Goal: Information Seeking & Learning: Find specific fact

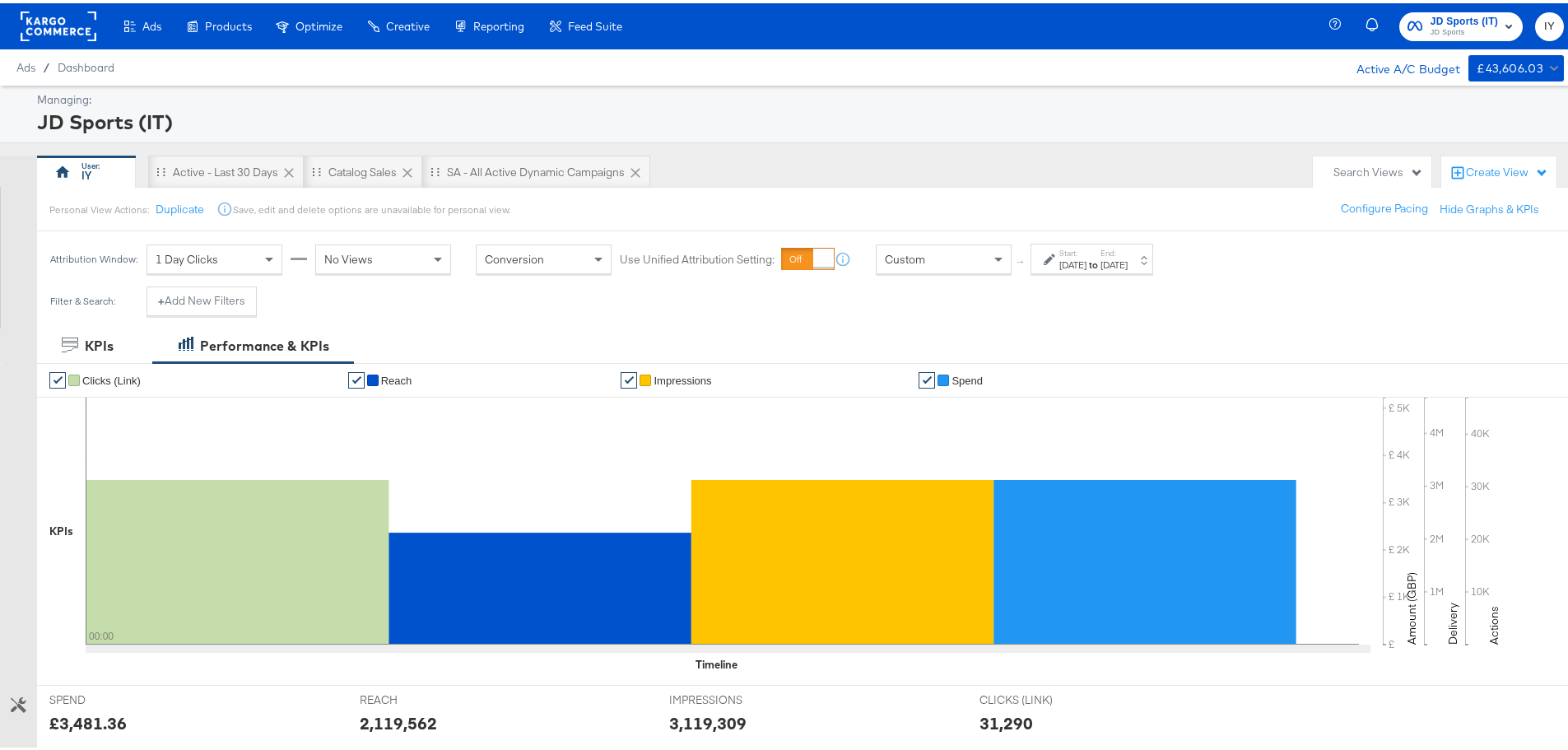
click at [981, 256] on div "Custom" at bounding box center [944, 256] width 135 height 28
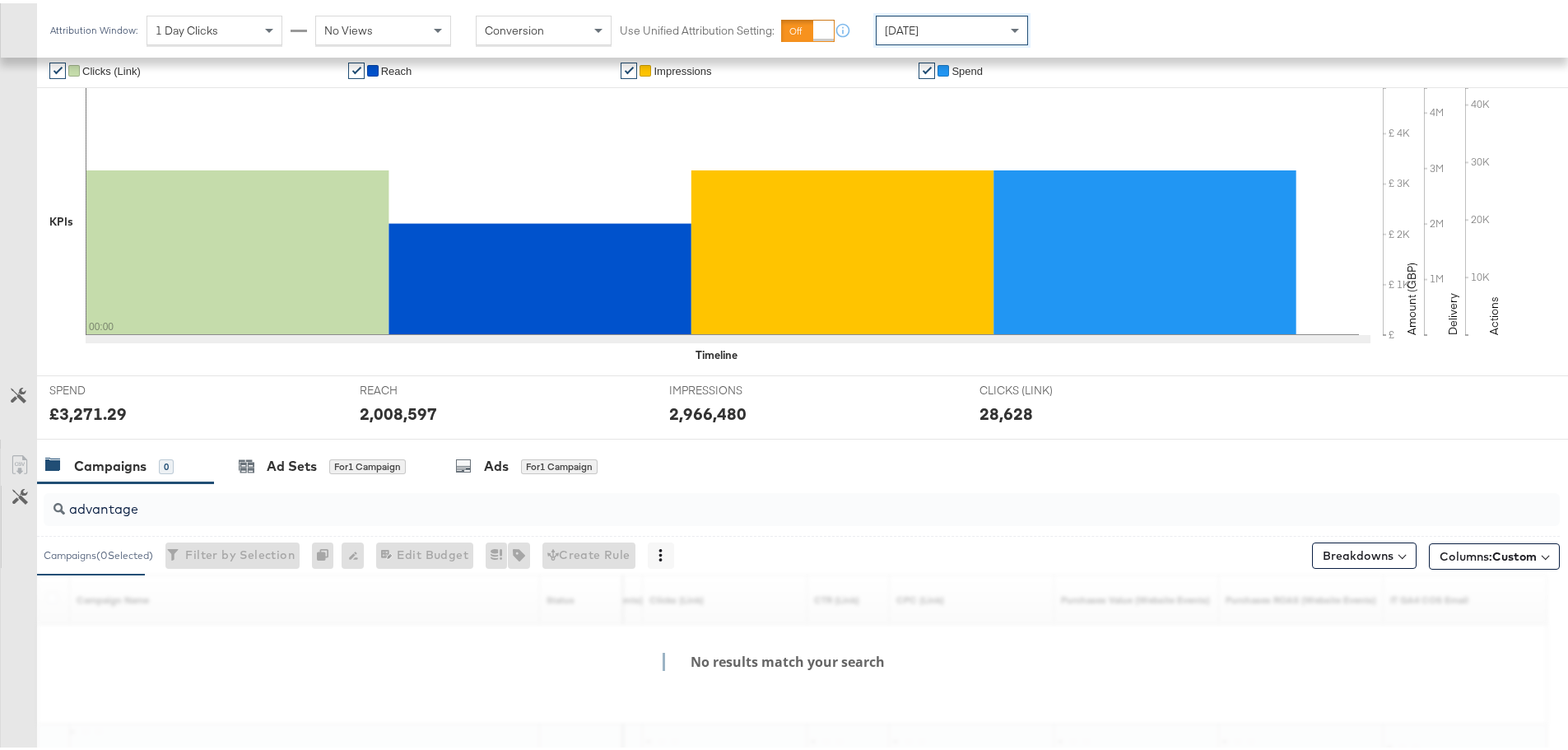
scroll to position [450, 0]
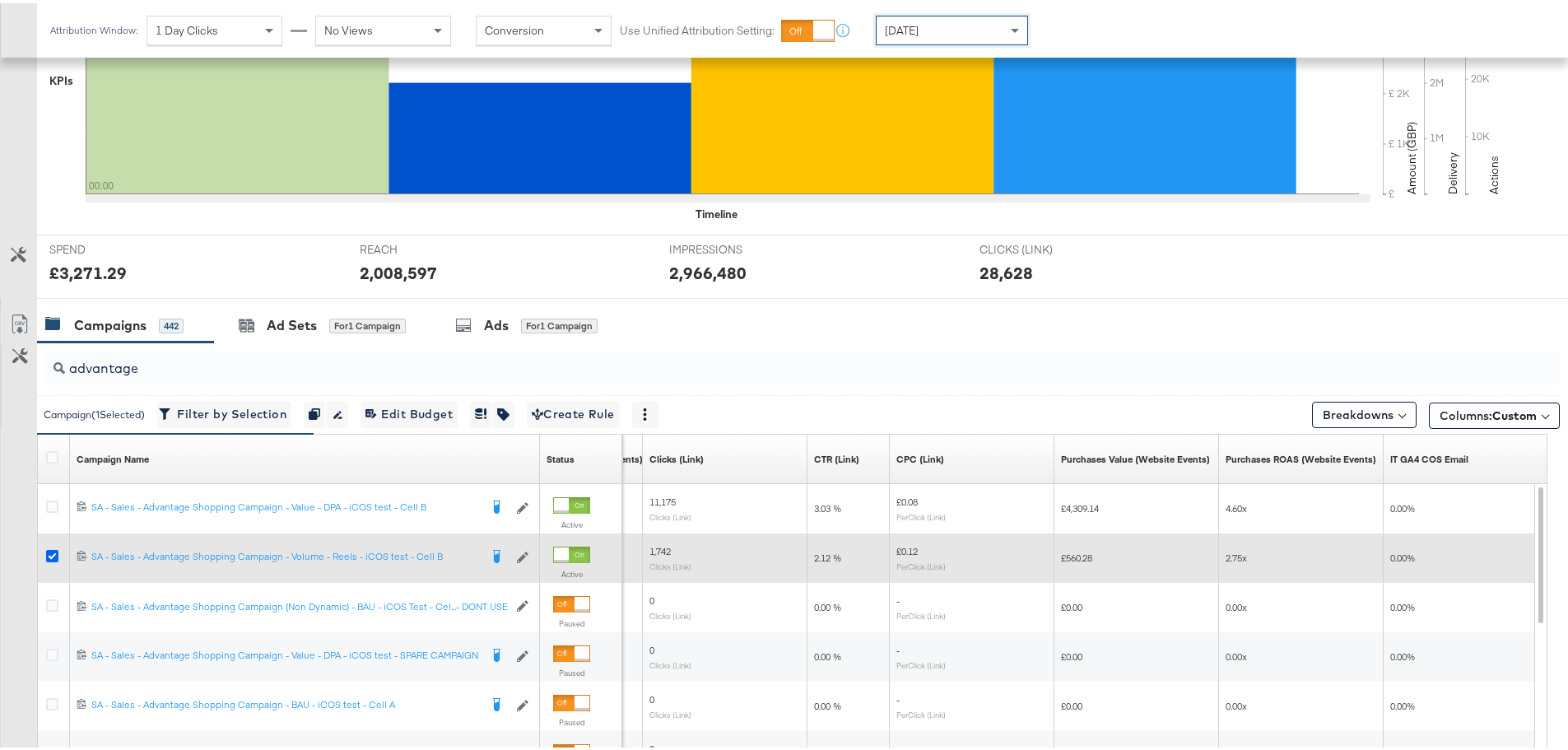
click at [51, 551] on icon at bounding box center [52, 552] width 13 height 13
click at [0, 0] on input "checkbox" at bounding box center [0, 0] width 0 height 0
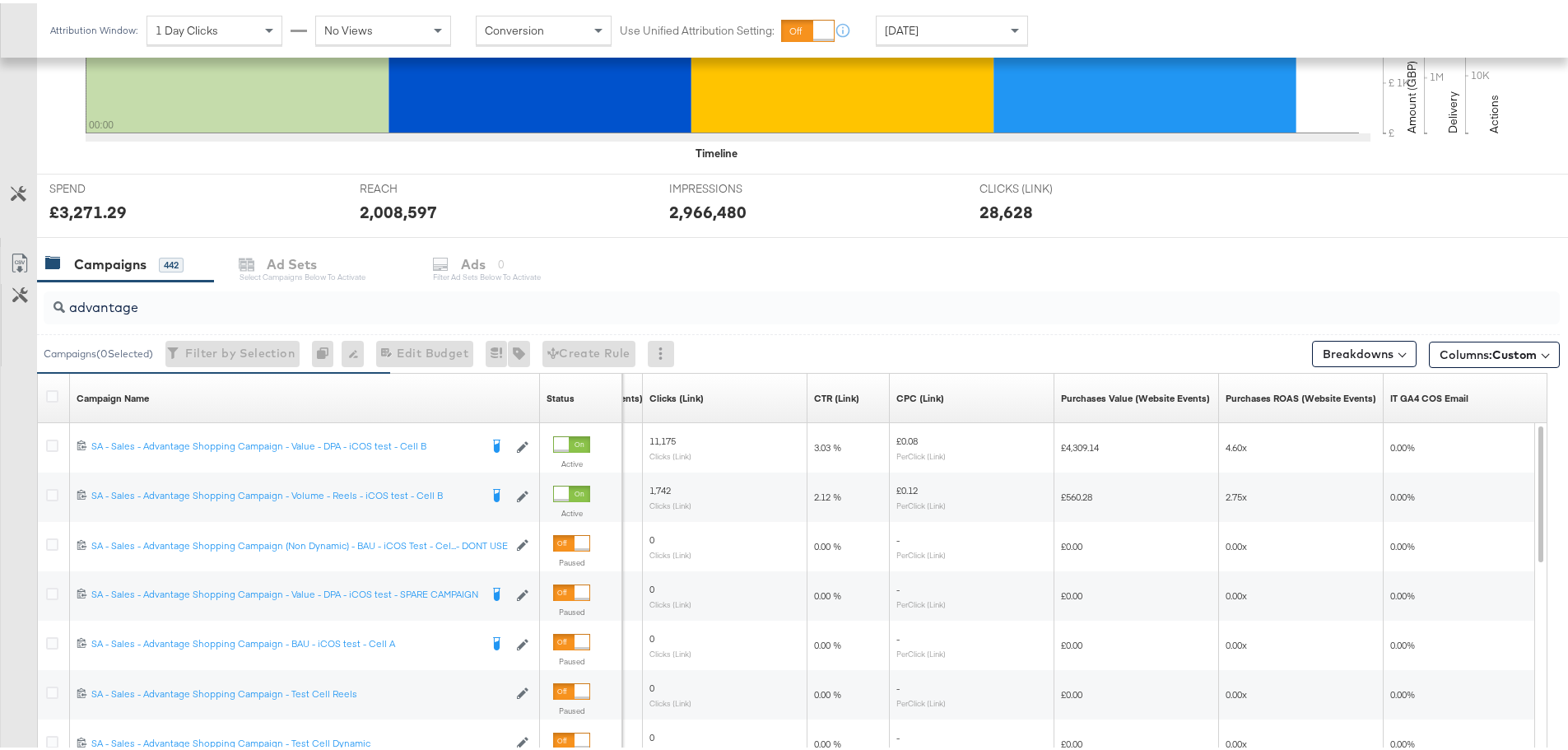
scroll to position [614, 0]
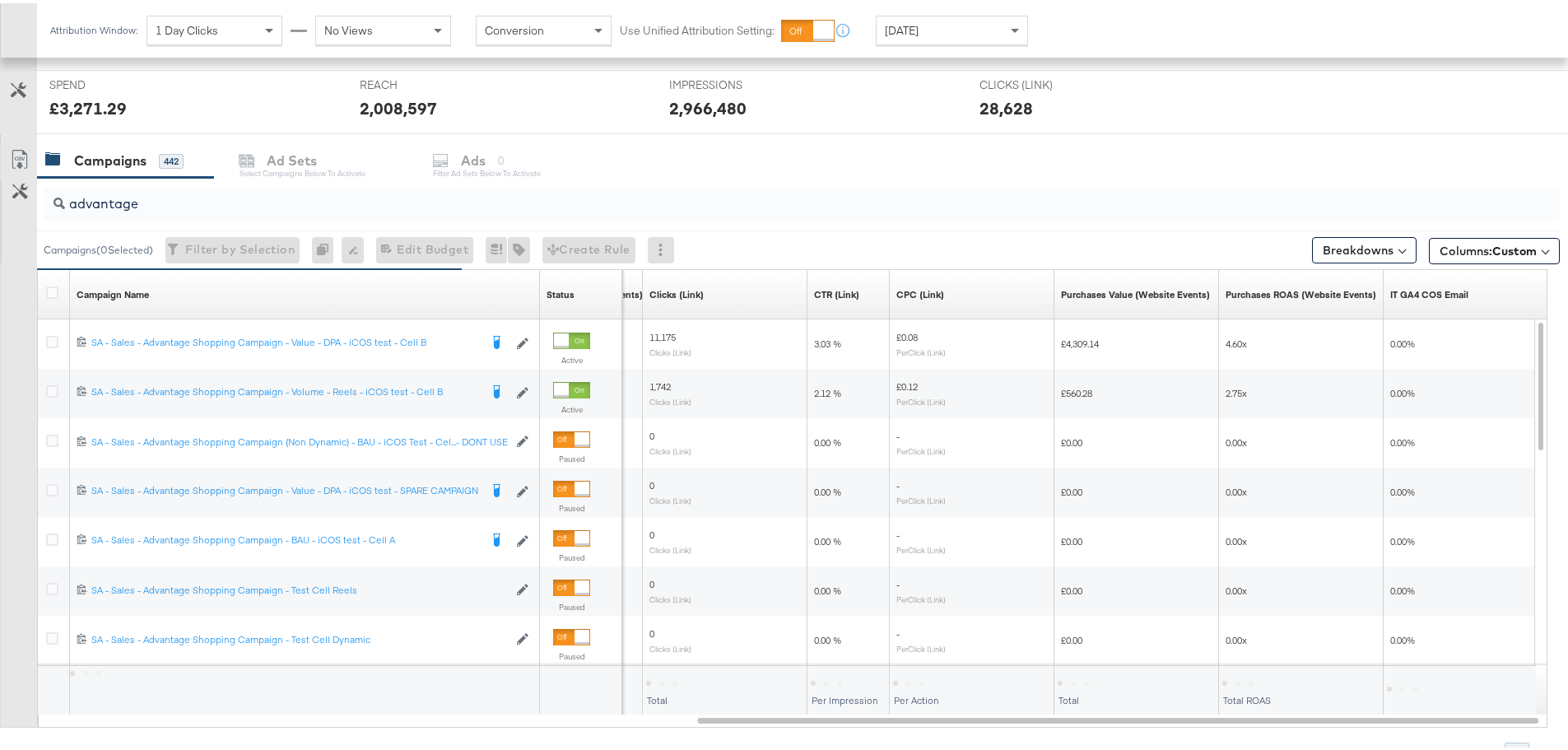
drag, startPoint x: 803, startPoint y: 716, endPoint x: 1580, endPoint y: 718, distance: 777.0
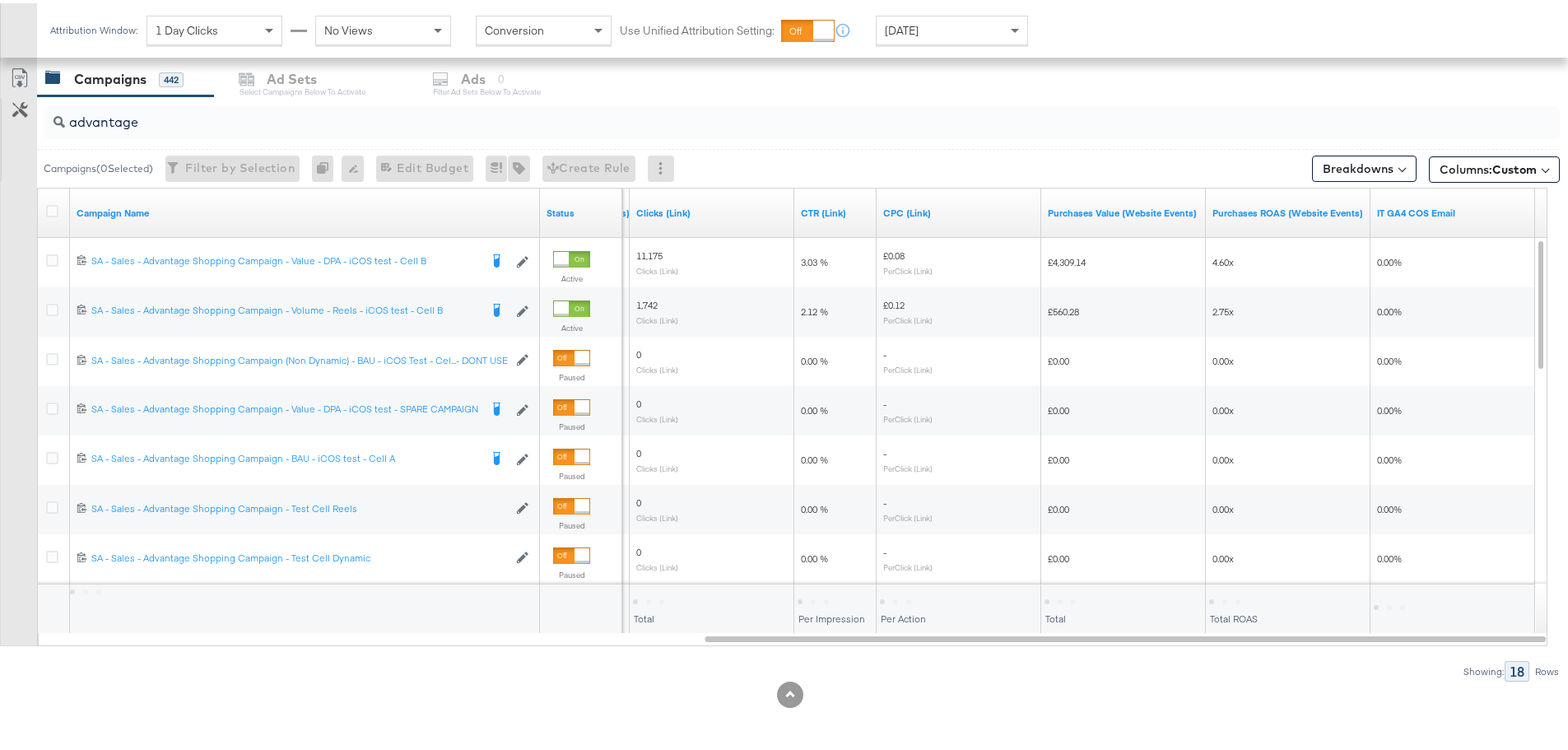
scroll to position [696, 0]
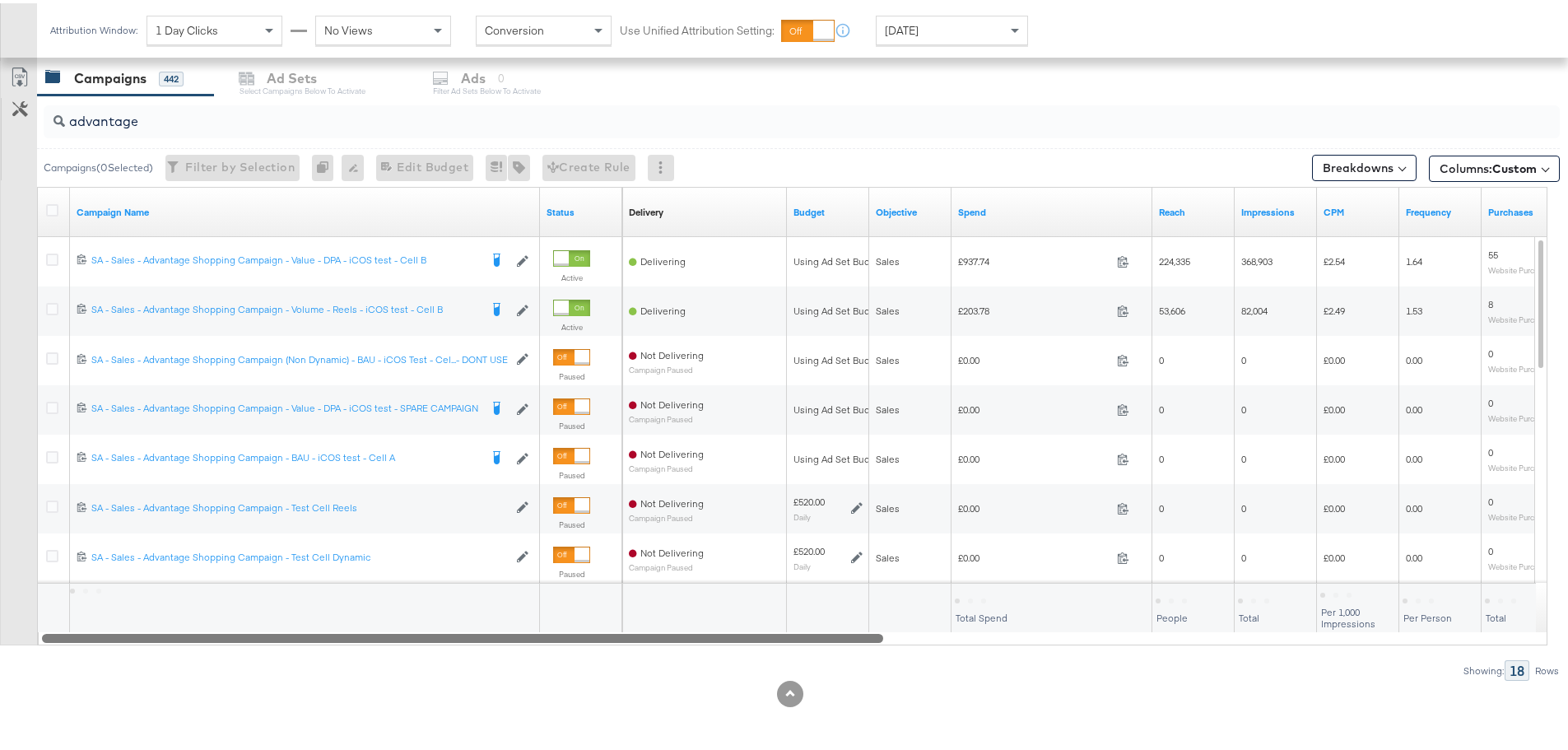
drag, startPoint x: 991, startPoint y: 637, endPoint x: 221, endPoint y: 633, distance: 770.0
click at [221, 633] on div at bounding box center [462, 634] width 842 height 14
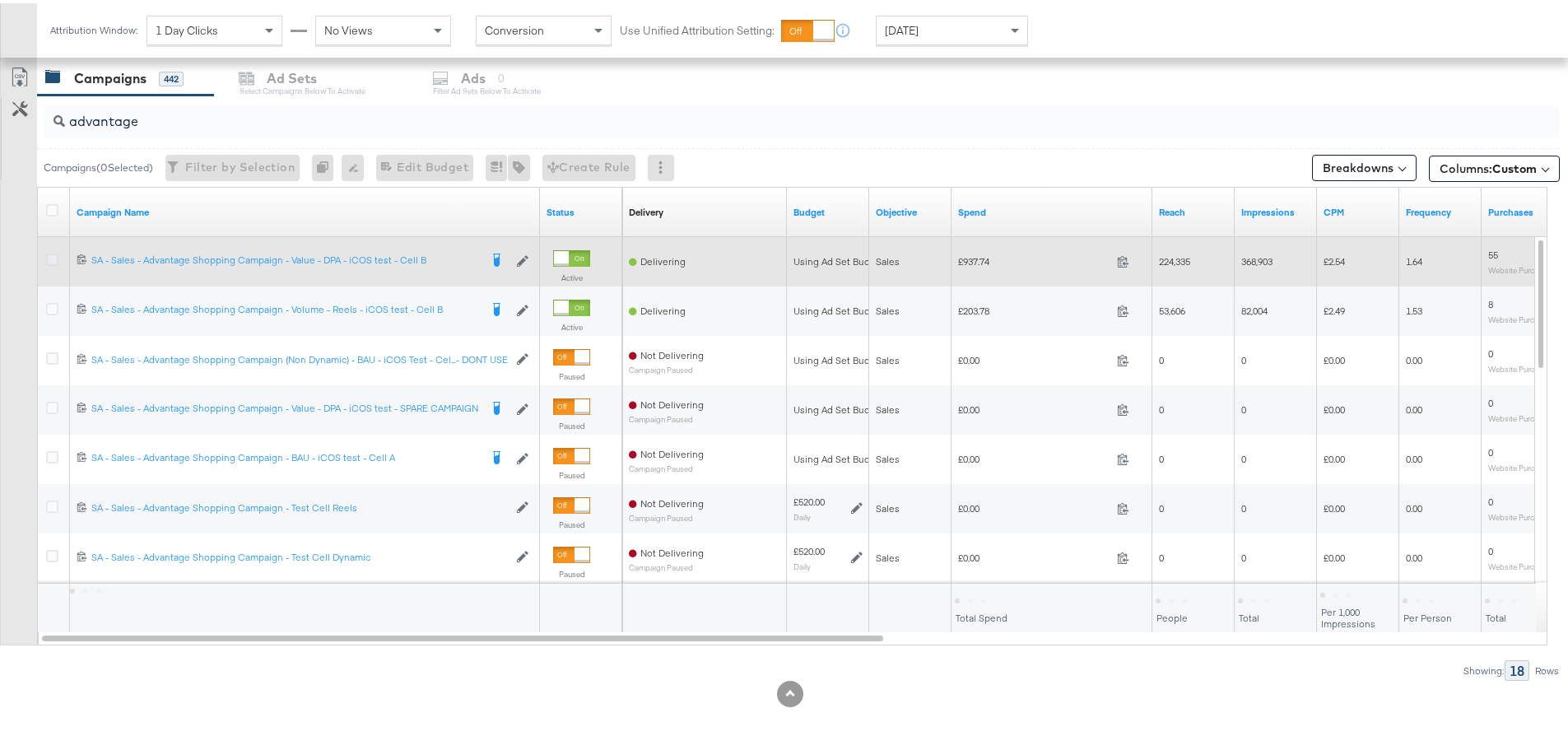
click at [53, 251] on icon at bounding box center [52, 257] width 13 height 13
click at [0, 0] on input "checkbox" at bounding box center [0, 0] width 0 height 0
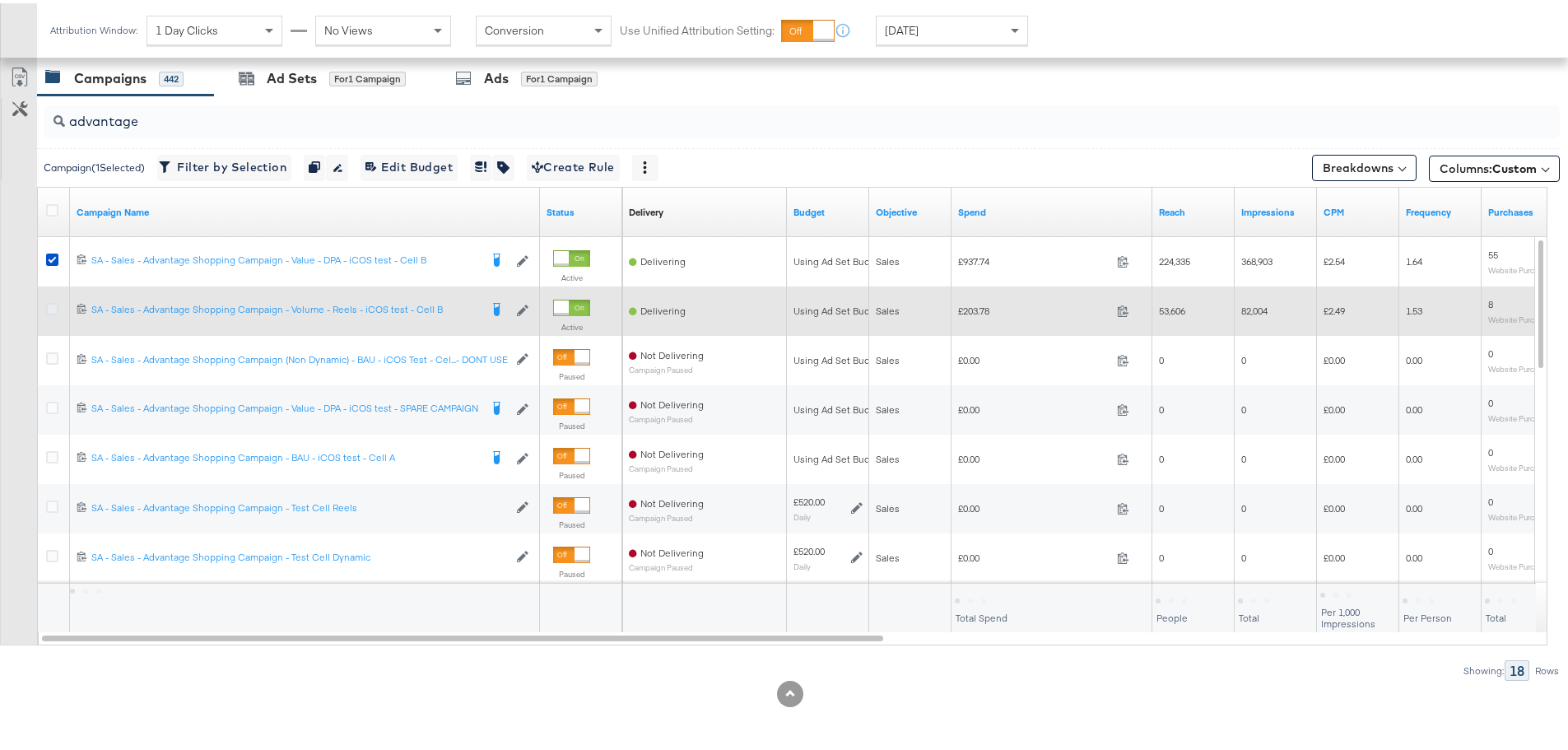
drag, startPoint x: 53, startPoint y: 295, endPoint x: 51, endPoint y: 303, distance: 8.2
click at [52, 301] on div at bounding box center [55, 307] width 30 height 29
click at [50, 309] on icon at bounding box center [52, 305] width 13 height 13
click at [0, 0] on input "checkbox" at bounding box center [0, 0] width 0 height 0
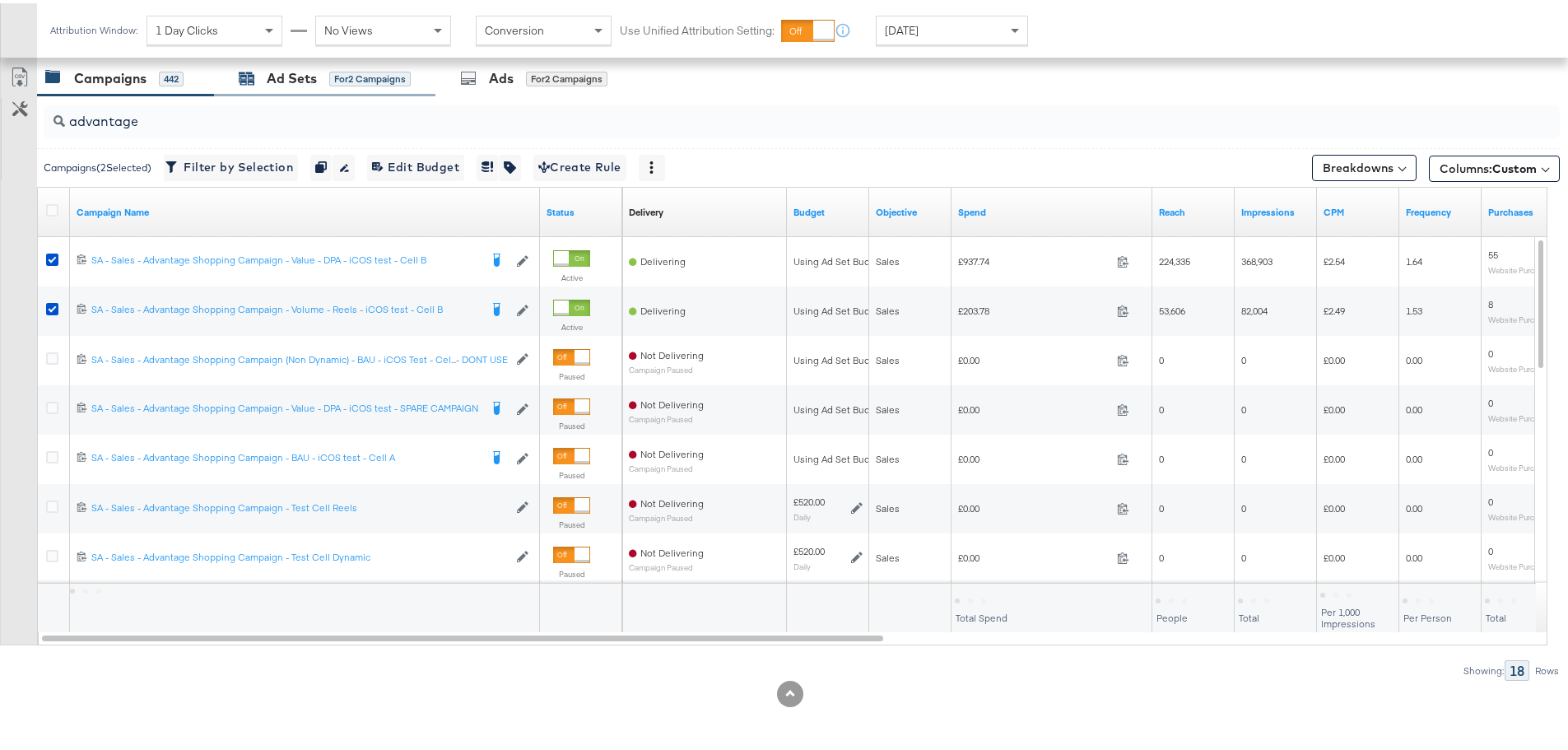
click at [315, 78] on div "Ad Sets" at bounding box center [291, 75] width 50 height 19
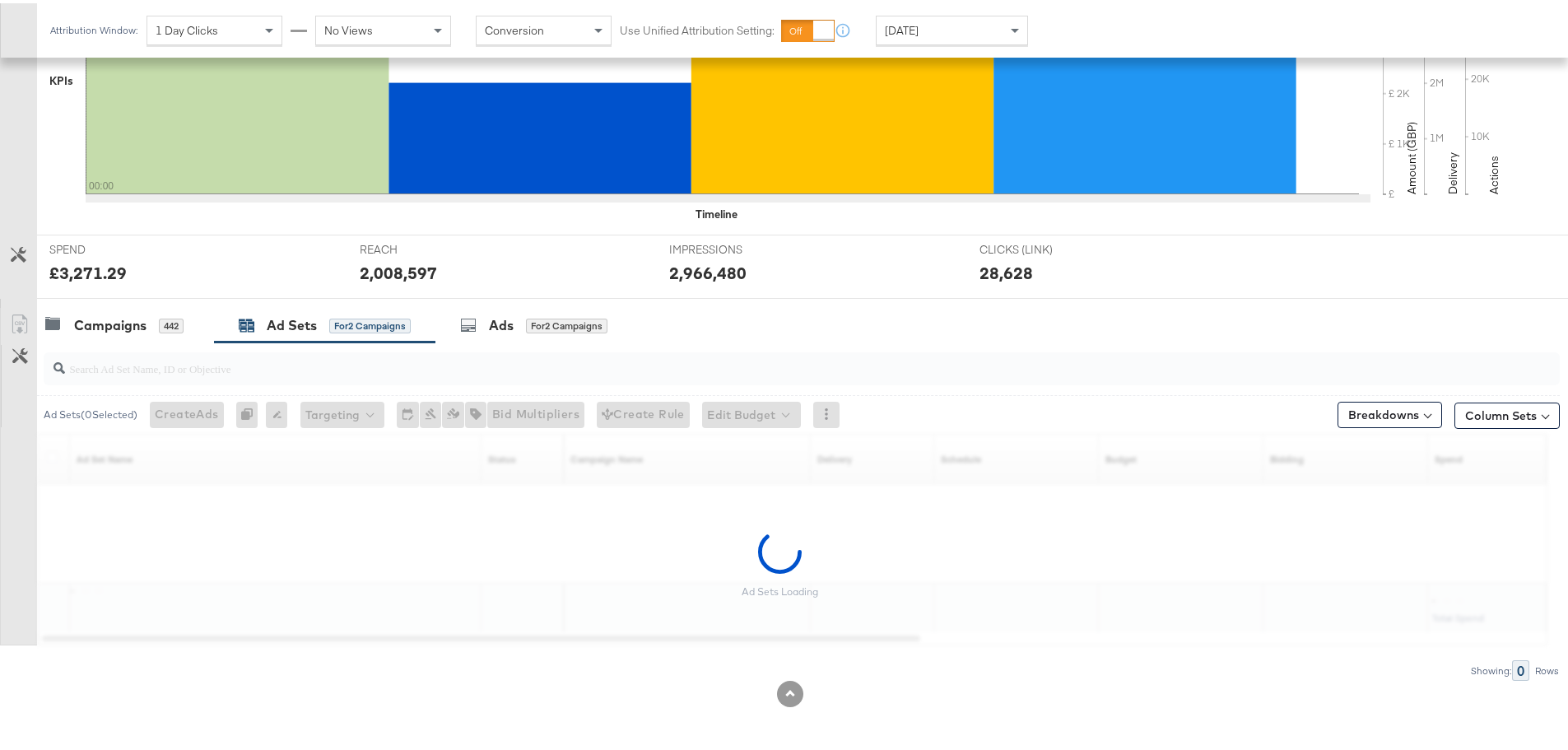
scroll to position [450, 0]
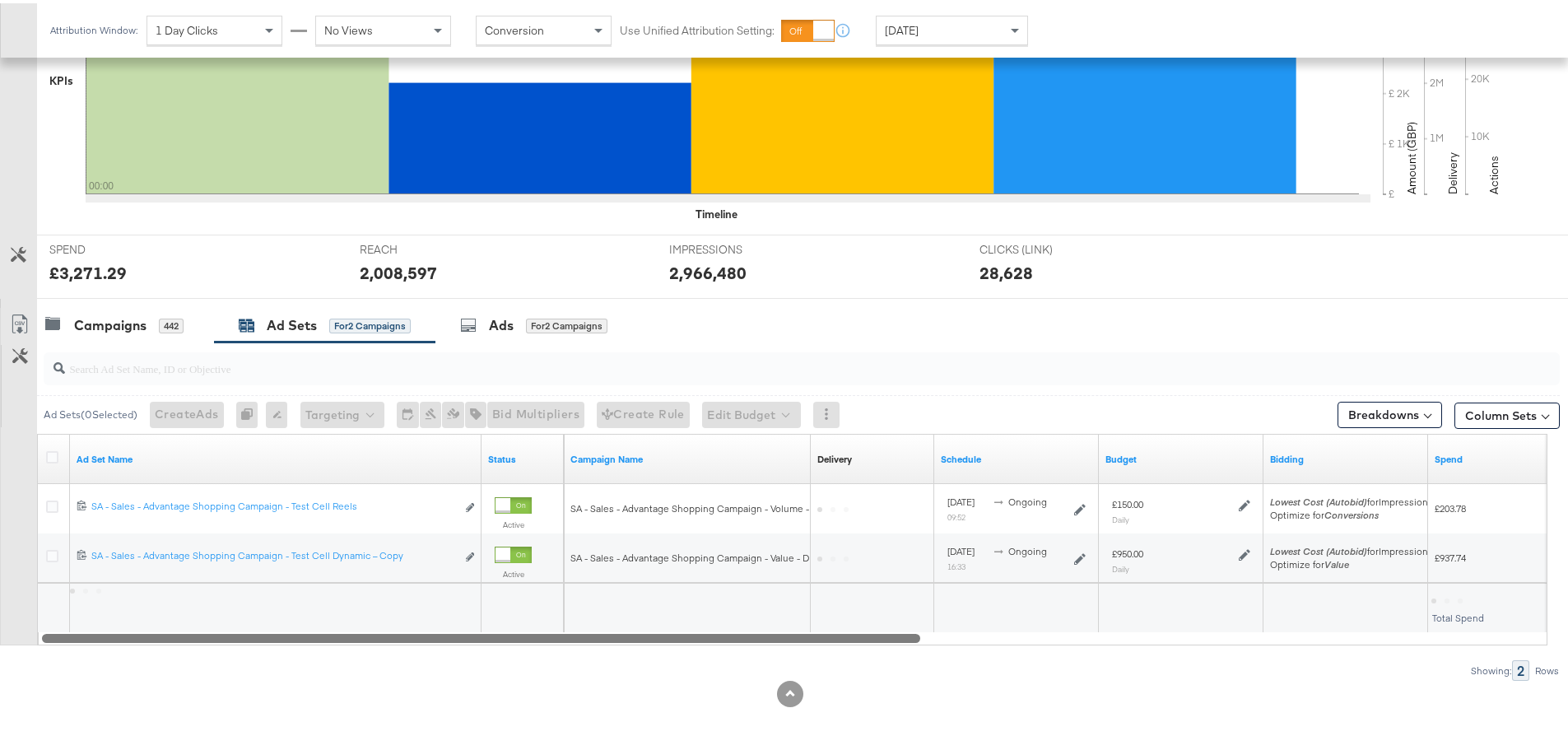
drag, startPoint x: 784, startPoint y: 633, endPoint x: 71, endPoint y: 474, distance: 730.5
click at [131, 733] on div "KPIs Performance & KPIs Customize KPIs ✔ Clicks (Link) ✔ Reach ✔ Impressions ✔ …" at bounding box center [790, 312] width 1581 height 874
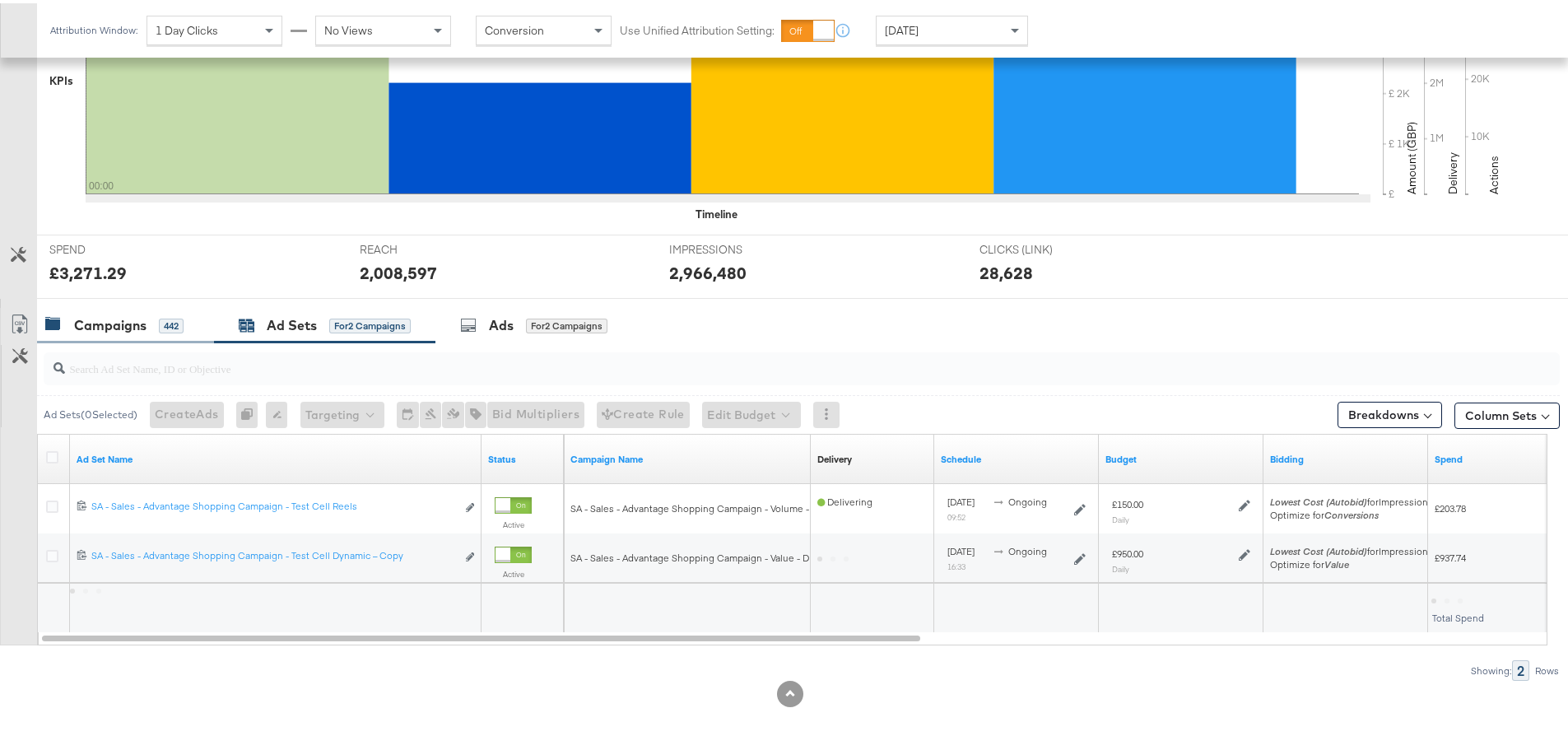
click at [125, 330] on div "Campaigns" at bounding box center [110, 322] width 72 height 19
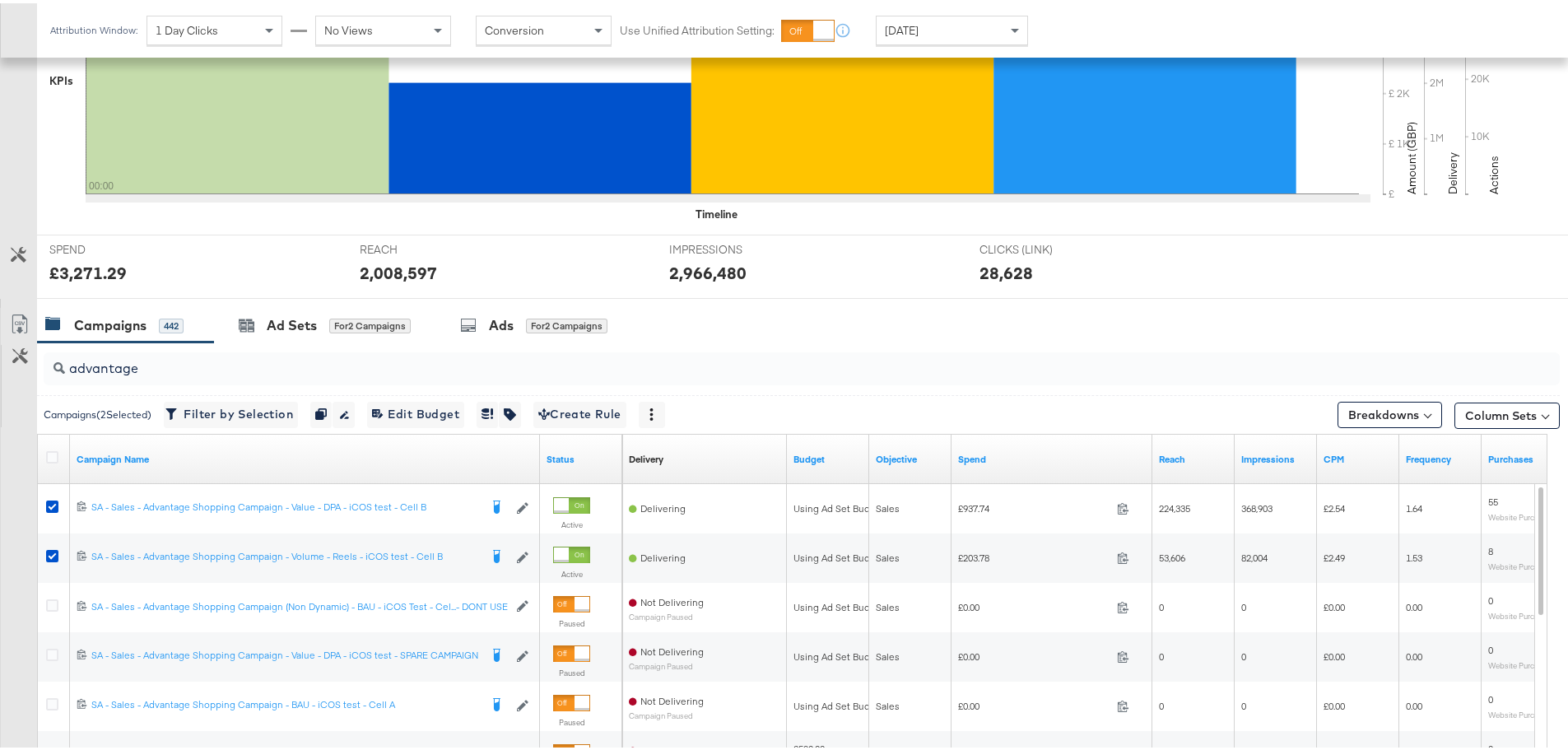
scroll to position [696, 0]
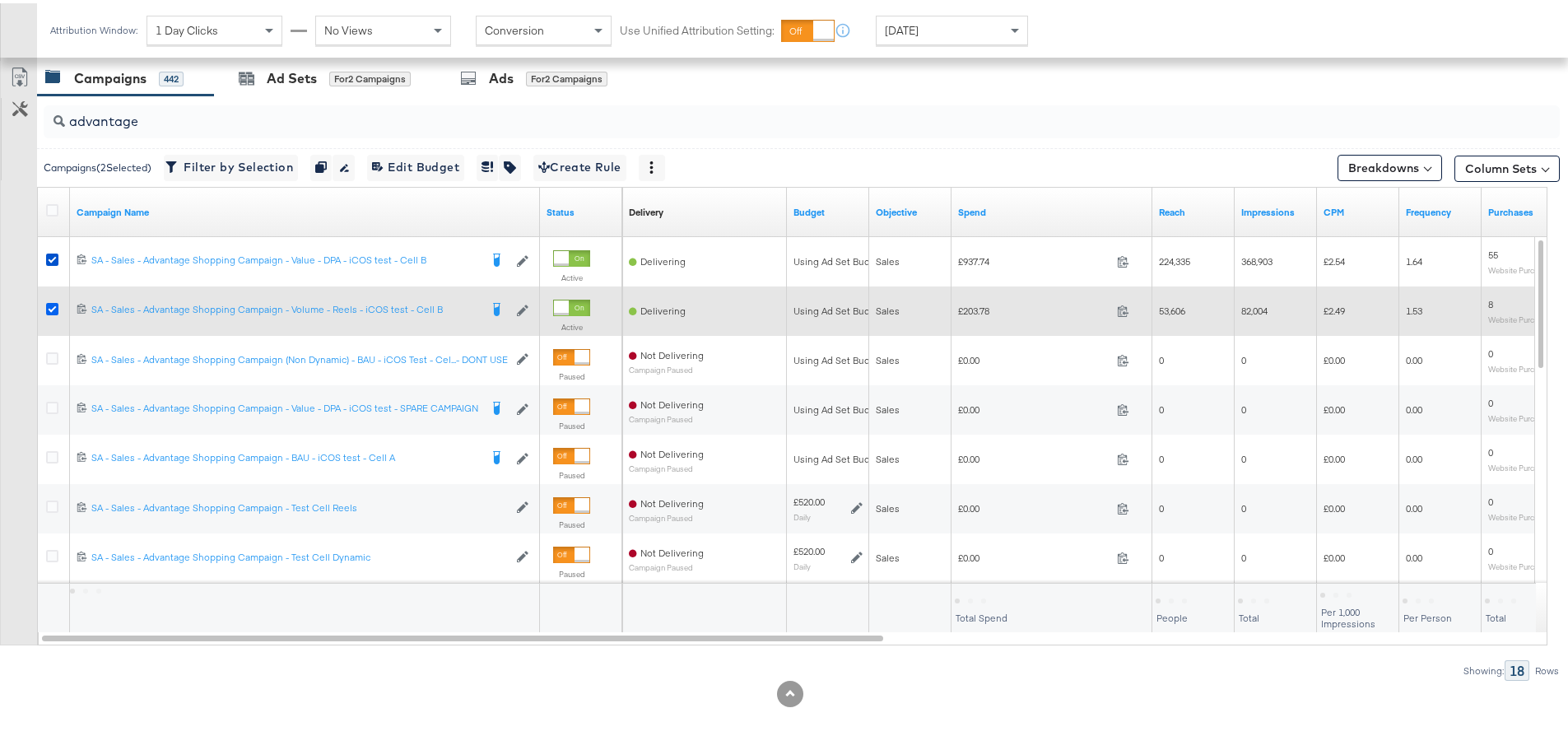
click at [56, 299] on icon at bounding box center [52, 305] width 13 height 13
click at [0, 0] on input "checkbox" at bounding box center [0, 0] width 0 height 0
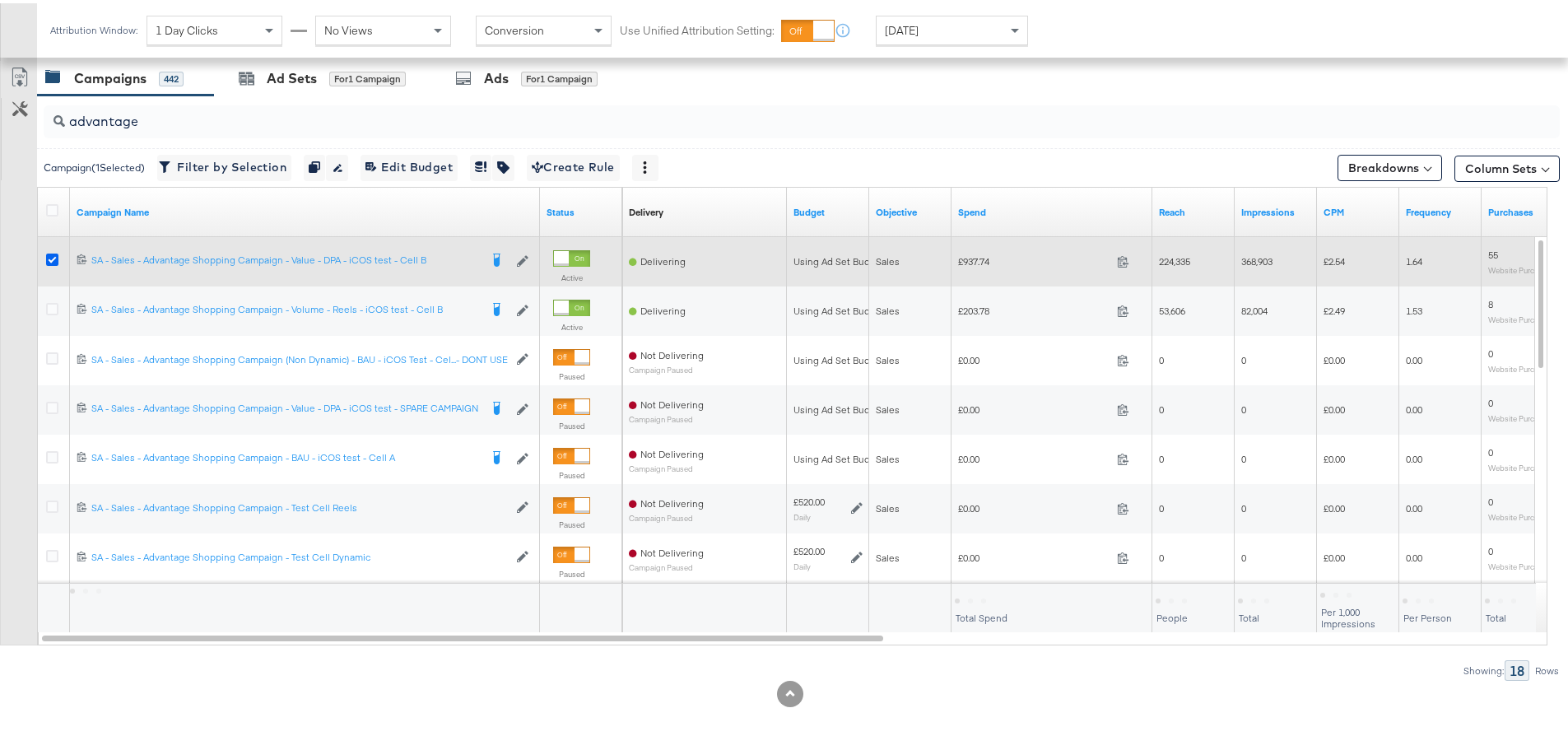
click at [53, 255] on icon at bounding box center [52, 257] width 13 height 13
click at [0, 0] on input "checkbox" at bounding box center [0, 0] width 0 height 0
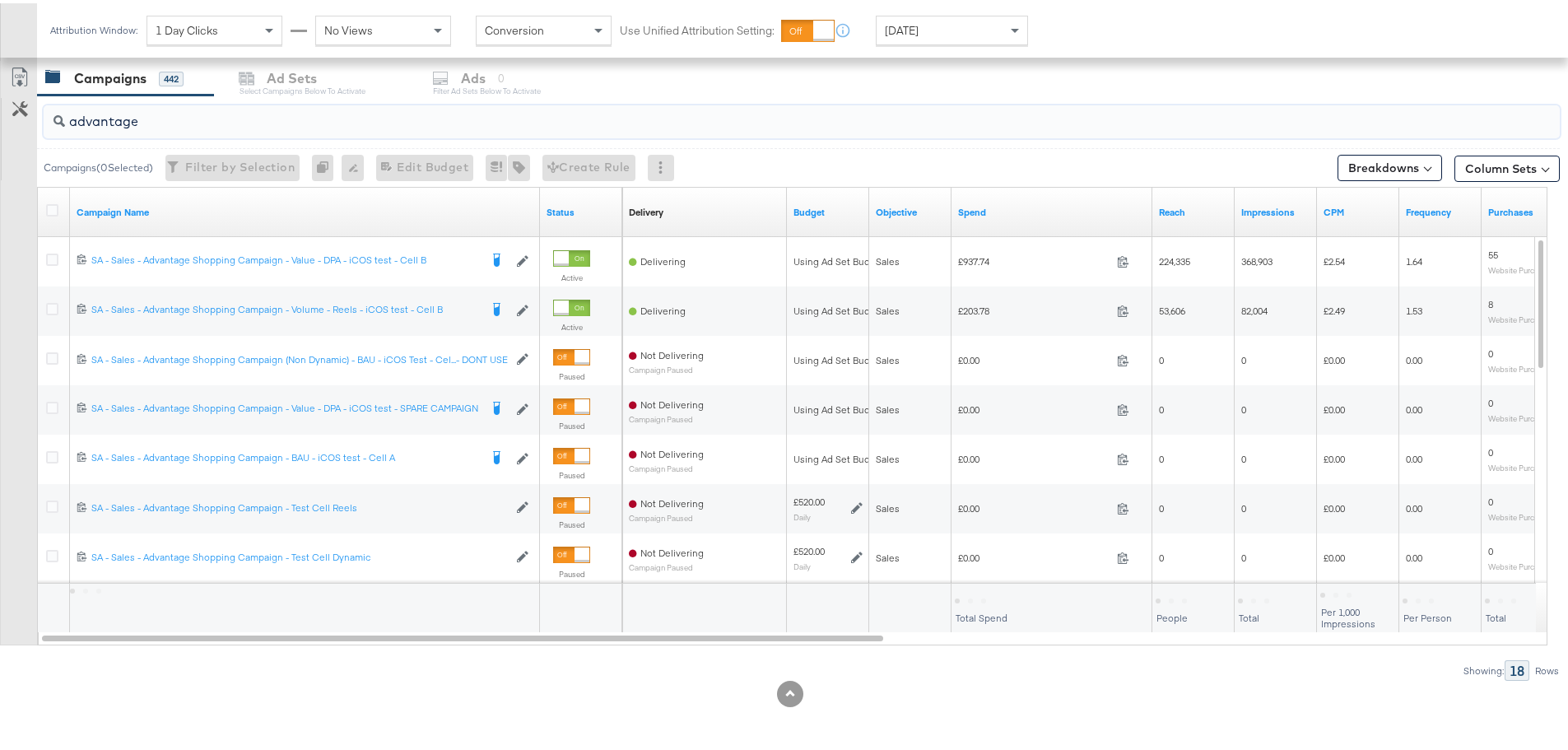
drag, startPoint x: 176, startPoint y: 102, endPoint x: -58, endPoint y: 118, distance: 234.5
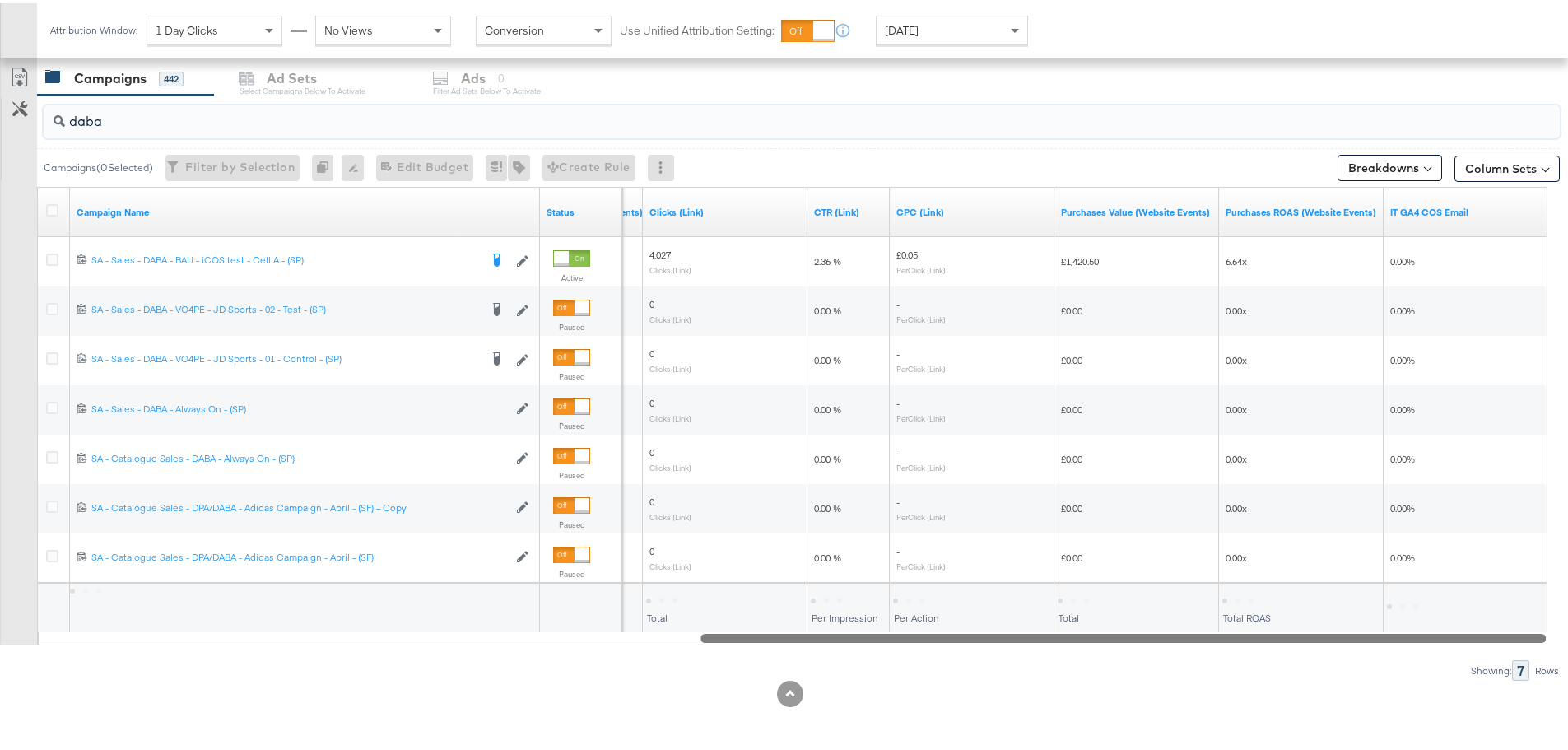
drag, startPoint x: 696, startPoint y: 638, endPoint x: 1580, endPoint y: 610, distance: 884.4
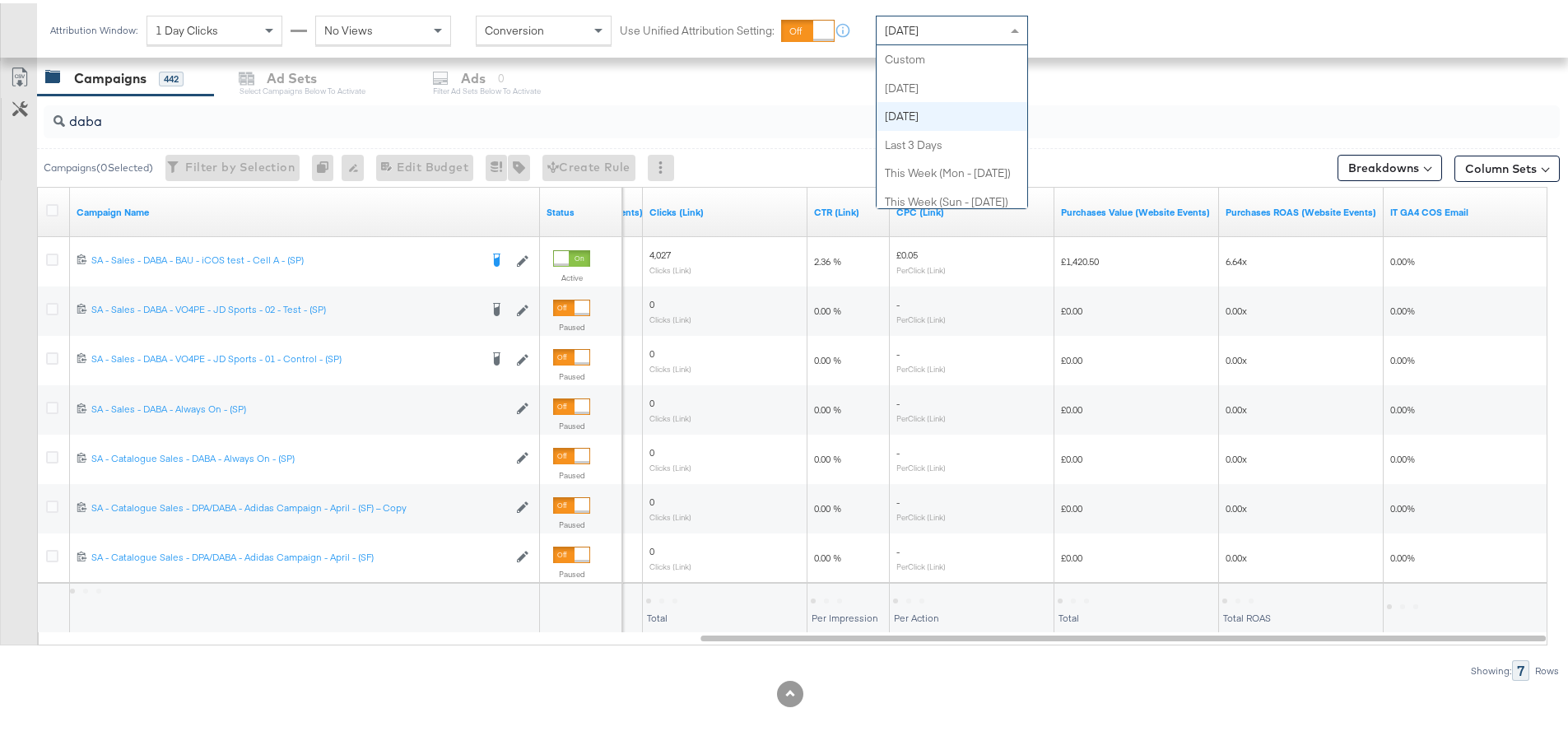
click at [965, 21] on div "Yesterday" at bounding box center [952, 27] width 150 height 28
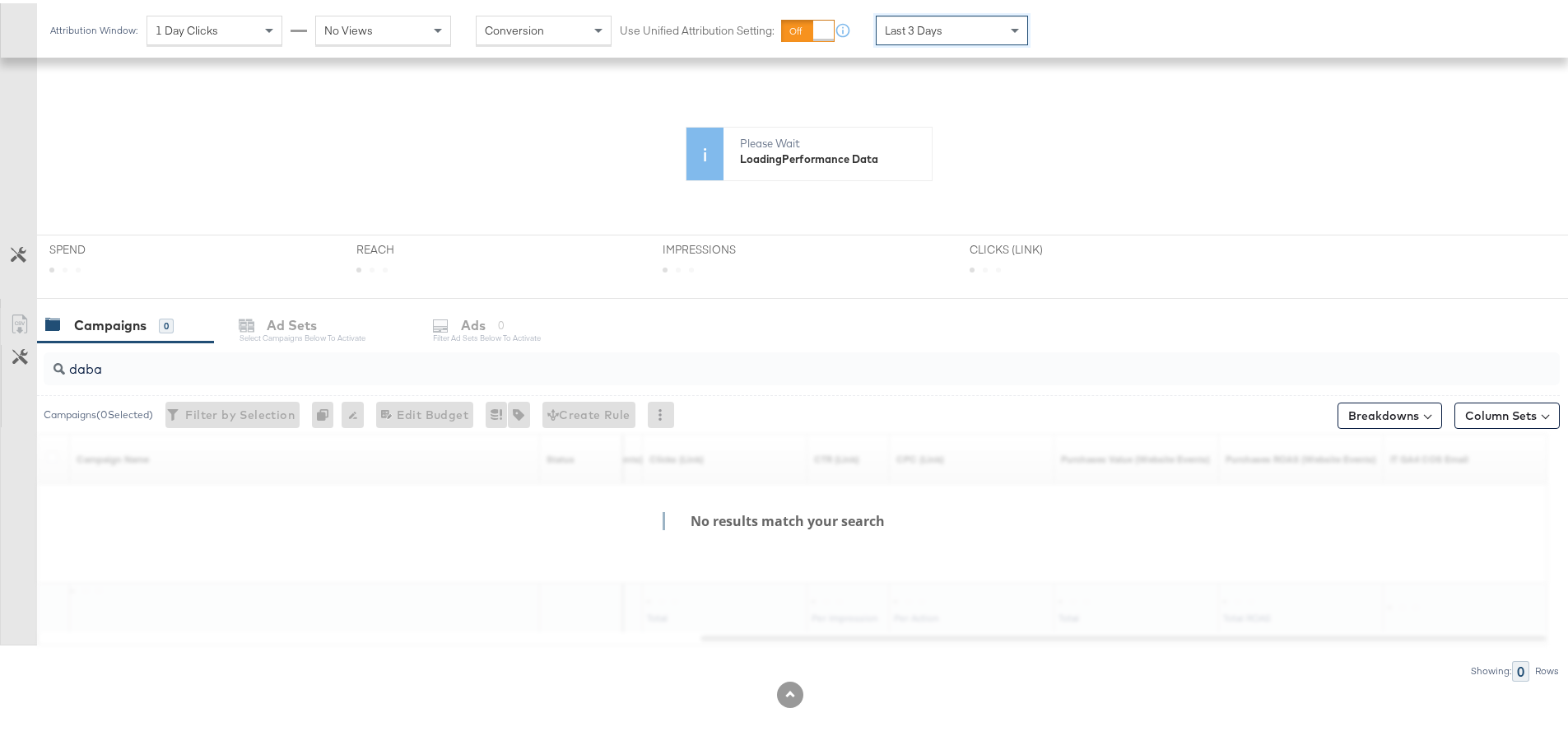
scroll to position [309, 0]
click at [945, 29] on div "Last 3 Days" at bounding box center [952, 27] width 150 height 28
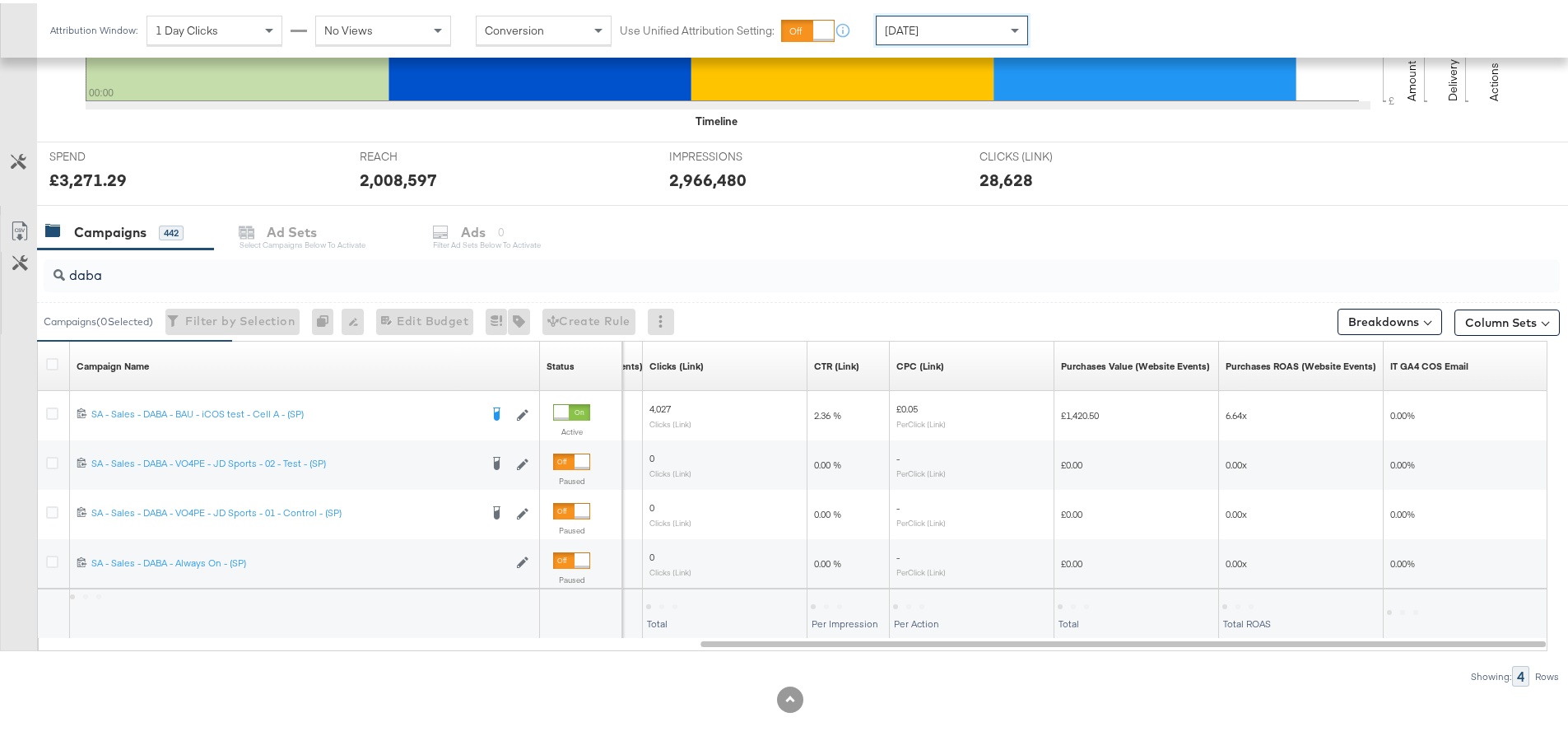
scroll to position [548, 0]
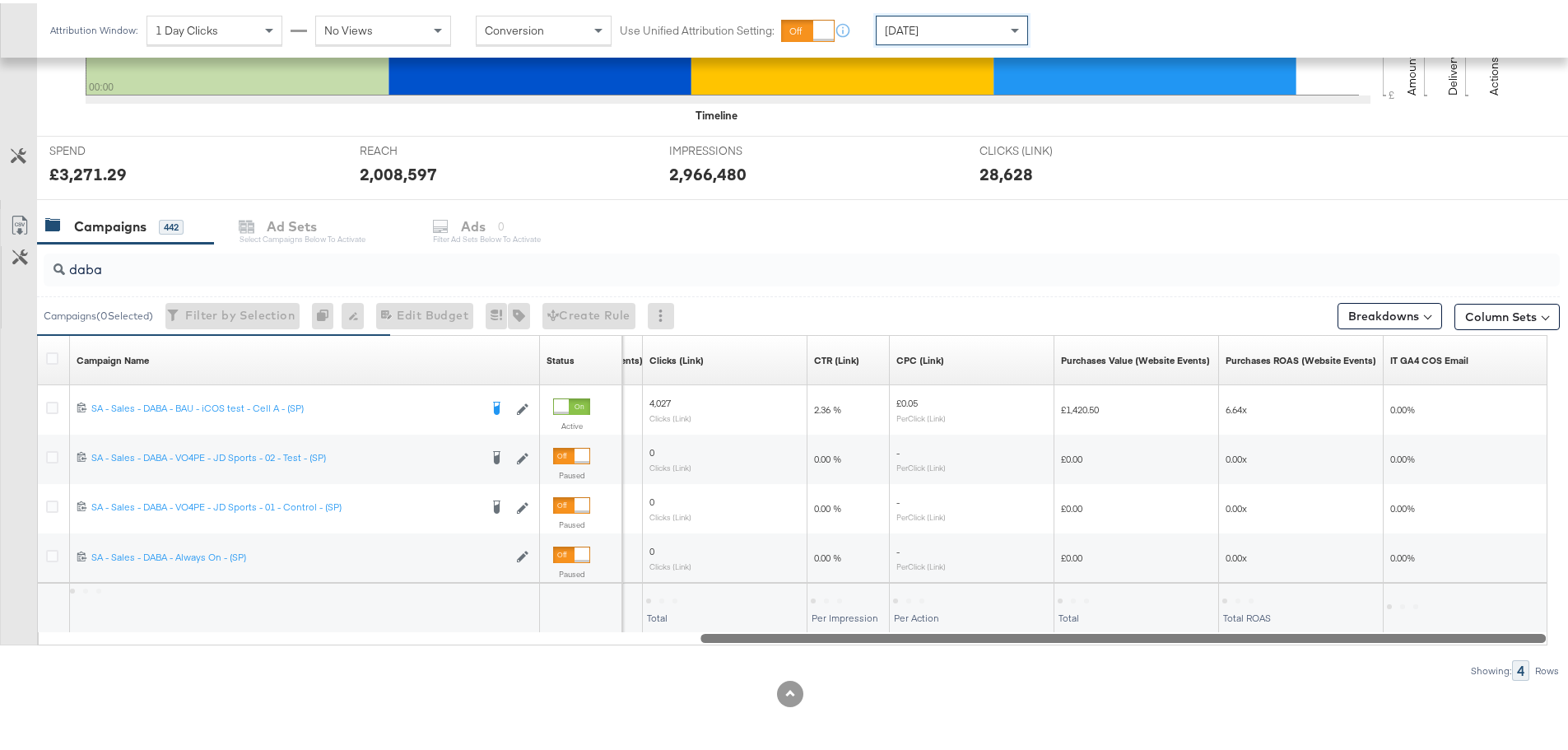
drag, startPoint x: 866, startPoint y: 638, endPoint x: 1580, endPoint y: 640, distance: 714.0
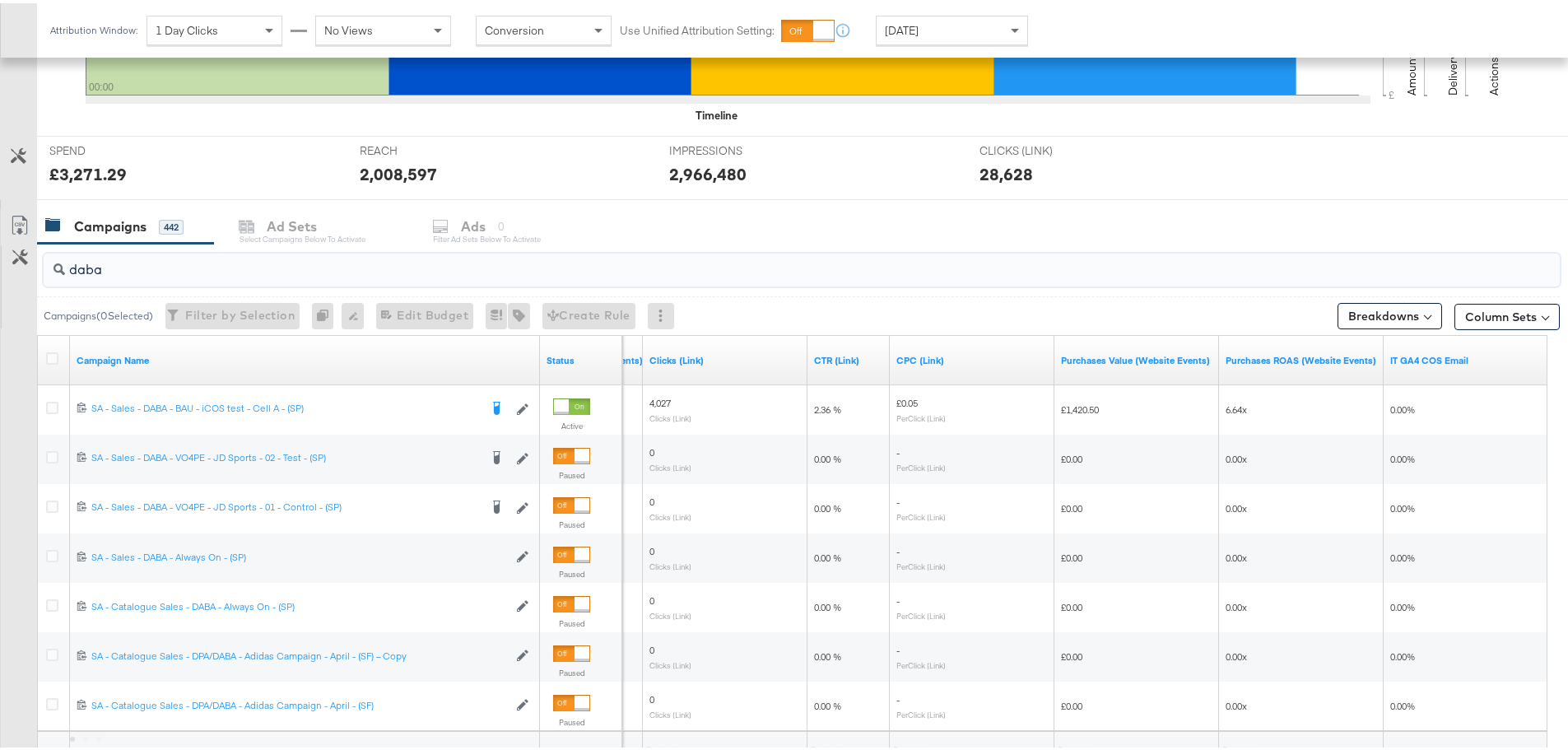
drag, startPoint x: 123, startPoint y: 267, endPoint x: -16, endPoint y: 269, distance: 139.0
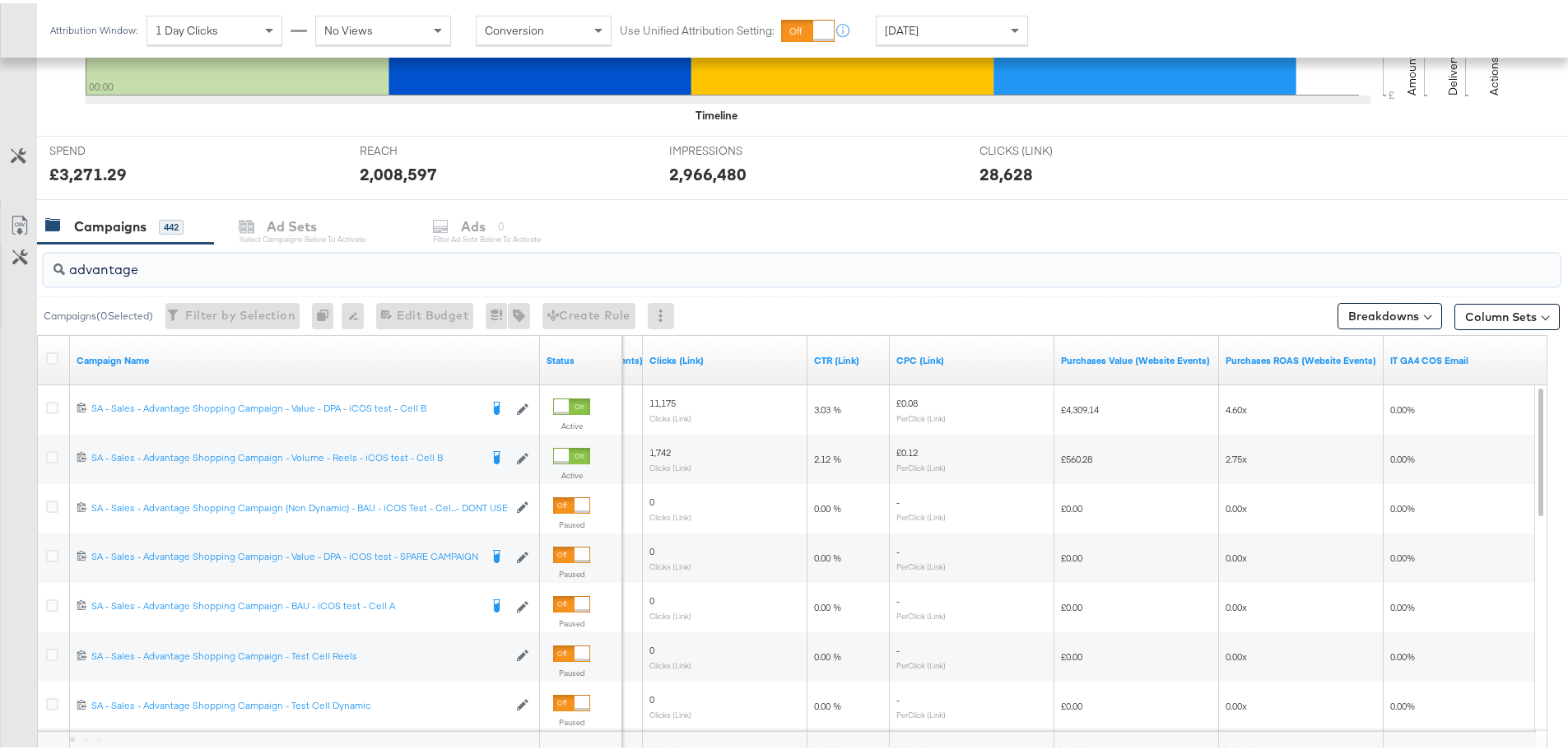
drag, startPoint x: 157, startPoint y: 267, endPoint x: -212, endPoint y: 274, distance: 369.1
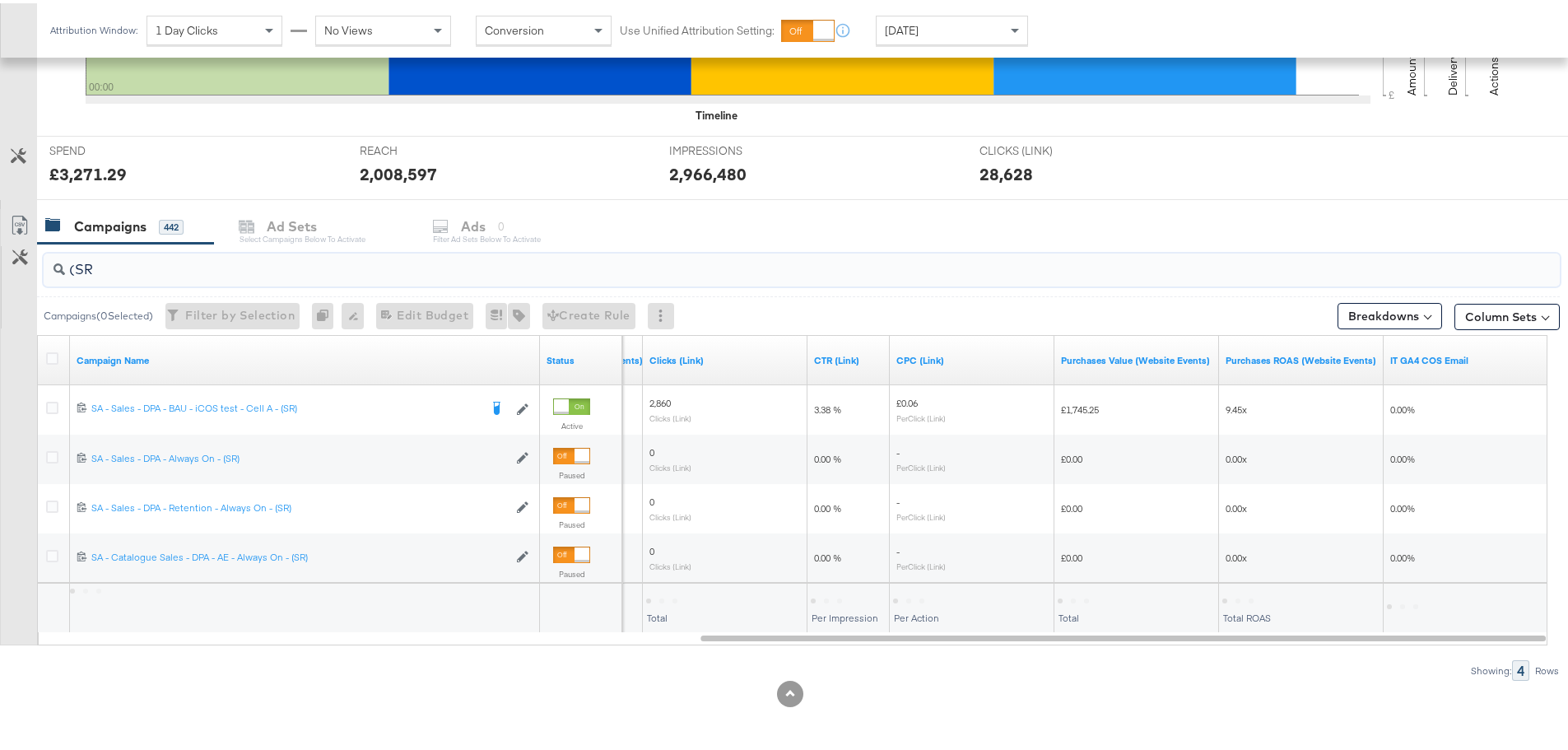
type input "(SR)"
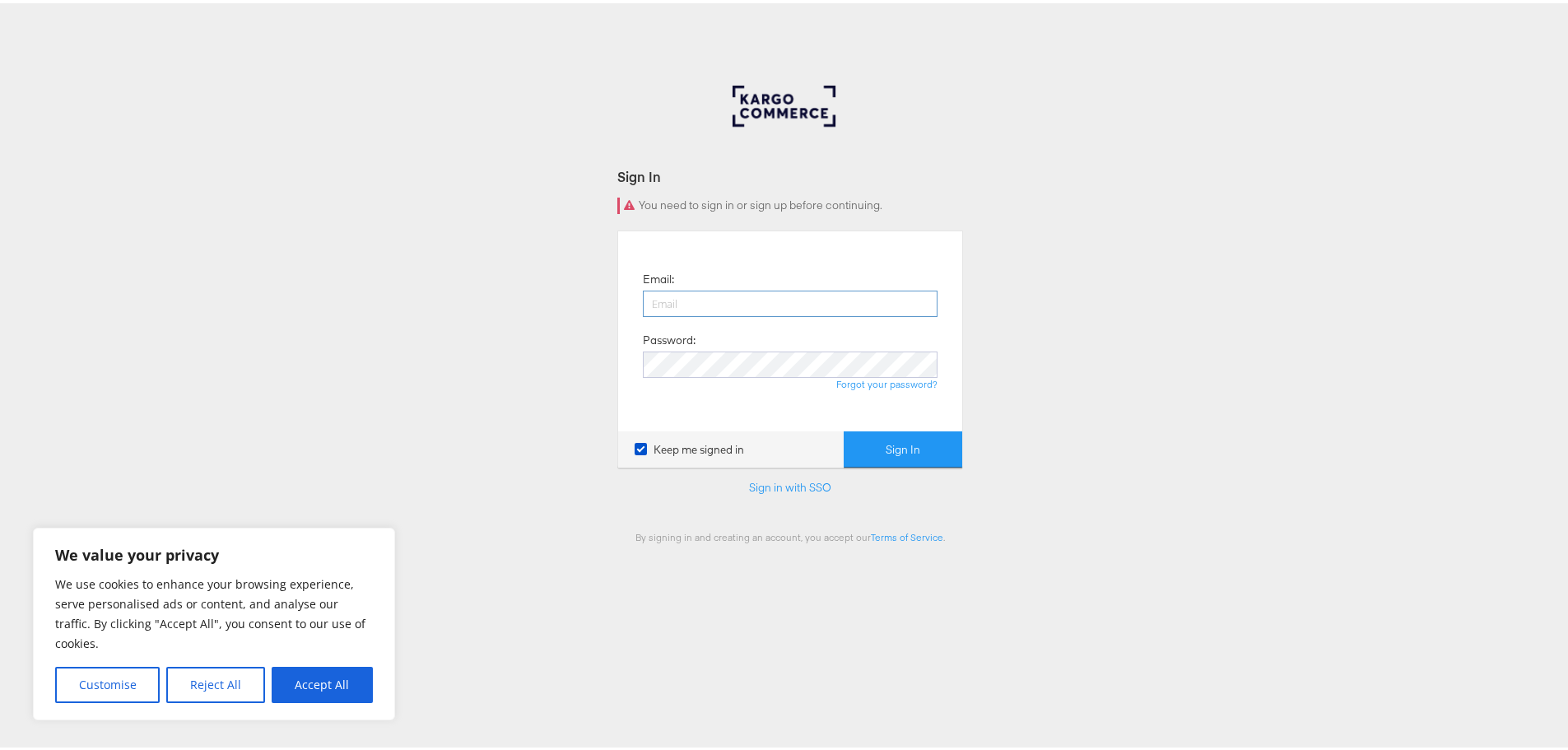
click at [671, 306] on input "email" at bounding box center [790, 300] width 294 height 26
type input "[EMAIL_ADDRESS][DOMAIN_NAME]"
click at [843, 428] on button "Sign In" at bounding box center [903, 447] width 119 height 37
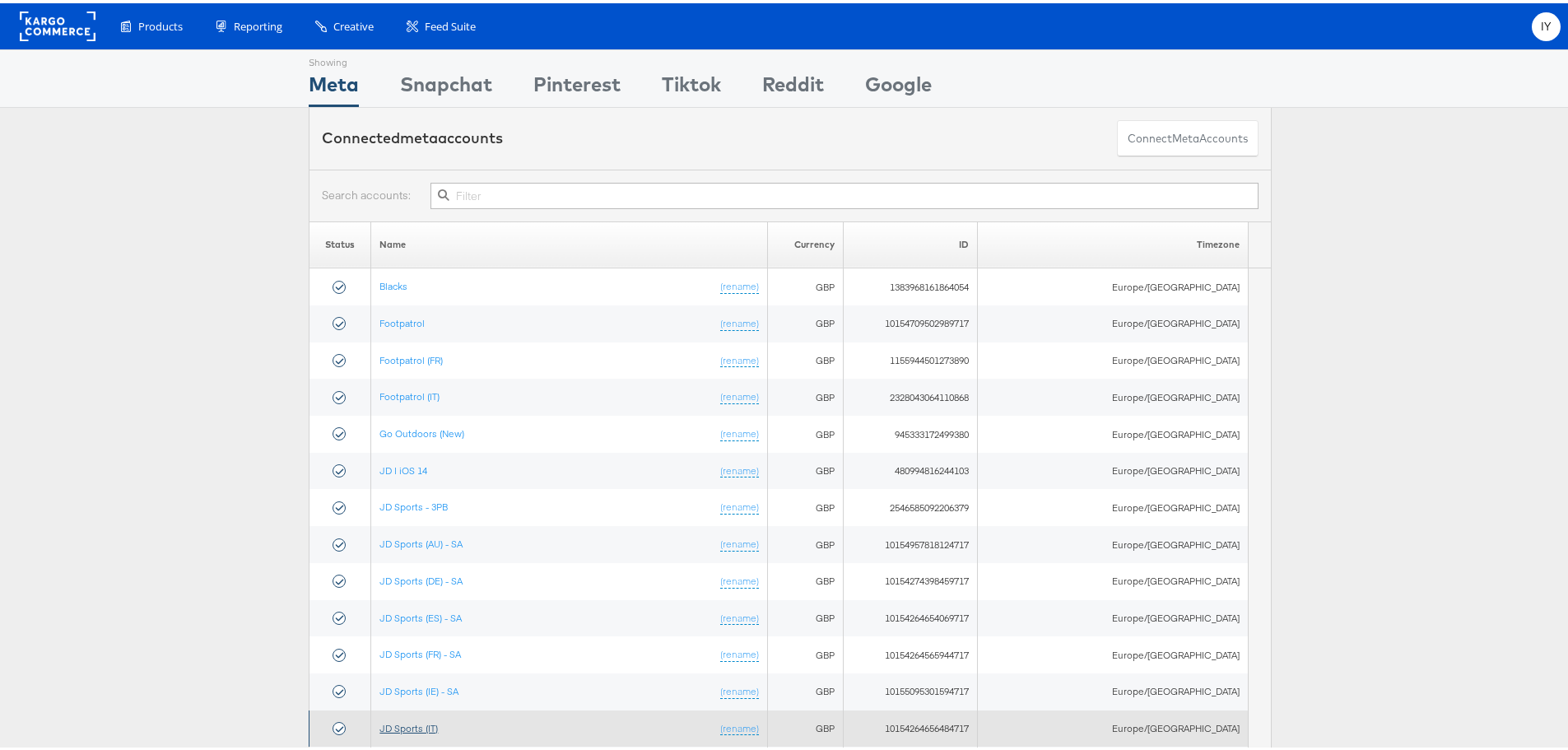
click at [430, 724] on link "JD Sports (IT)" at bounding box center [409, 725] width 59 height 13
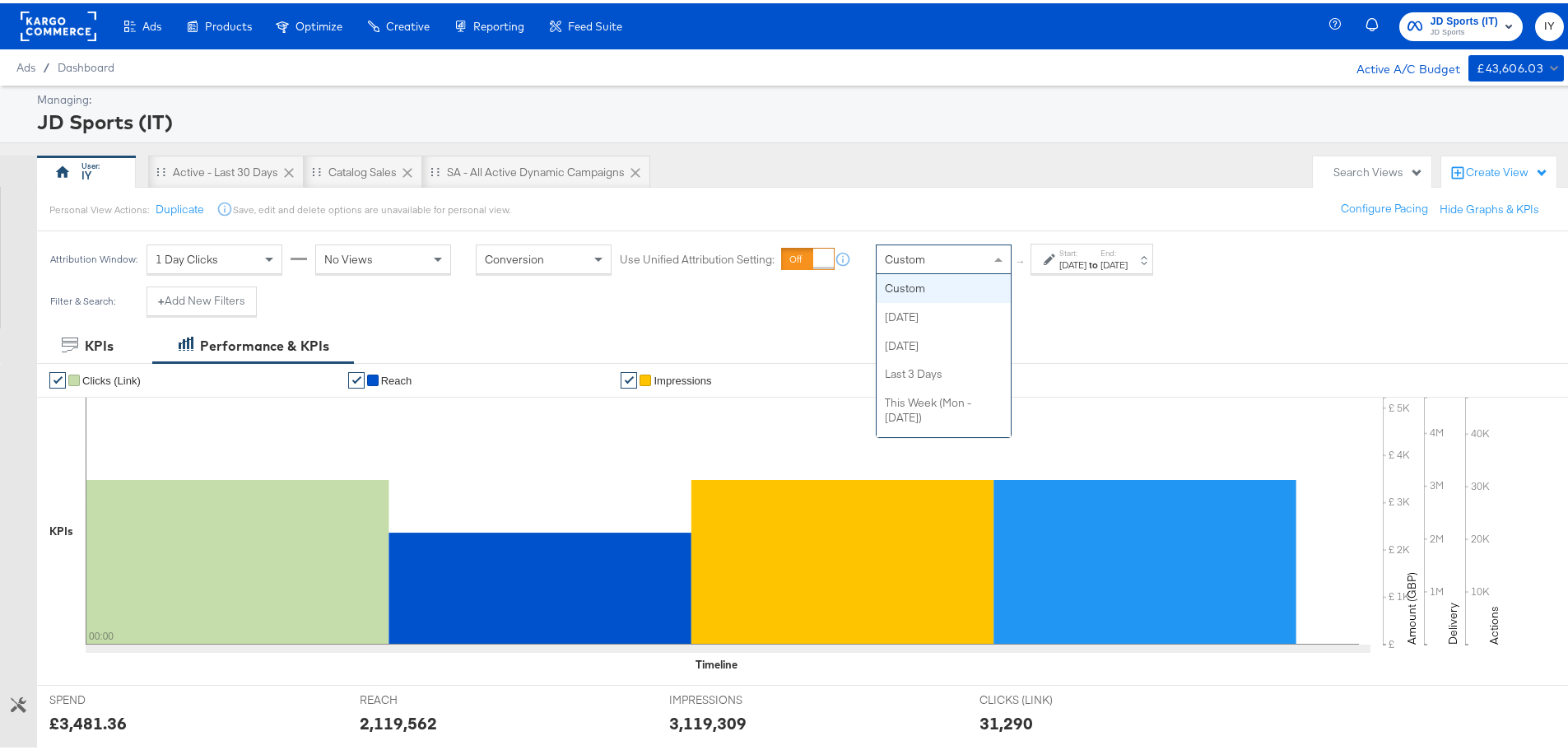
click at [966, 251] on div "Custom" at bounding box center [944, 256] width 135 height 28
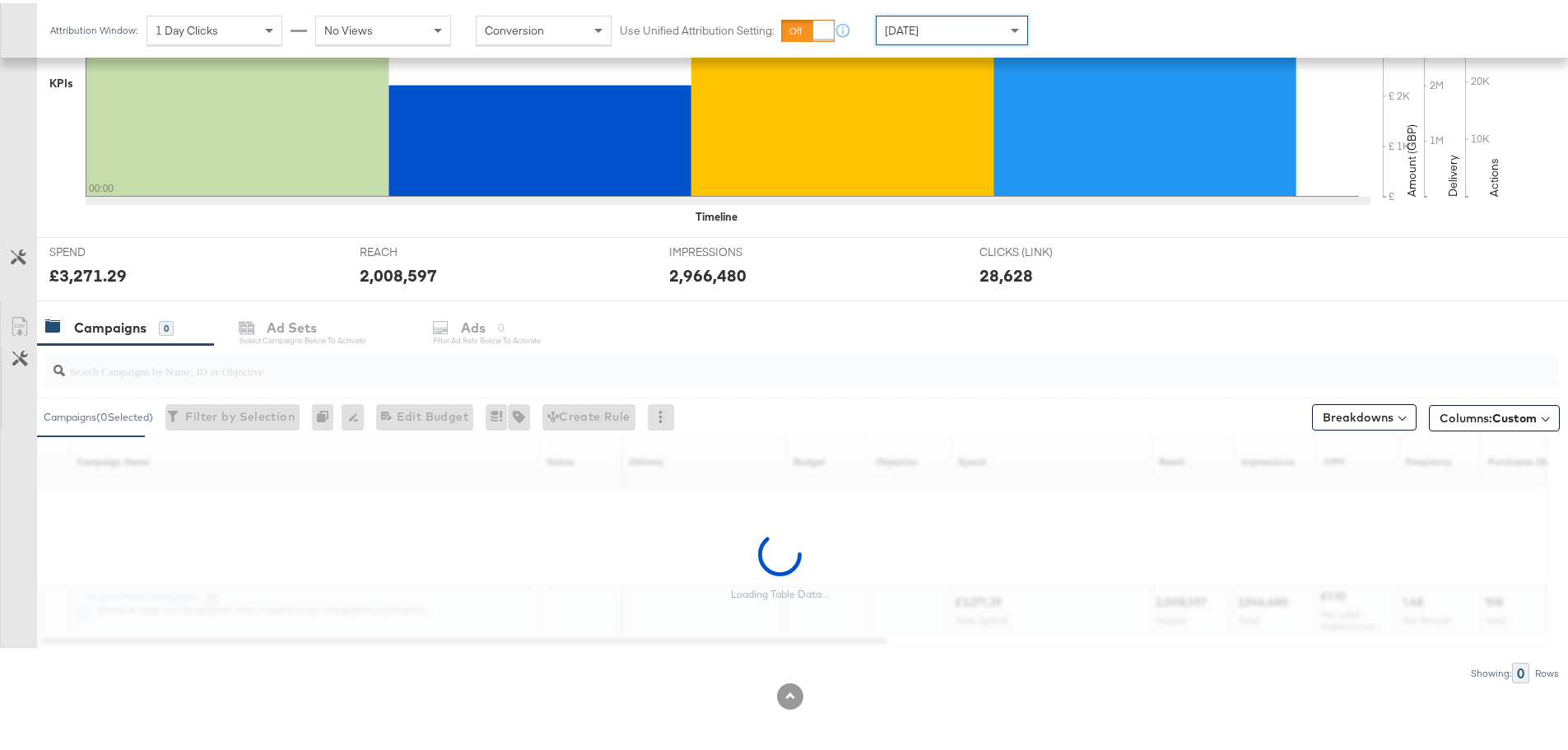
scroll to position [450, 0]
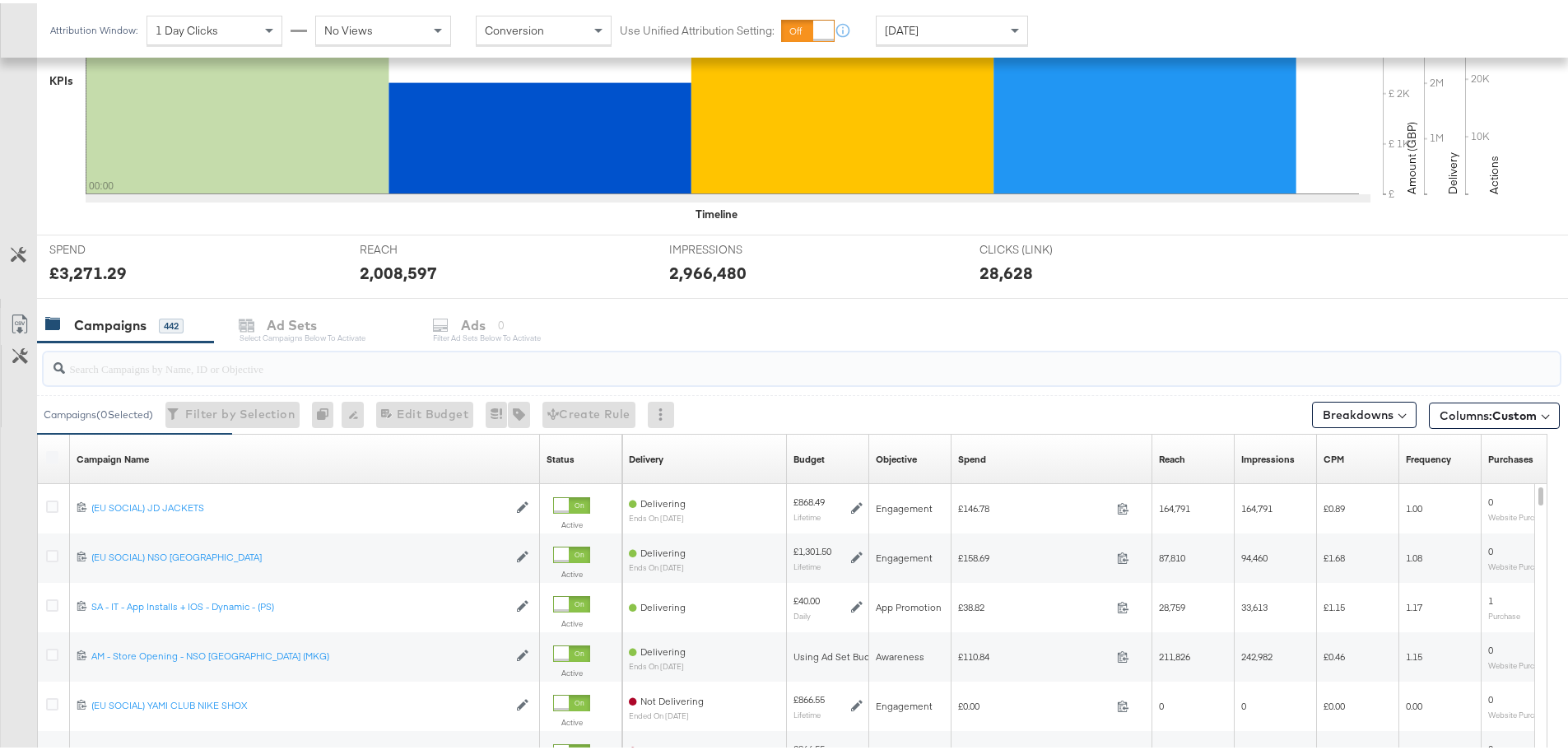
click at [142, 368] on input "search" at bounding box center [743, 358] width 1355 height 32
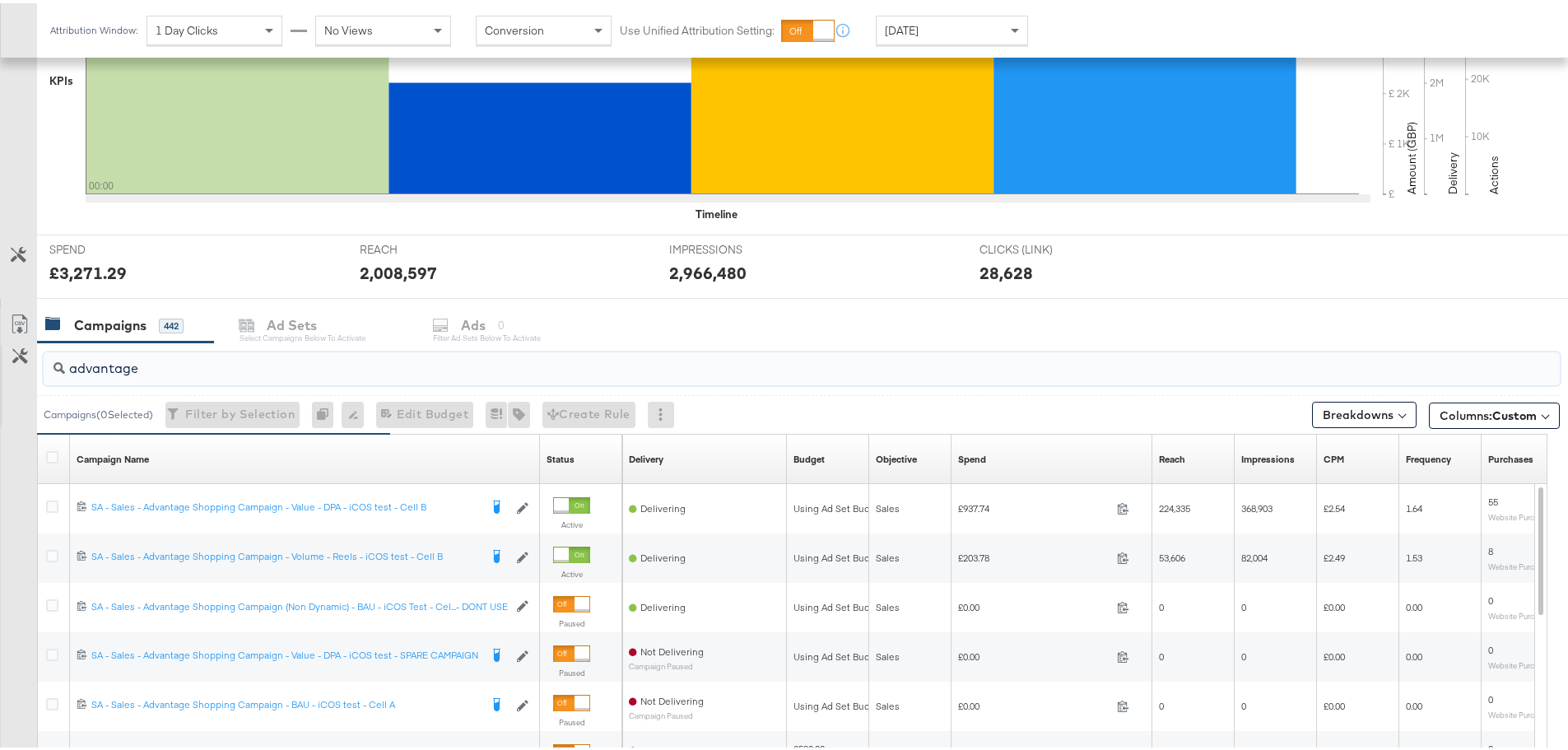
scroll to position [696, 0]
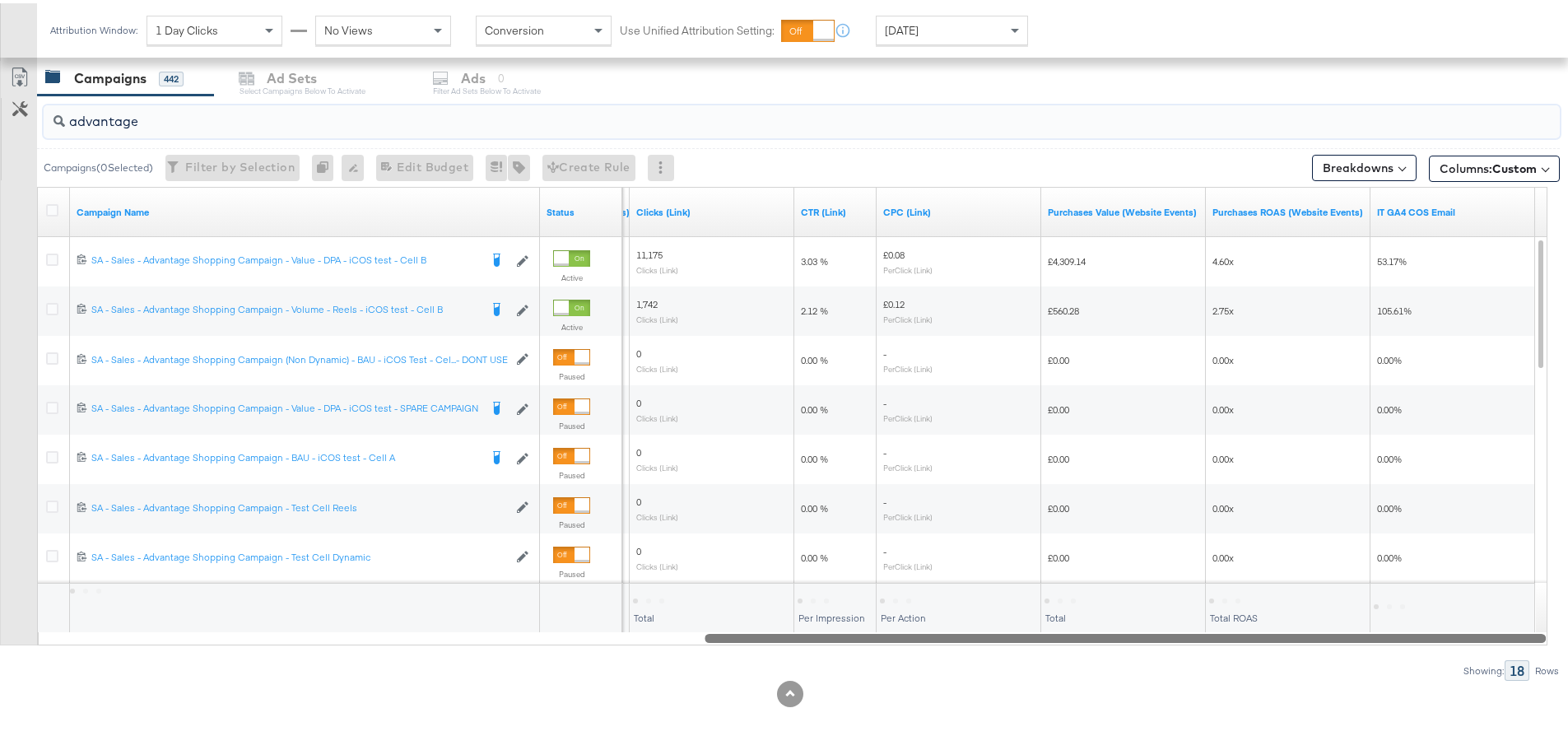
drag, startPoint x: 833, startPoint y: 634, endPoint x: 1580, endPoint y: 681, distance: 748.5
drag, startPoint x: 130, startPoint y: 115, endPoint x: -80, endPoint y: 115, distance: 210.0
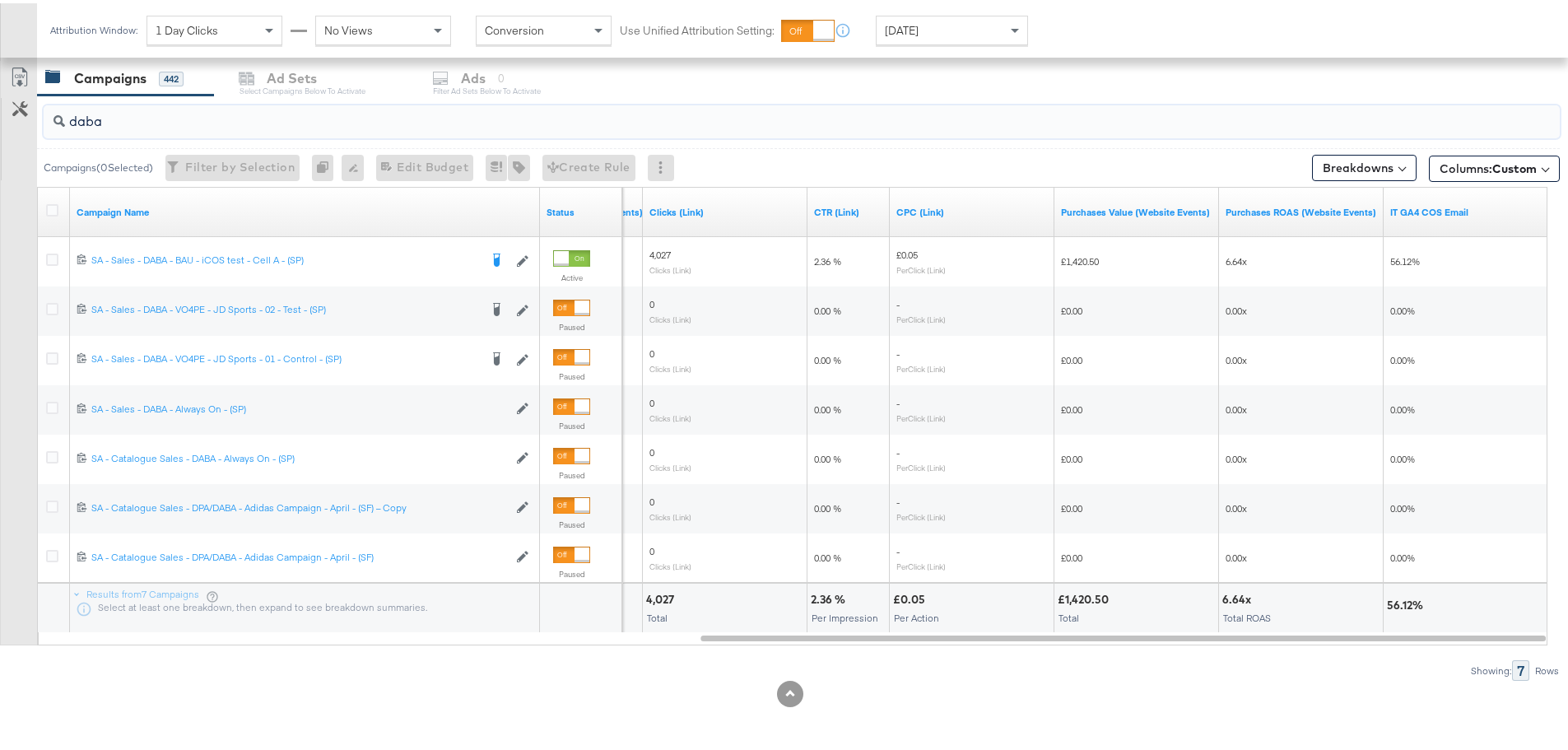
drag, startPoint x: 161, startPoint y: 126, endPoint x: -1, endPoint y: 123, distance: 162.0
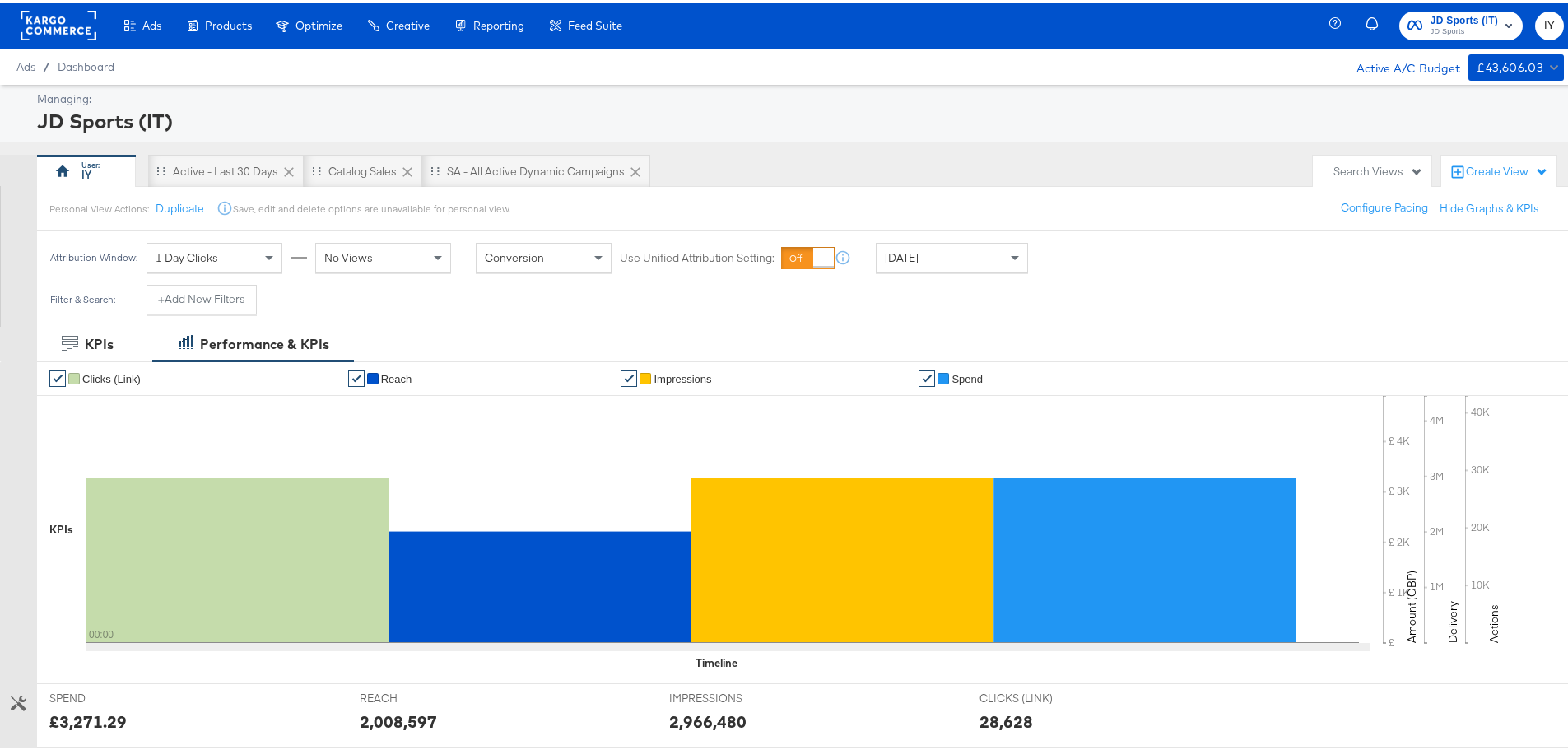
scroll to position [0, 0]
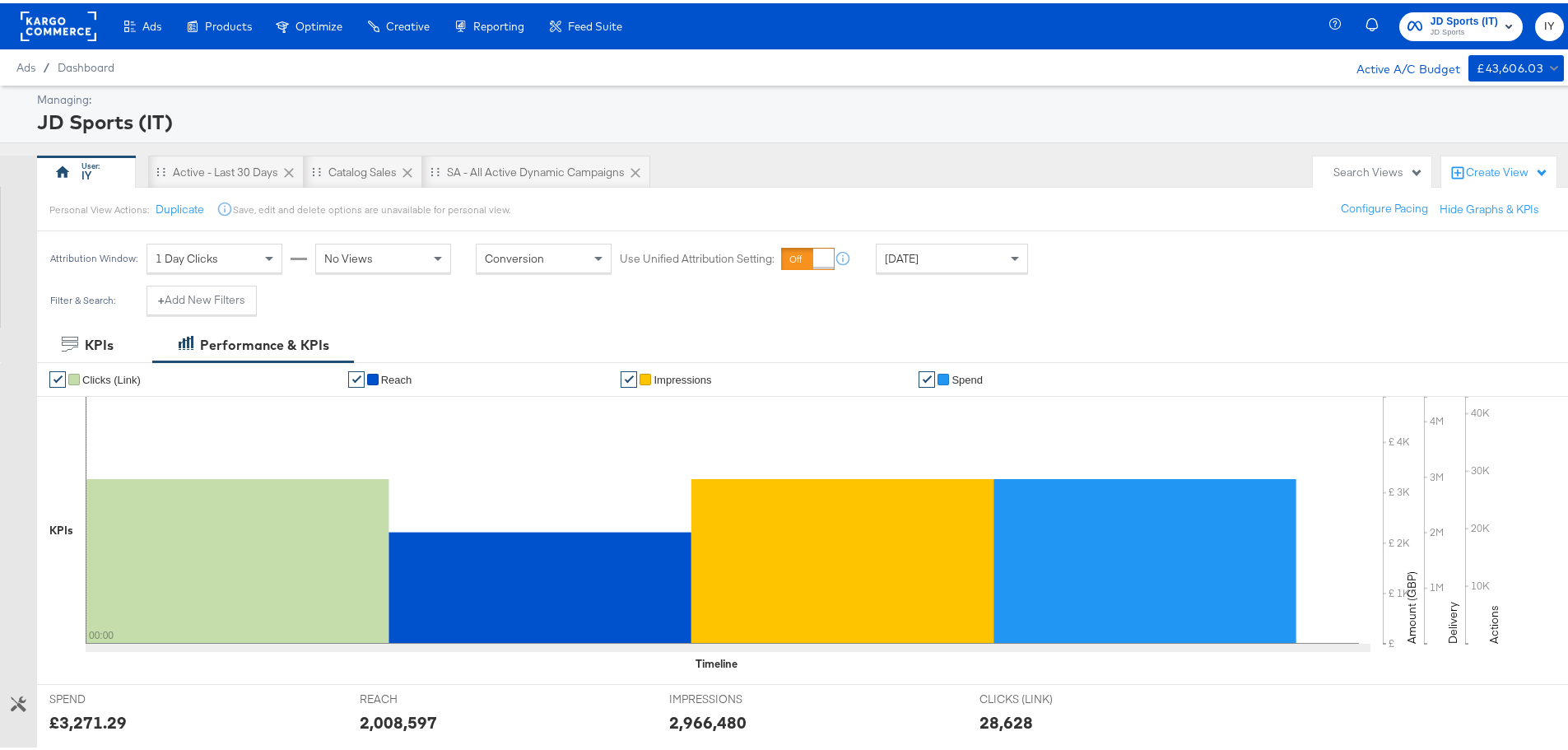
type input "(SR)"
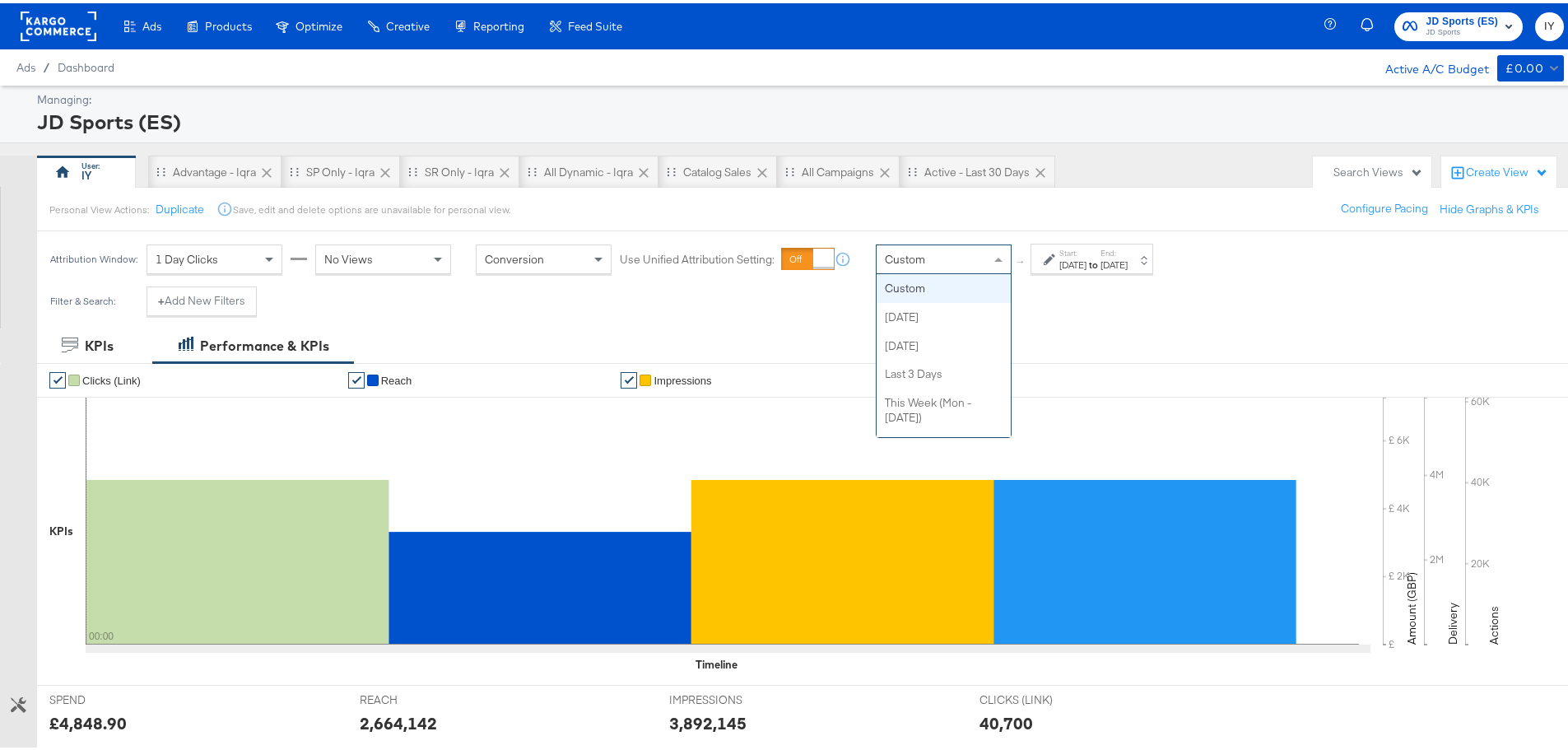
click at [892, 256] on span "Custom" at bounding box center [904, 256] width 40 height 15
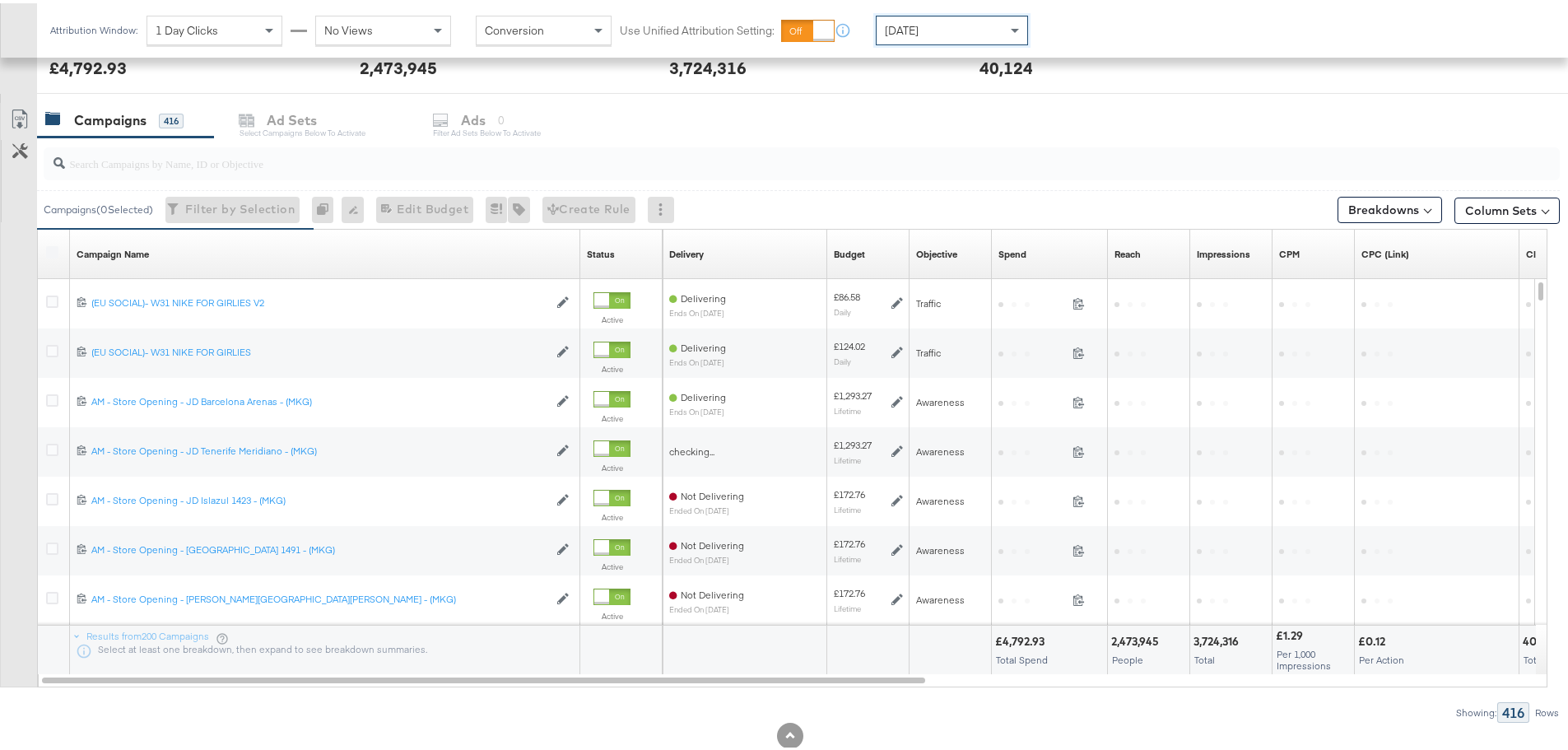
scroll to position [696, 0]
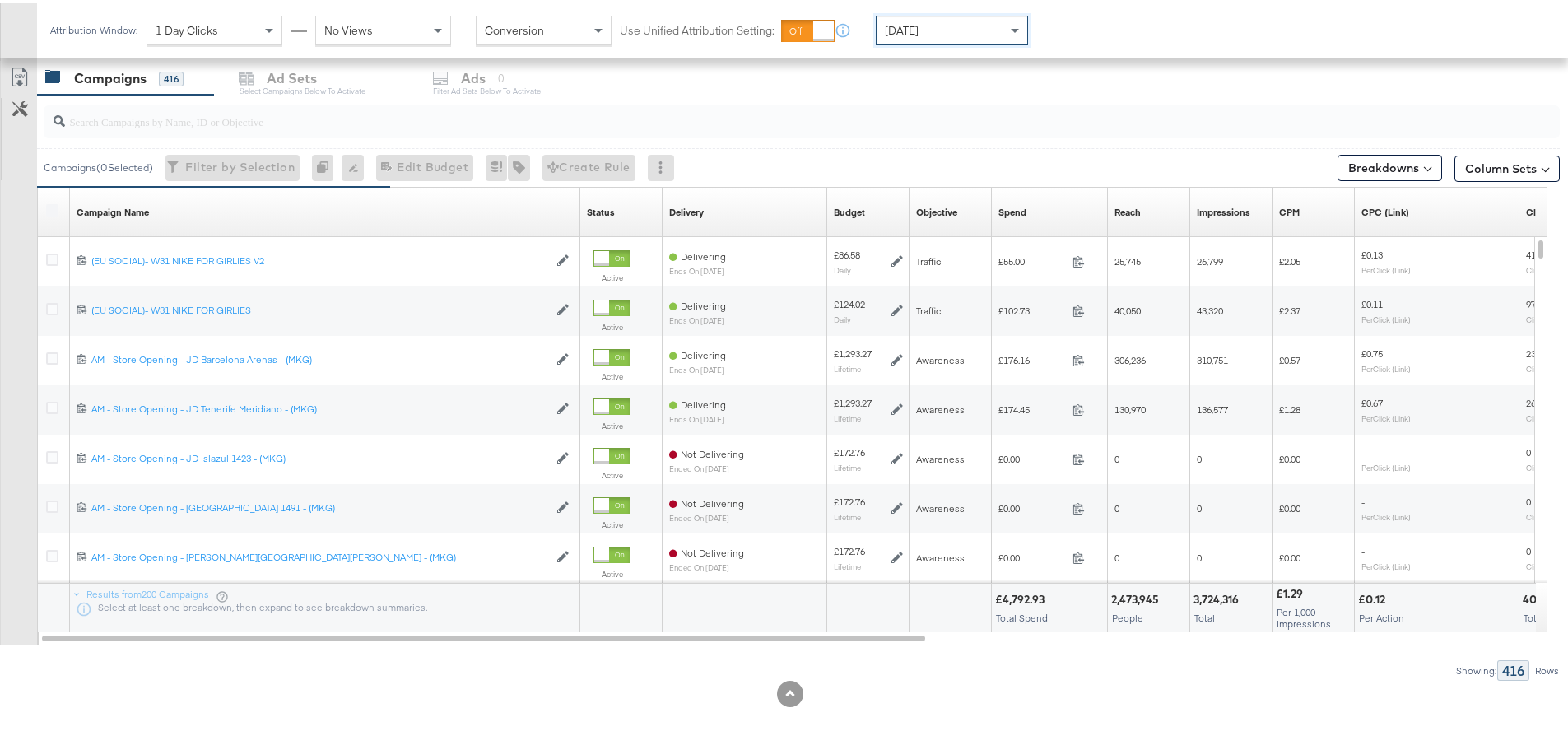
click at [170, 119] on input "search" at bounding box center [743, 111] width 1355 height 32
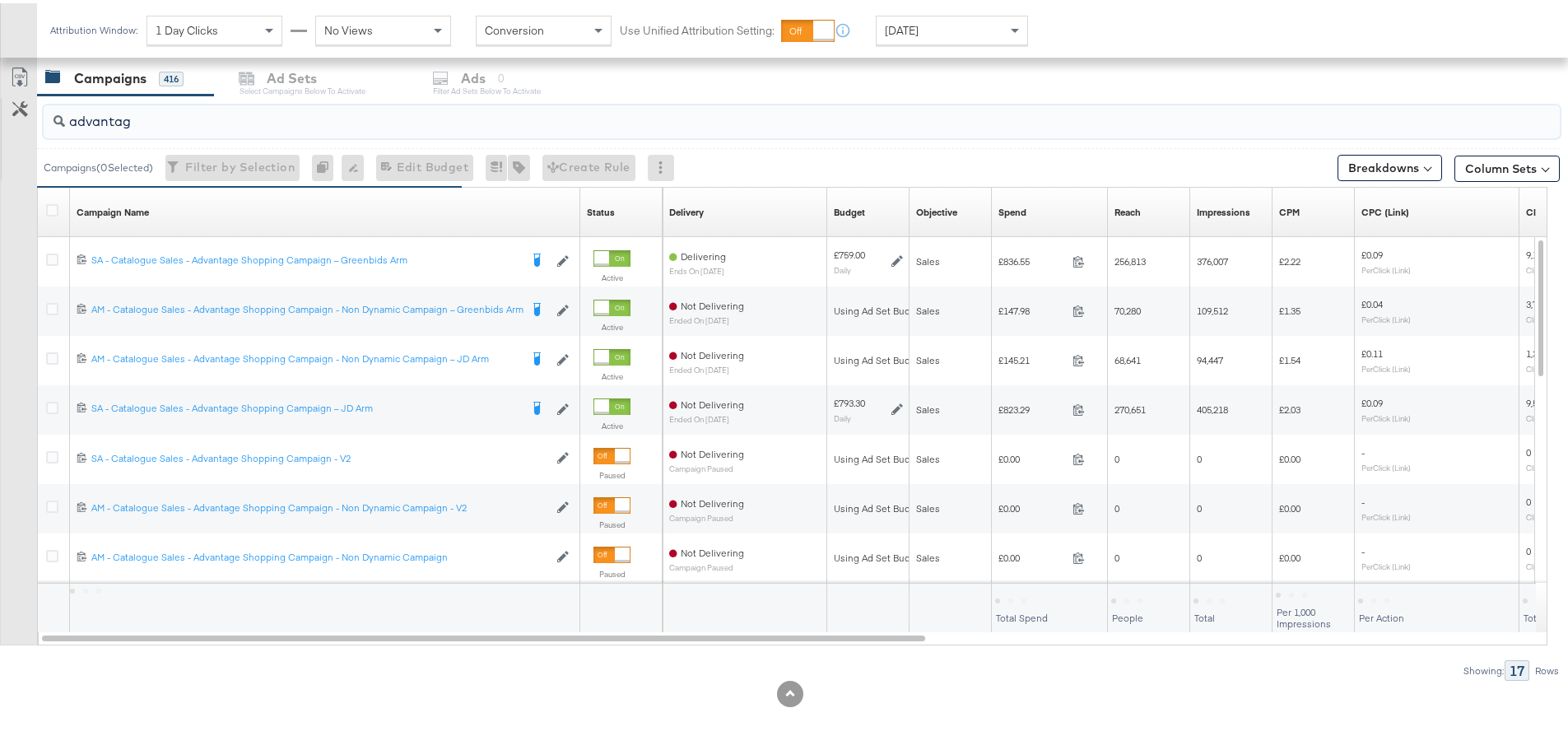
type input "advantage"
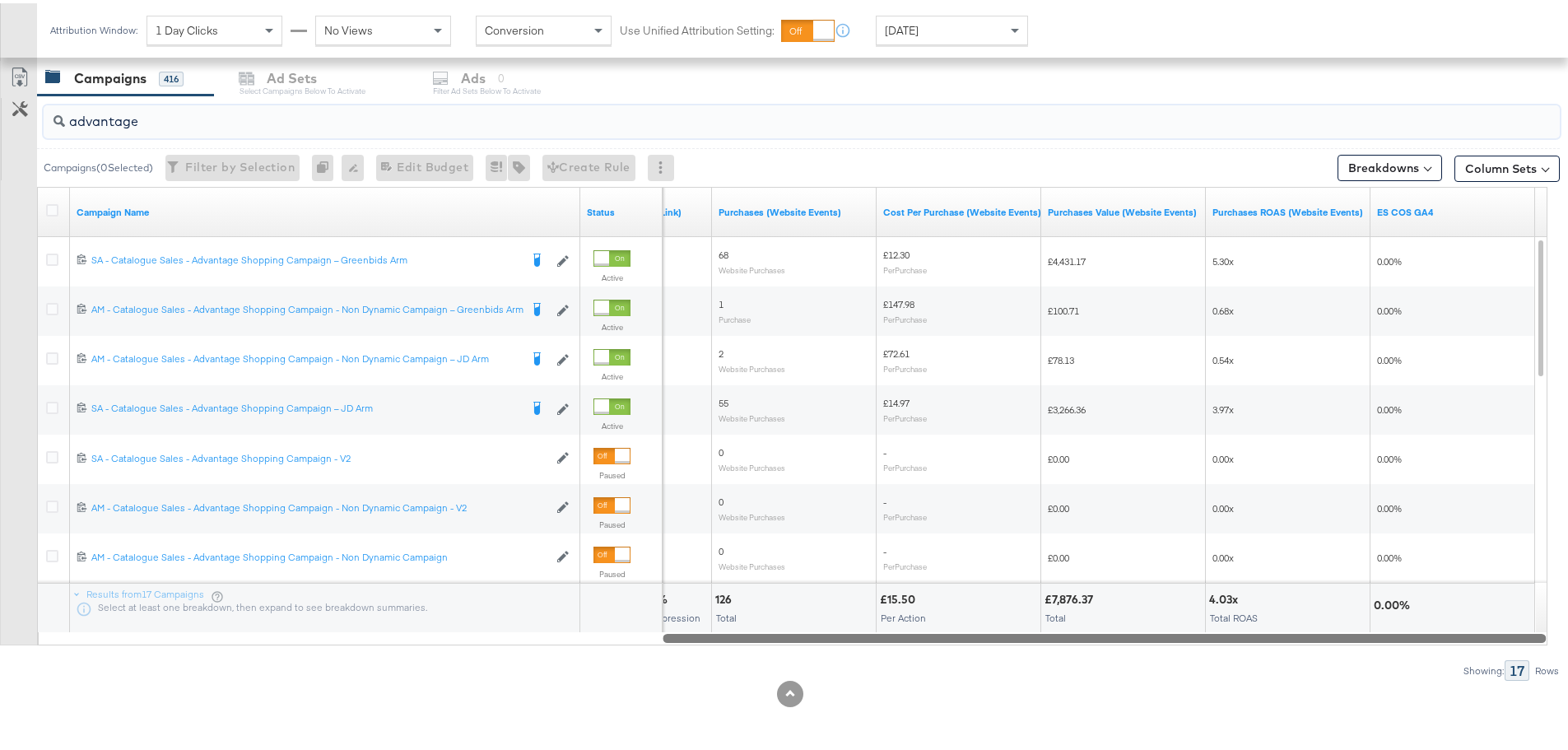
drag, startPoint x: 735, startPoint y: 631, endPoint x: 1530, endPoint y: 635, distance: 795.0
click at [1530, 635] on div at bounding box center [1104, 634] width 883 height 14
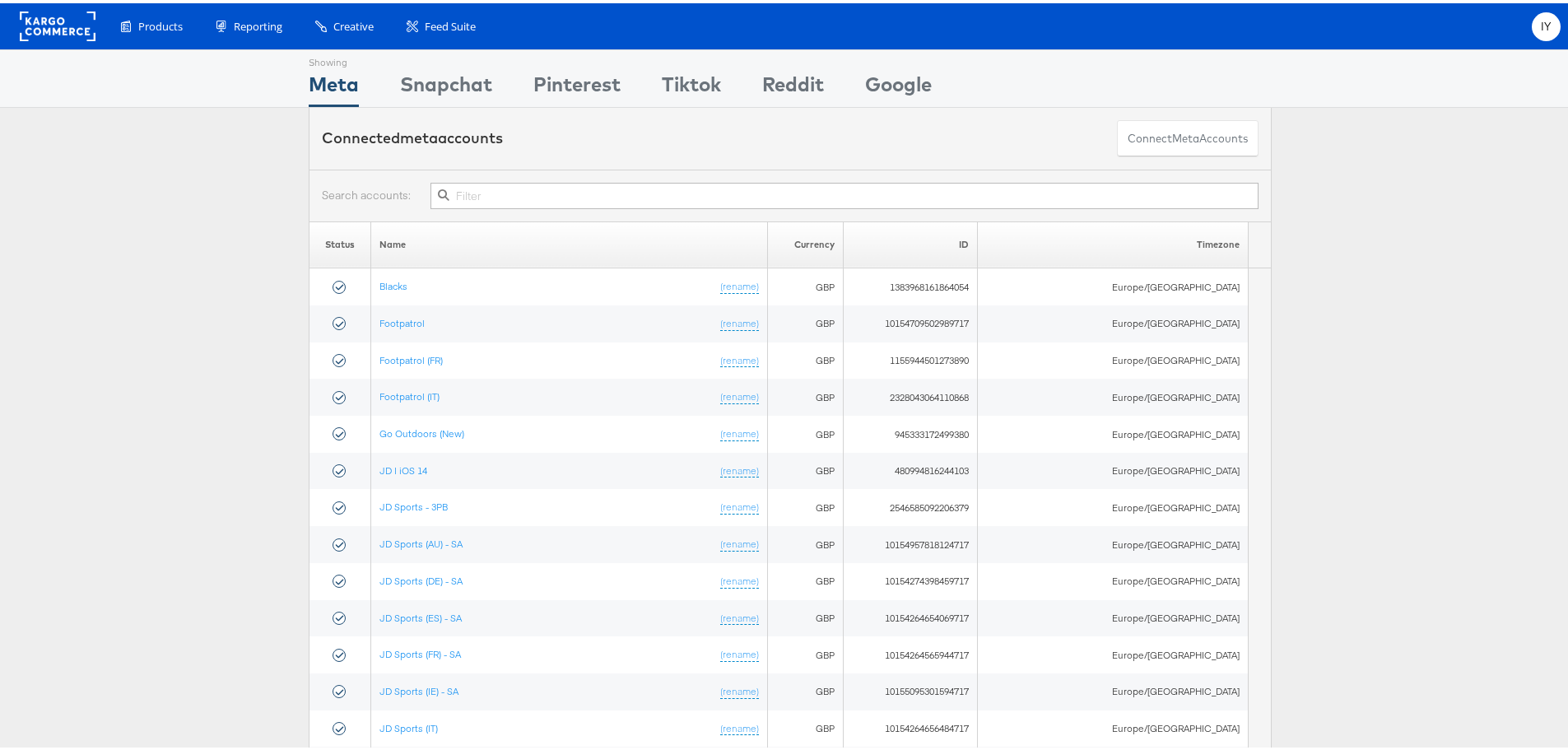
scroll to position [82, 0]
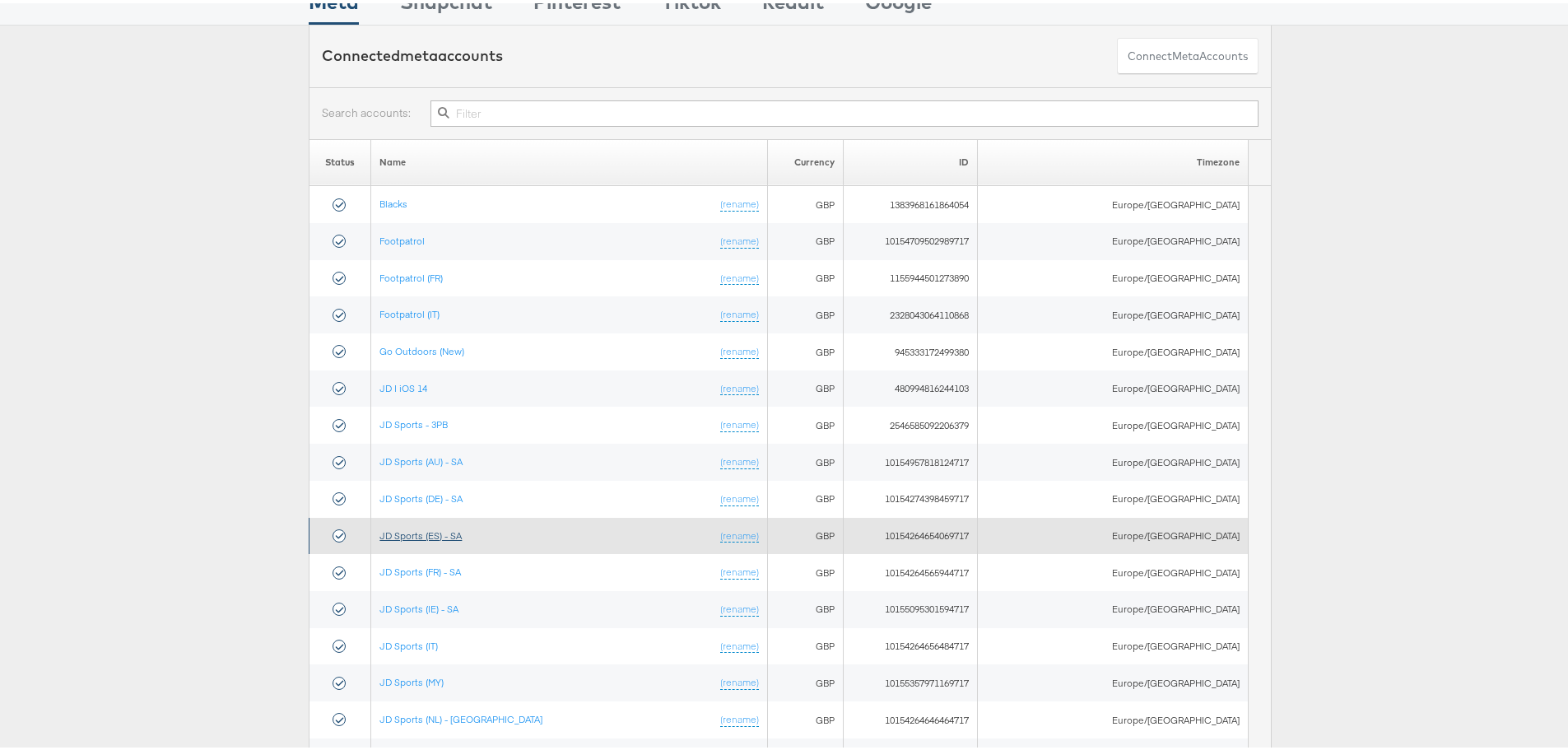
click at [449, 530] on link "JD Sports (ES) - SA" at bounding box center [420, 532] width 82 height 13
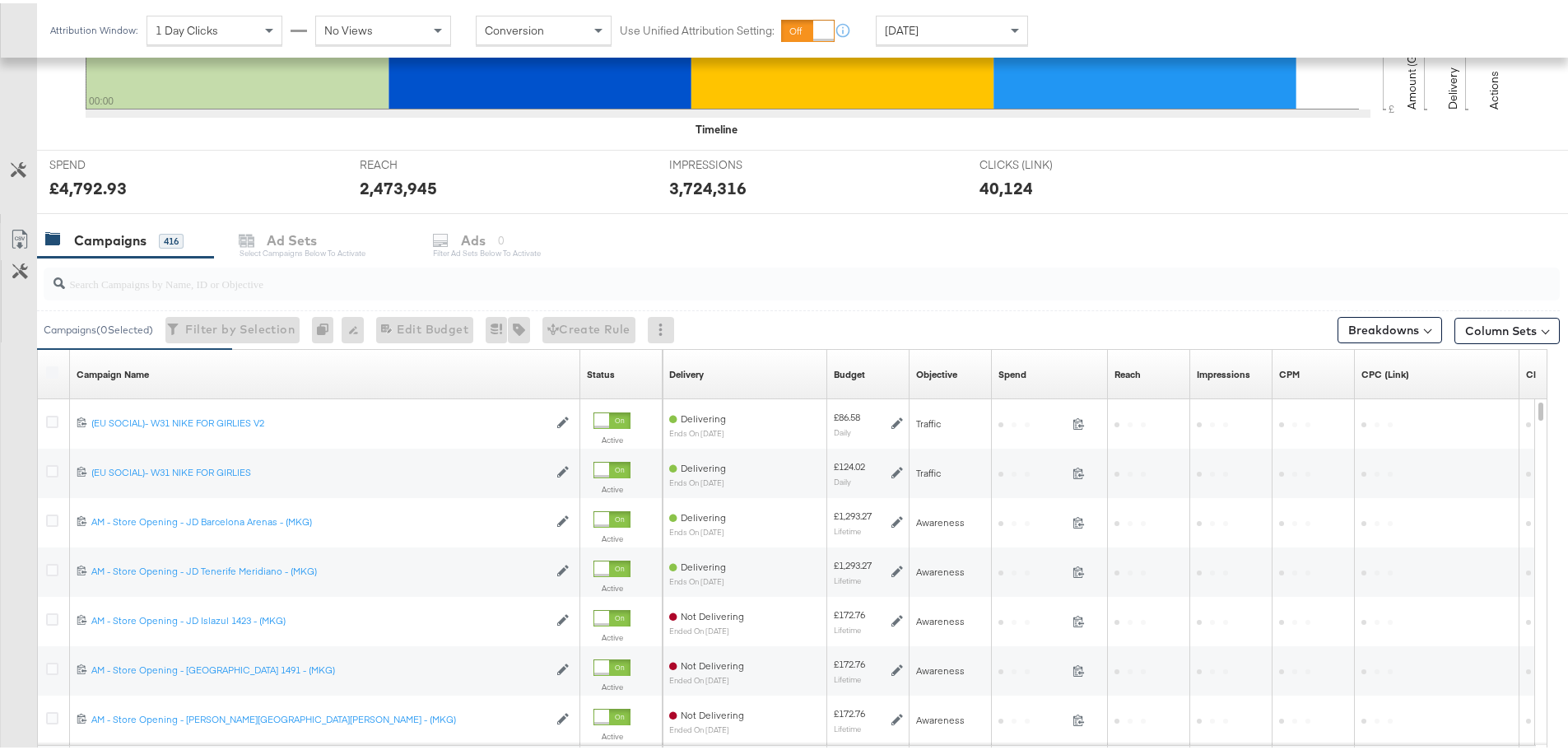
scroll to position [614, 0]
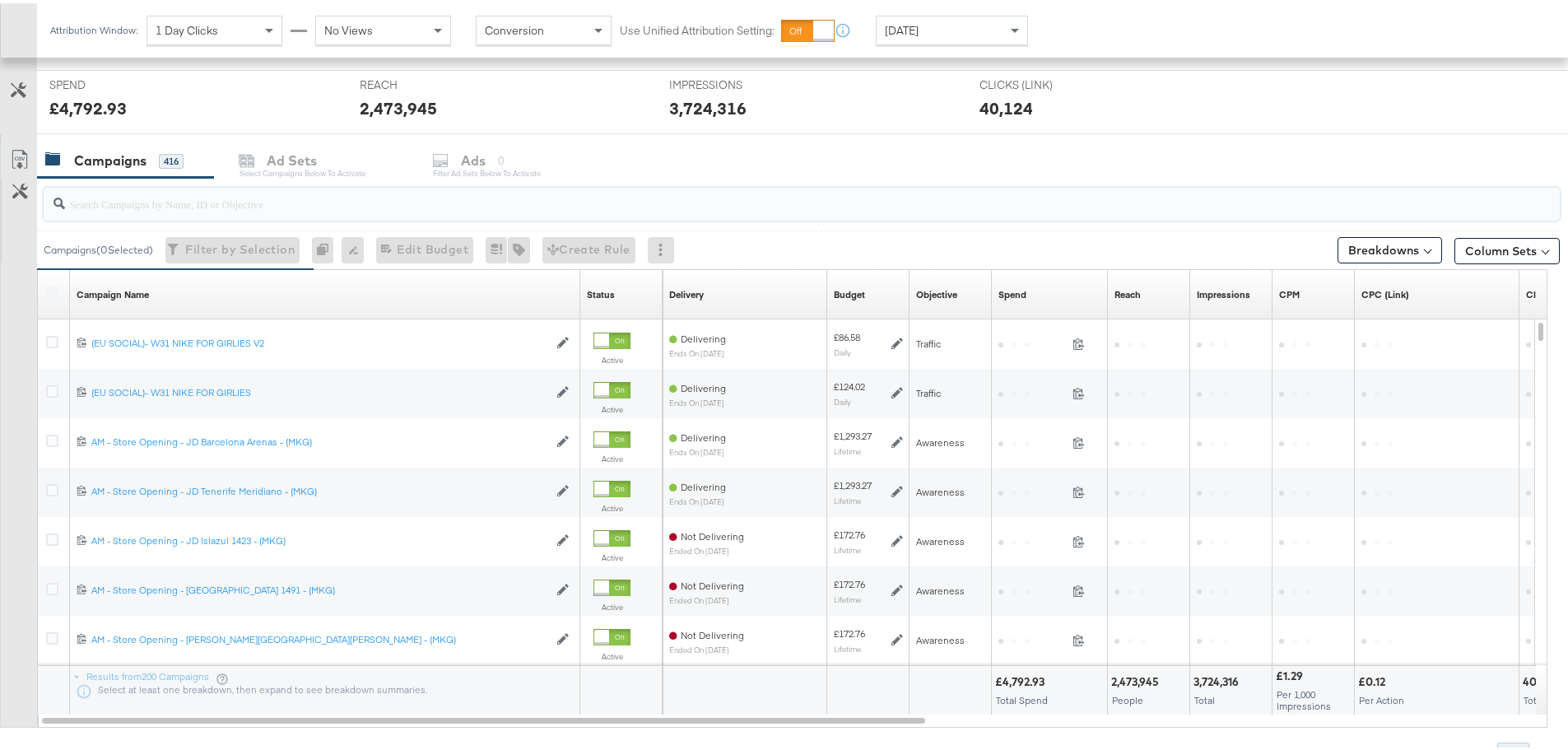
click at [326, 199] on input "search" at bounding box center [743, 193] width 1355 height 32
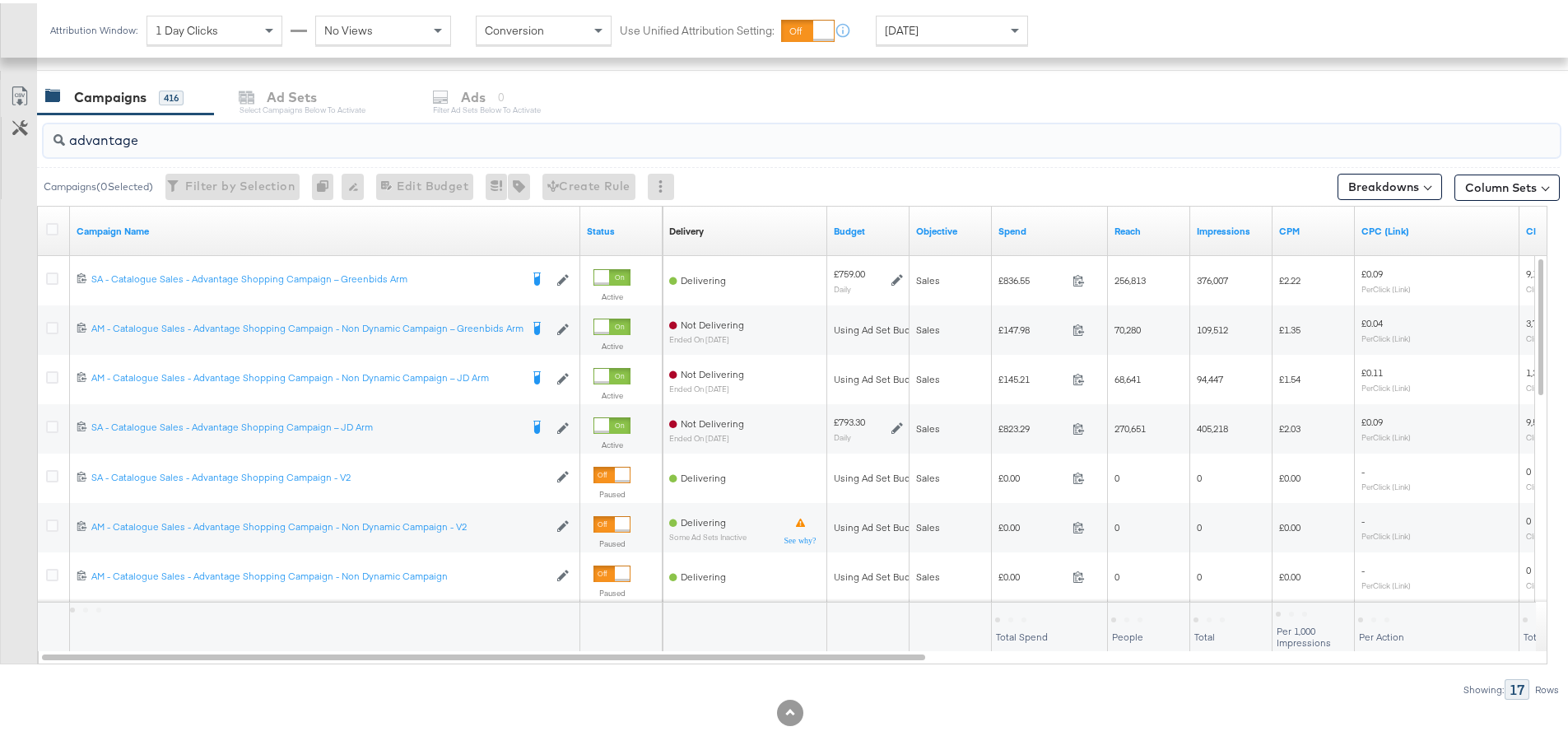
scroll to position [696, 0]
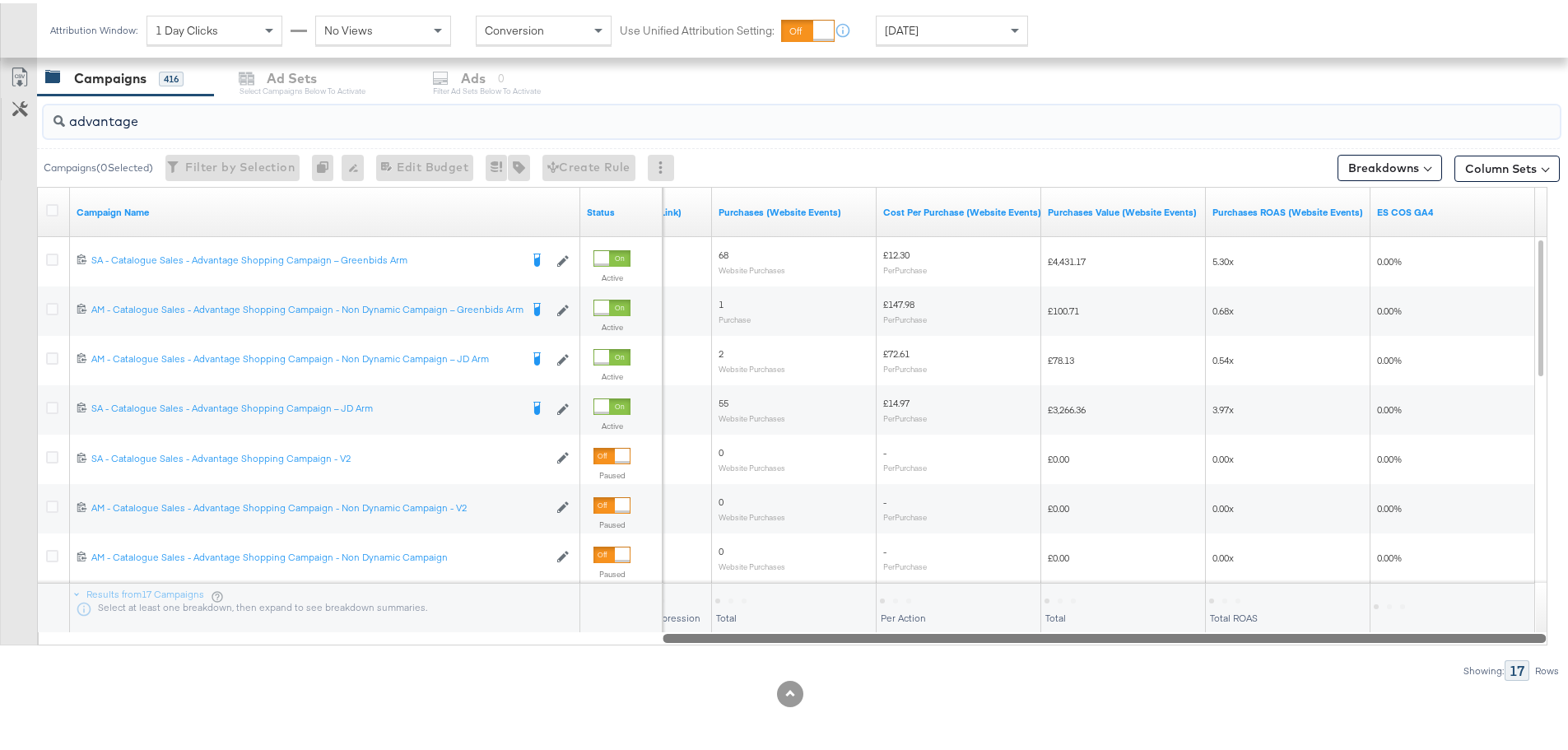
drag, startPoint x: 709, startPoint y: 636, endPoint x: 1496, endPoint y: 647, distance: 787.1
click at [1496, 647] on div "advantage Campaigns ( 0 Selected) Filter by Selection Filter 0 campaigns 0 Rena…" at bounding box center [779, 385] width 1559 height 585
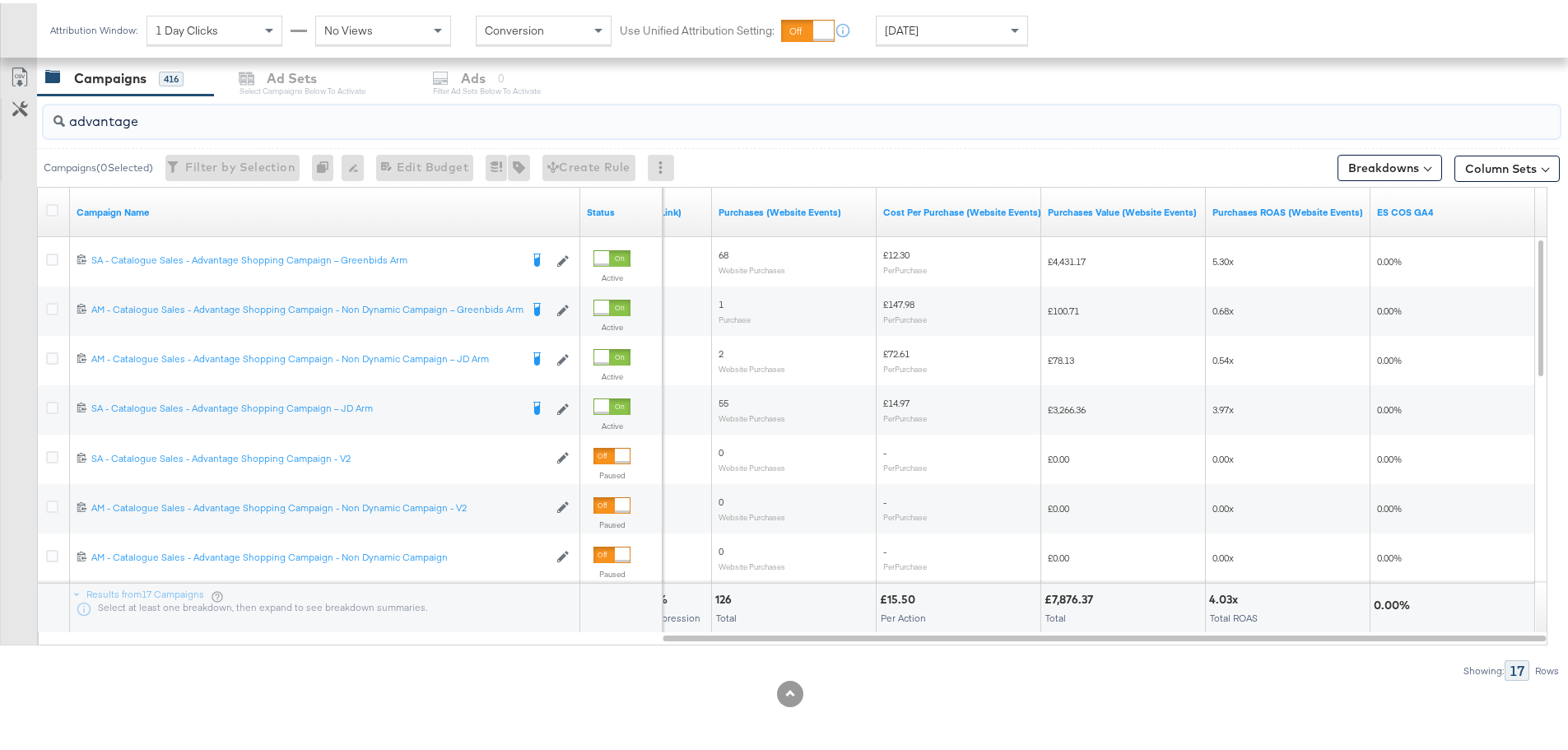
drag, startPoint x: 169, startPoint y: 109, endPoint x: -243, endPoint y: 109, distance: 412.0
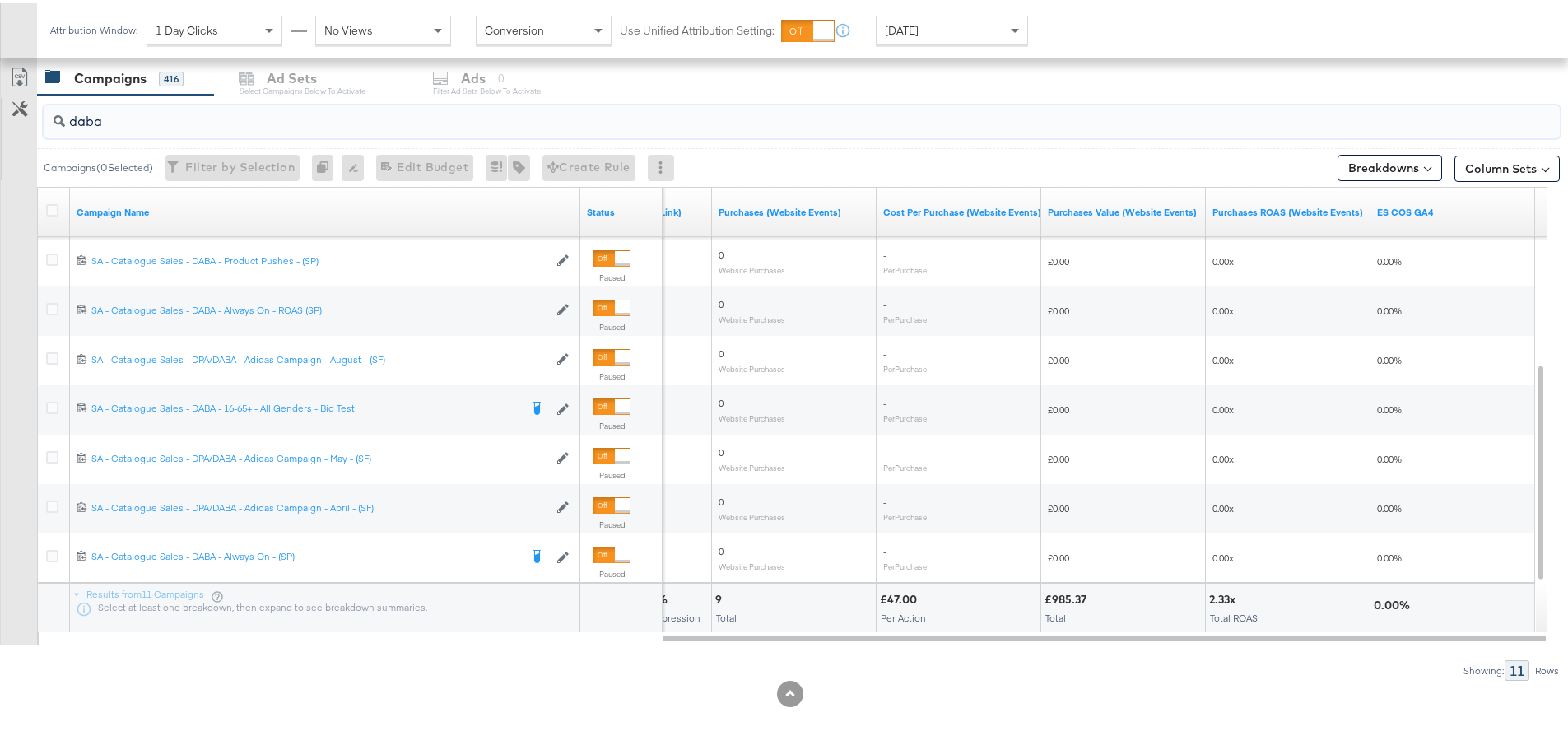
drag, startPoint x: 119, startPoint y: 125, endPoint x: 251, endPoint y: 172, distance: 140.1
click at [3, 122] on div "daba Campaigns ( 0 Selected) Filter by Selection Filter 0 campaigns 0 Rename 0 …" at bounding box center [779, 385] width 1559 height 585
paste input "SA - Catalogue Sales - Advantage Shopping Campaign – JD Arm"
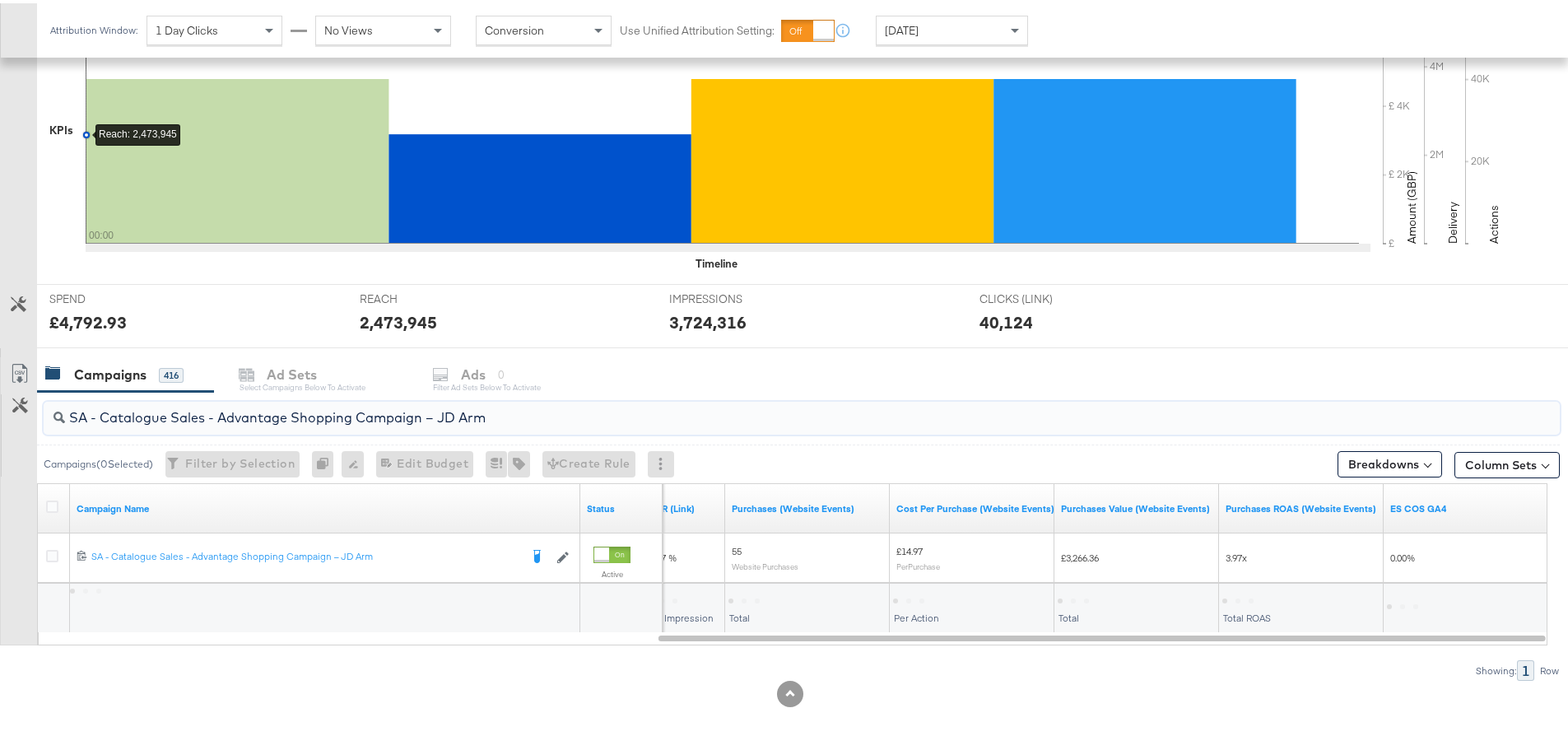
scroll to position [400, 0]
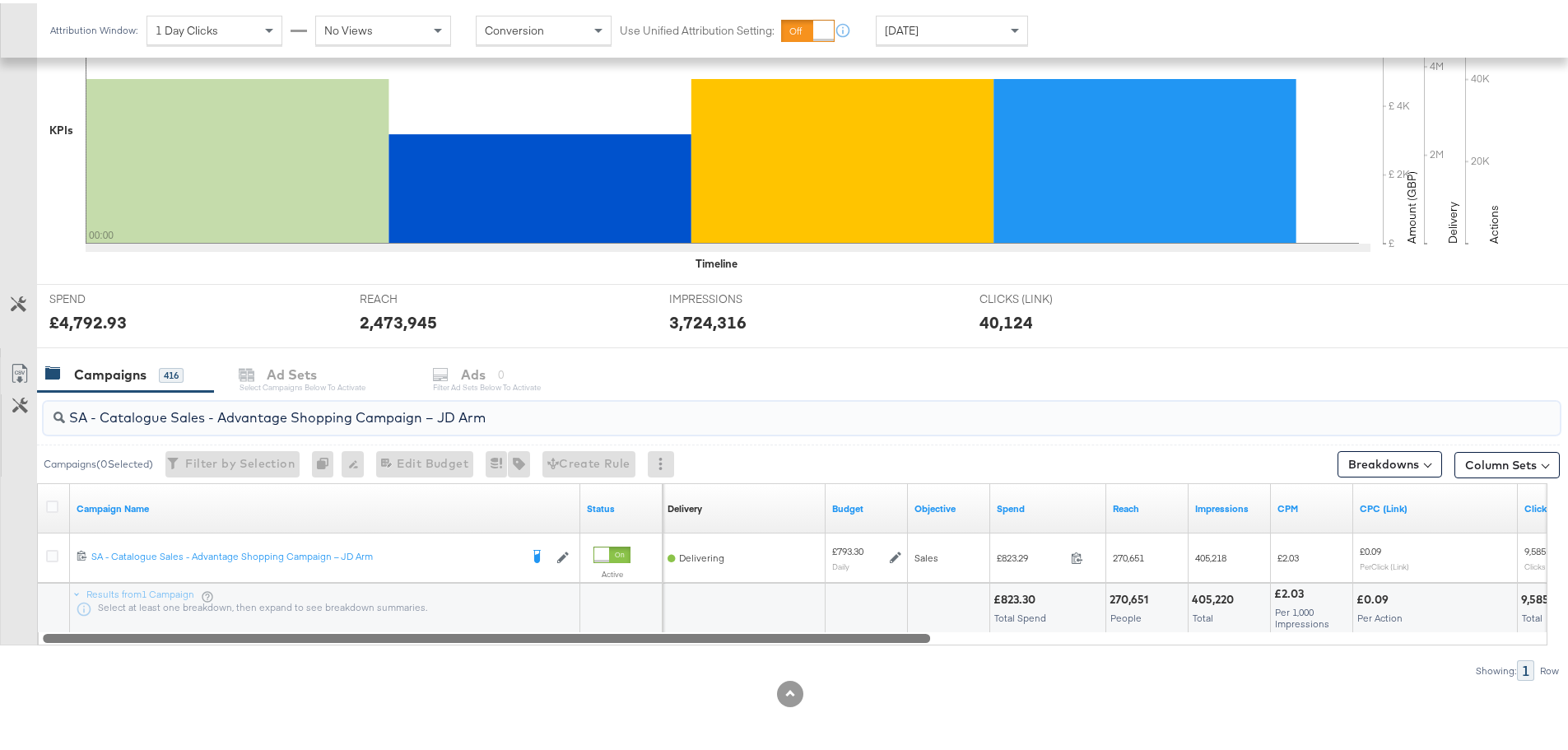
drag, startPoint x: 999, startPoint y: 635, endPoint x: 524, endPoint y: 623, distance: 475.2
click at [372, 637] on div at bounding box center [487, 634] width 887 height 14
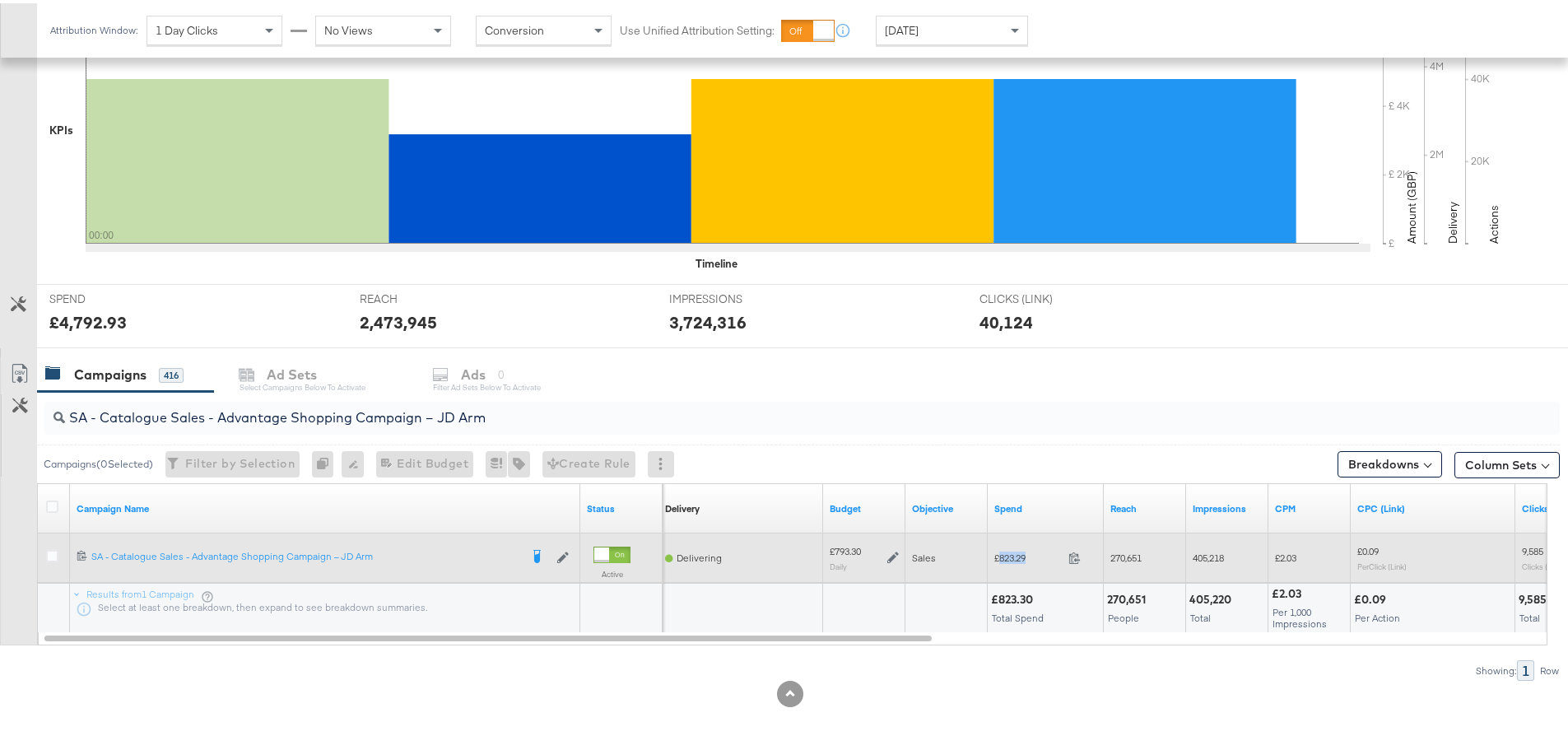
drag, startPoint x: 1032, startPoint y: 554, endPoint x: 1001, endPoint y: 556, distance: 31.1
click at [1001, 556] on span "£823.29" at bounding box center [1028, 554] width 67 height 13
copy span "823.29"
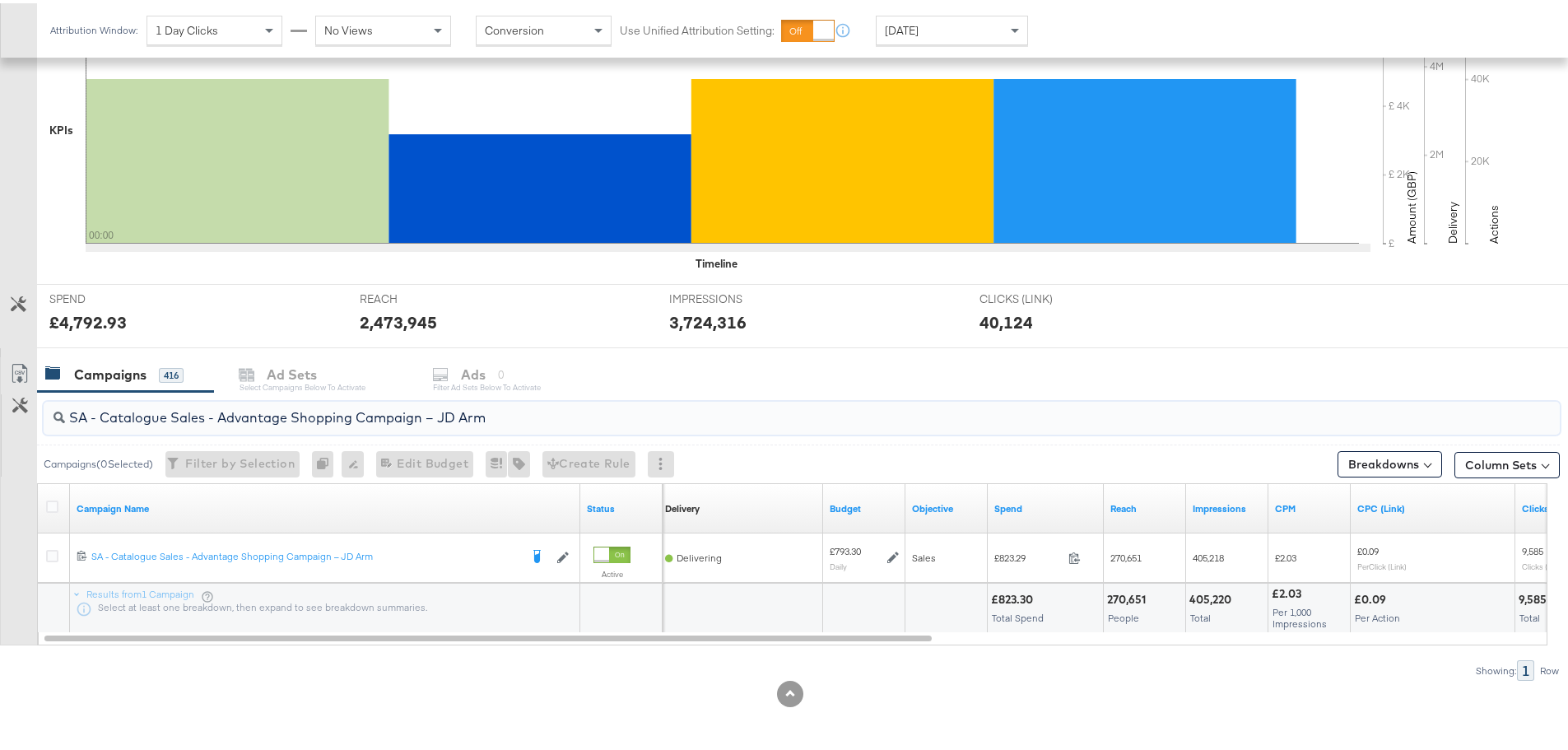
drag, startPoint x: 507, startPoint y: 416, endPoint x: -114, endPoint y: 369, distance: 622.8
paste input "Greenbids"
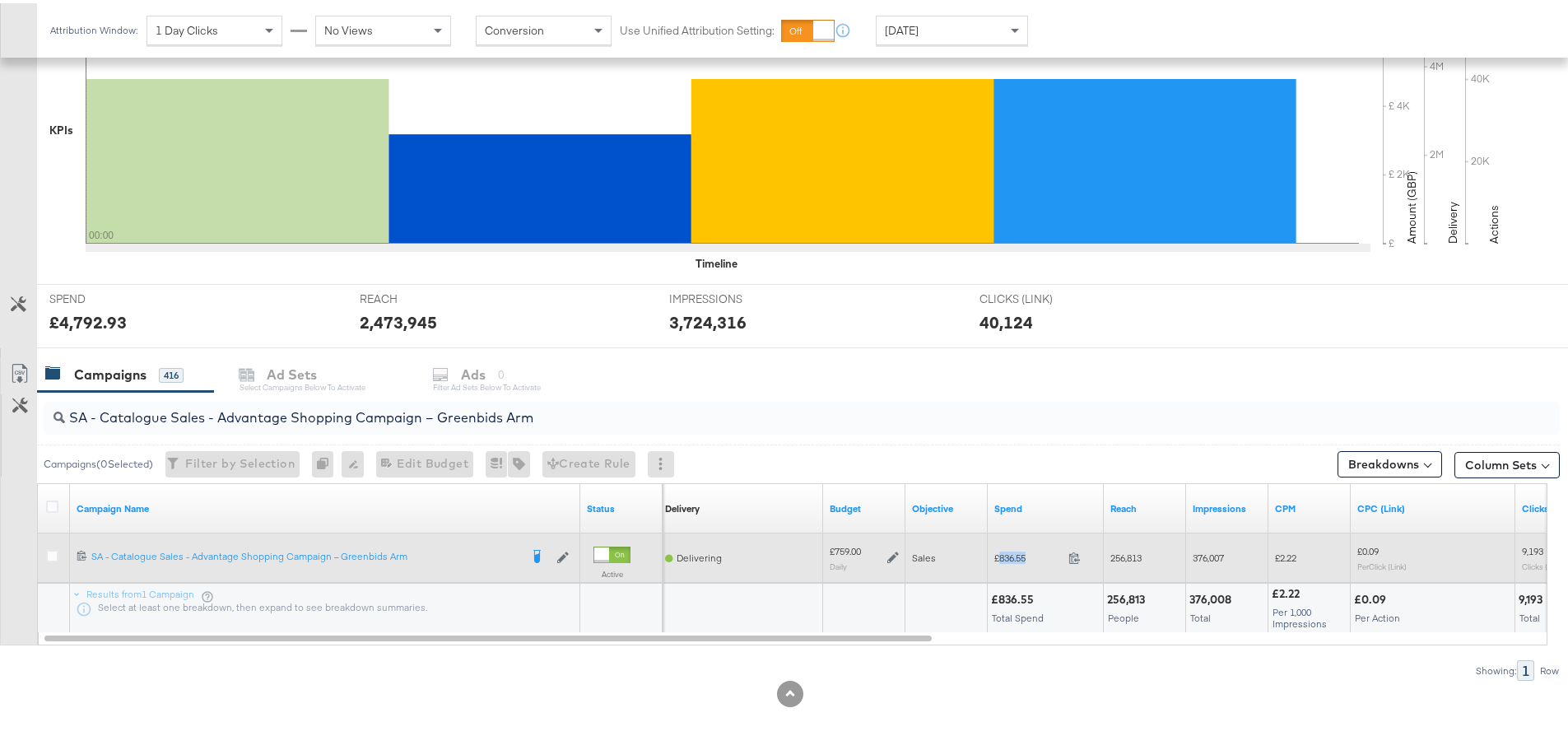
drag, startPoint x: 1036, startPoint y: 557, endPoint x: 1000, endPoint y: 554, distance: 36.1
click at [1000, 554] on span "£836.55" at bounding box center [1028, 554] width 67 height 13
copy span "836.55"
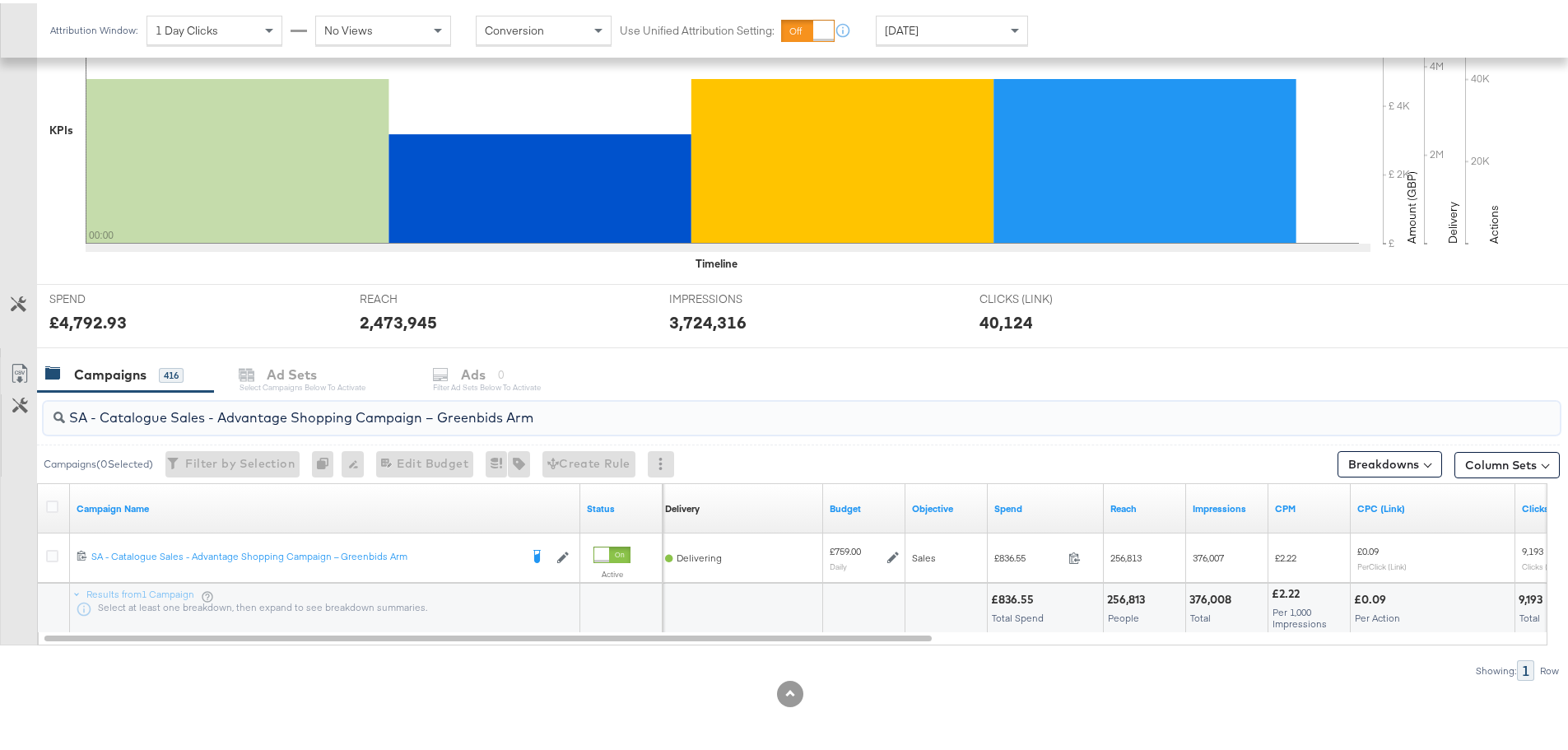
drag, startPoint x: 577, startPoint y: 422, endPoint x: -107, endPoint y: 407, distance: 684.2
paste input "AM - Catalogue Sales - Advantage Shopping Campaign - Non Dynamic Campaign – JD"
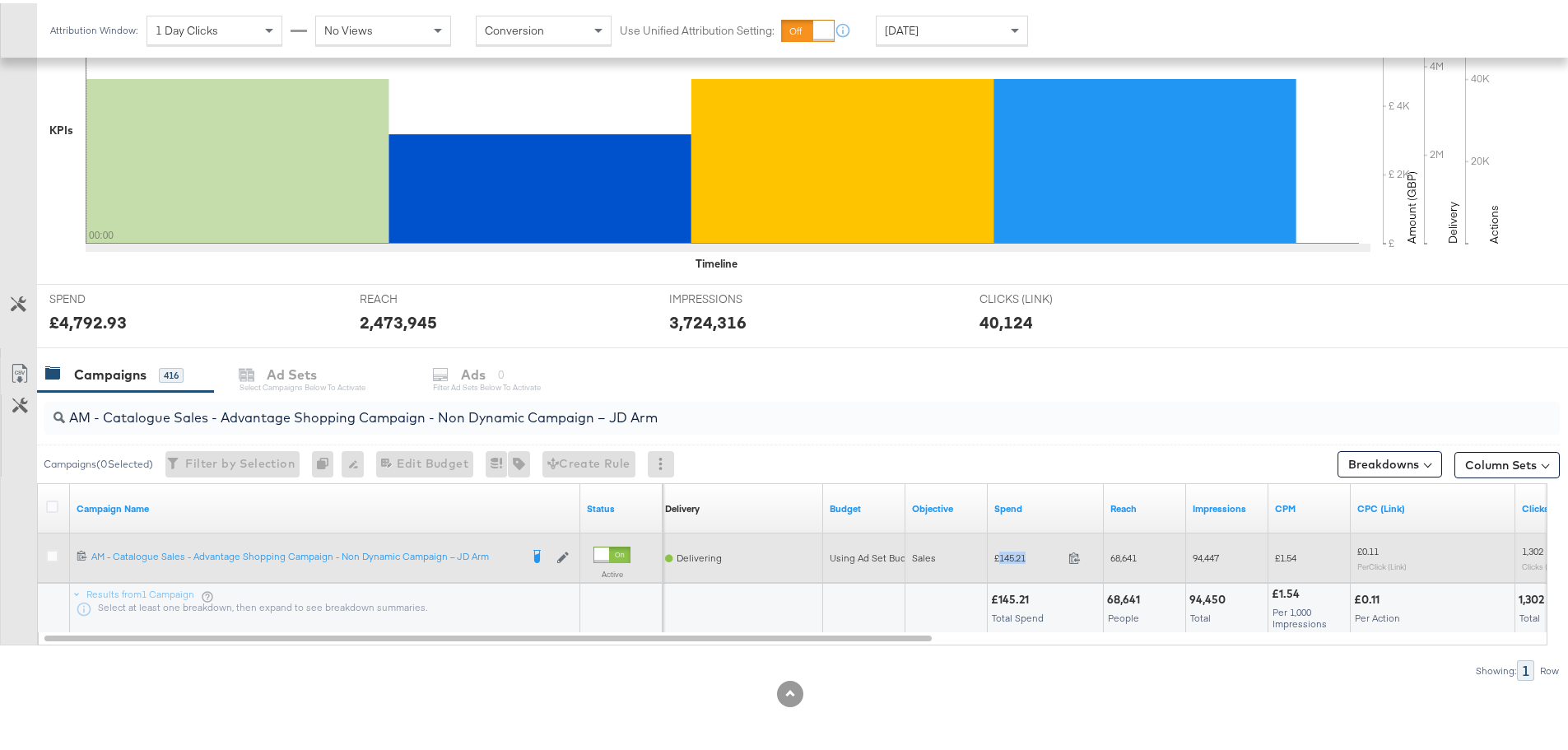
drag, startPoint x: 1032, startPoint y: 557, endPoint x: 1000, endPoint y: 557, distance: 32.0
click at [1000, 557] on span "£145.21" at bounding box center [1028, 554] width 67 height 13
copy span "145.21"
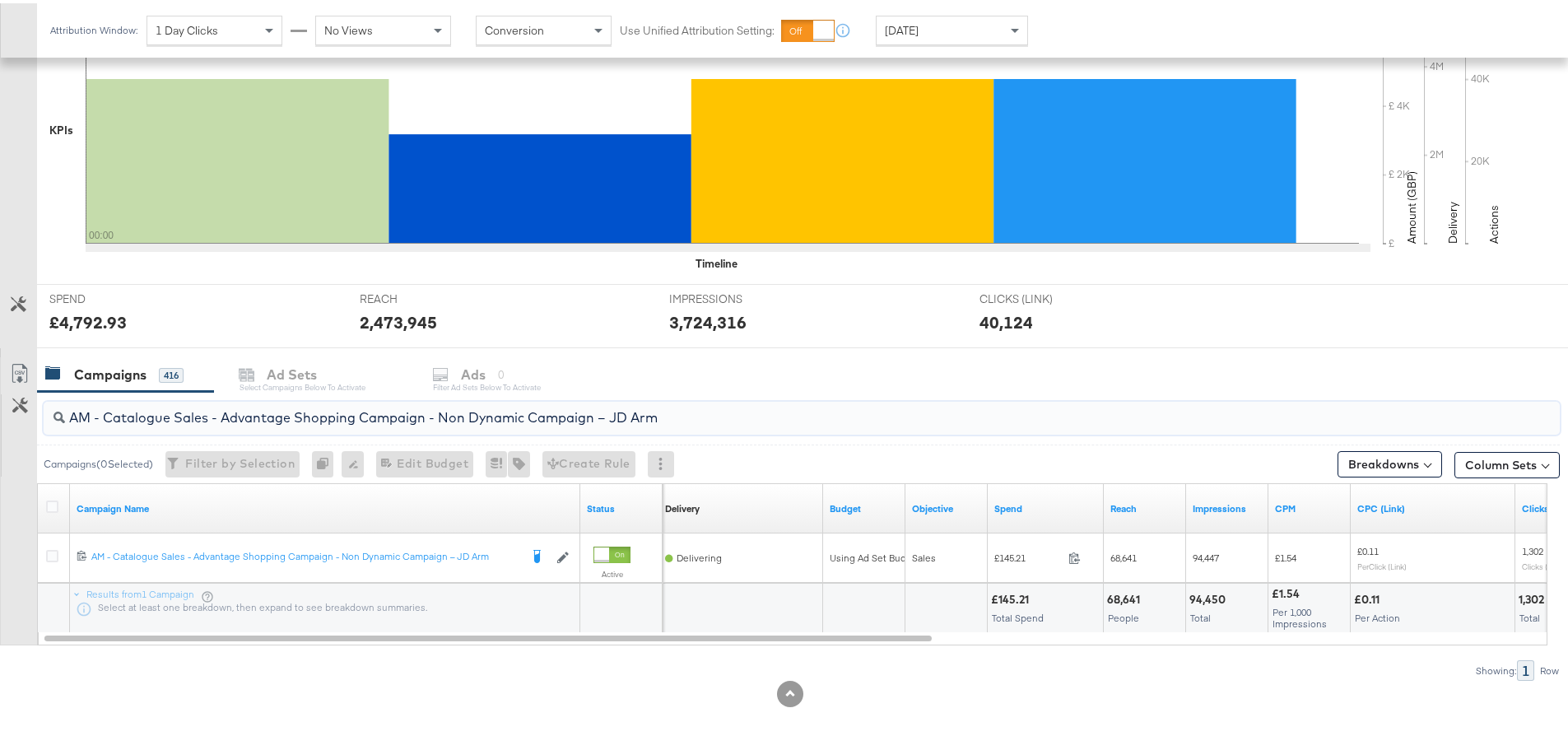
drag, startPoint x: 714, startPoint y: 411, endPoint x: 98, endPoint y: 373, distance: 617.2
click at [98, 373] on div "KPIs Performance & KPIs Customize KPIs ✔ Clicks (Link) ✔ Reach ✔ Impressions ✔ …" at bounding box center [790, 336] width 1581 height 825
click at [716, 410] on input "AM - Catalogue Sales - Advantage Shopping Campaign - Non Dynamic Campaign – JD …" at bounding box center [743, 408] width 1355 height 32
drag, startPoint x: 586, startPoint y: 414, endPoint x: -134, endPoint y: 377, distance: 721.0
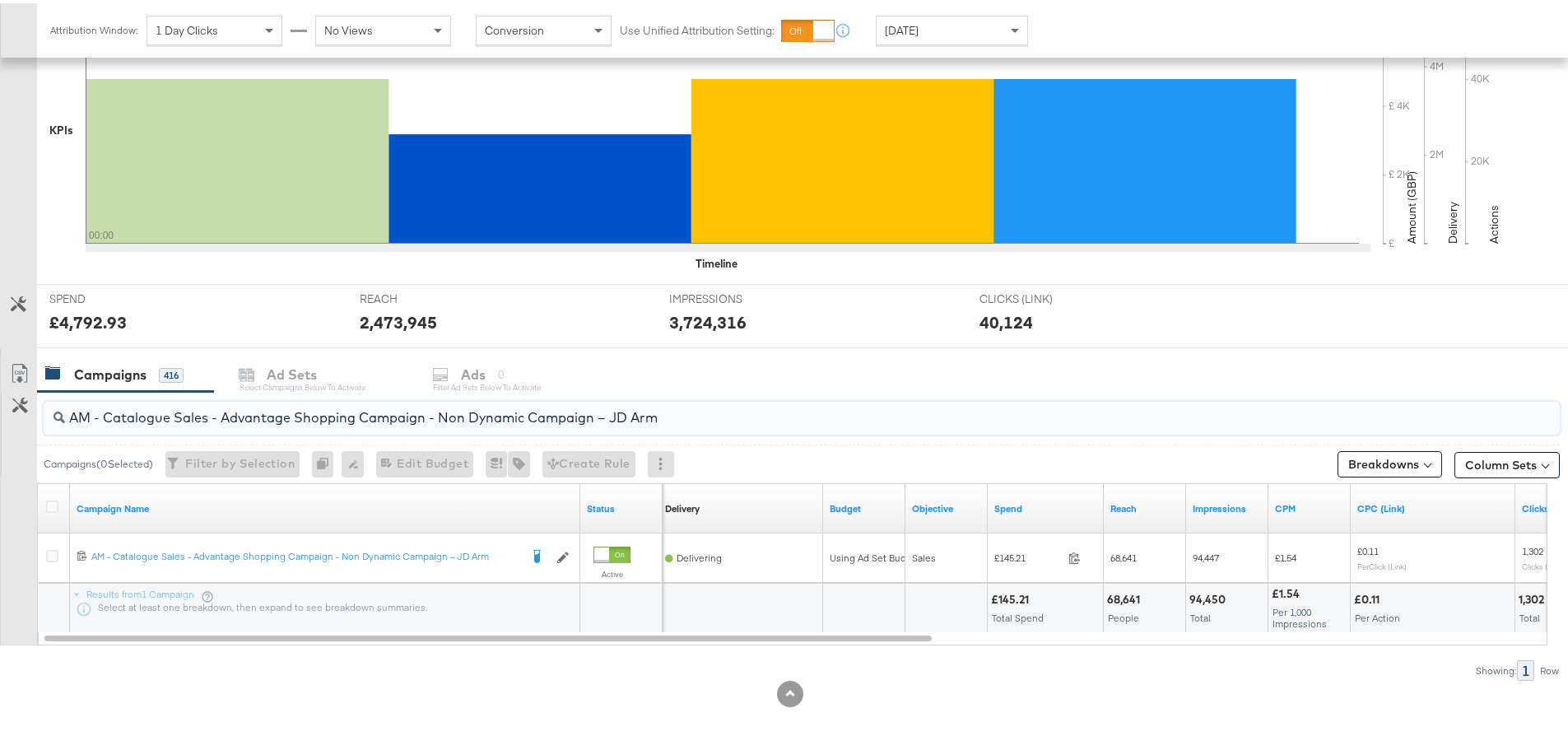
paste input "Greenbids"
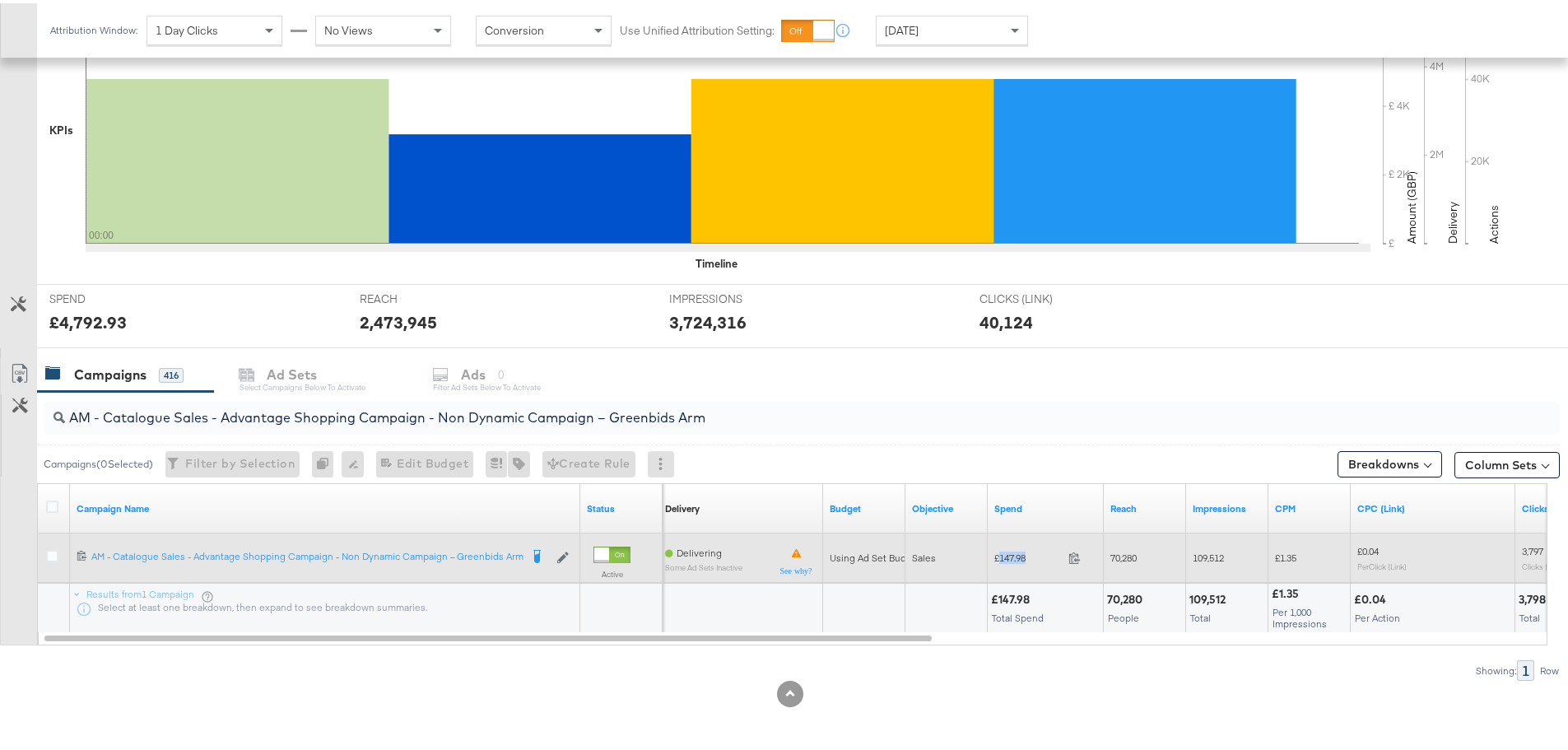
drag, startPoint x: 1027, startPoint y: 556, endPoint x: 1000, endPoint y: 559, distance: 27.2
click at [1000, 559] on span "£147.98" at bounding box center [1028, 554] width 67 height 13
copy span "147.98"
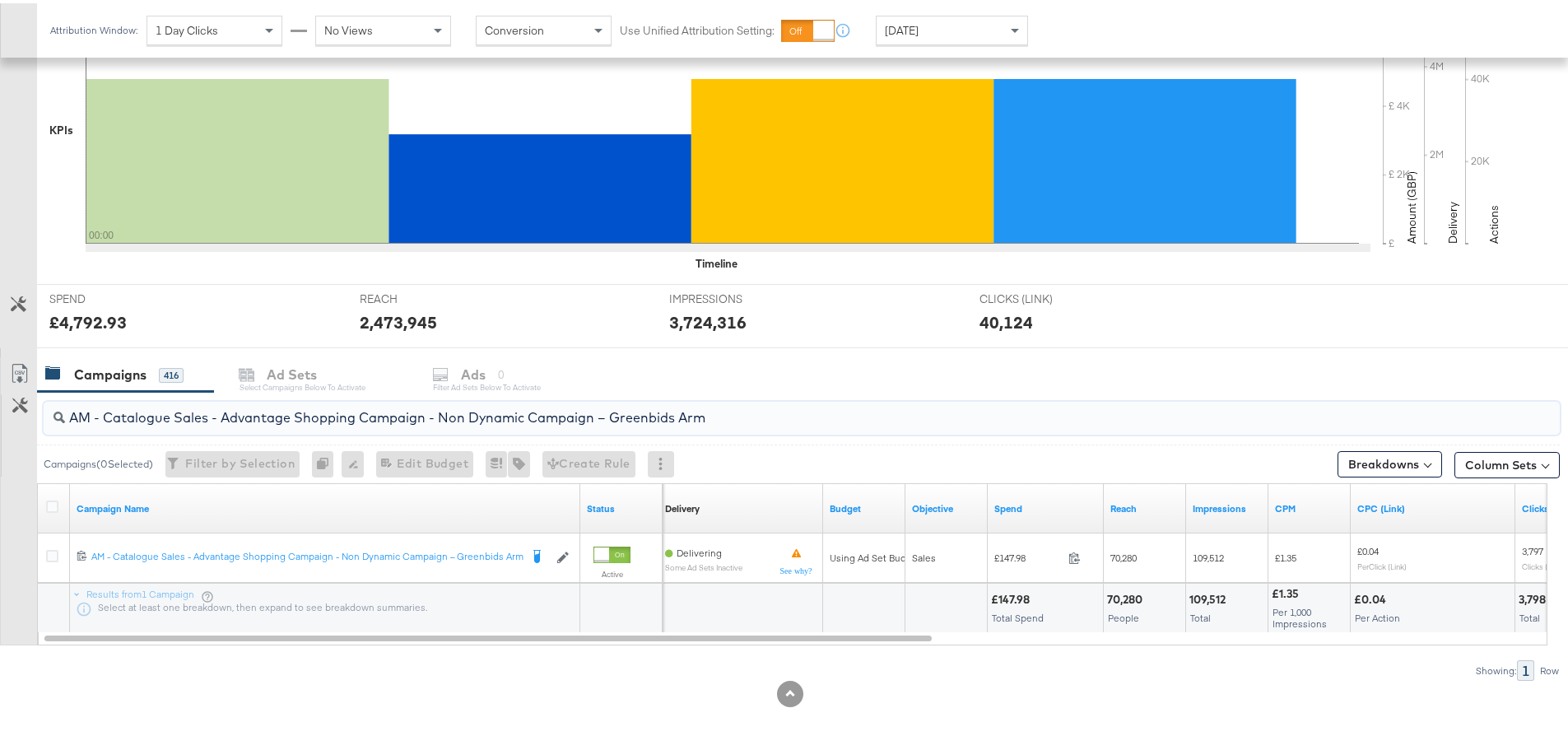
drag, startPoint x: 710, startPoint y: 422, endPoint x: -61, endPoint y: 393, distance: 771.5
paste input "SA - Sales - DABA - Always On - JD Arm - (PS)"
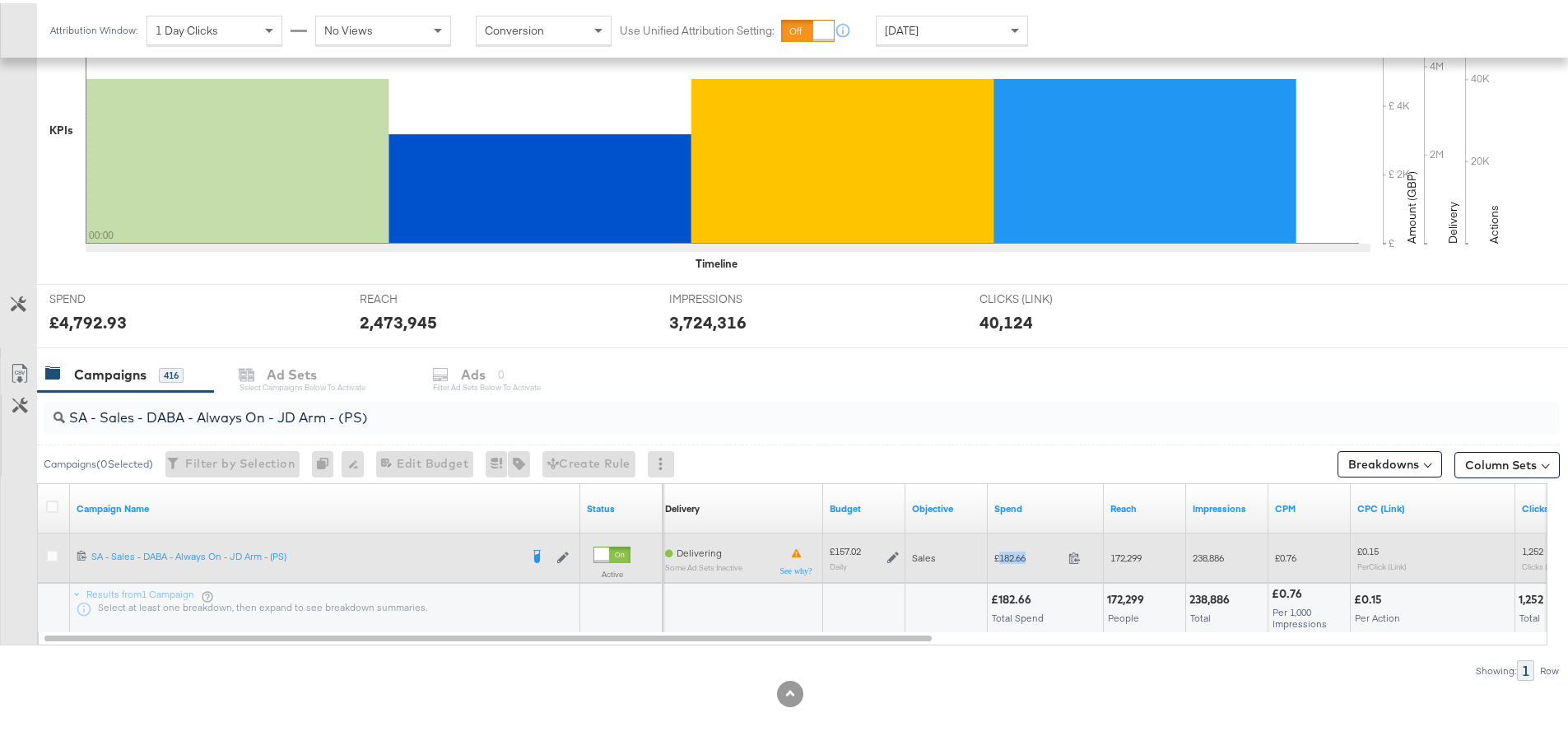
drag, startPoint x: 1035, startPoint y: 550, endPoint x: 1000, endPoint y: 553, distance: 35.1
click at [1000, 553] on span "£182.66" at bounding box center [1028, 554] width 67 height 13
copy span "182.66"
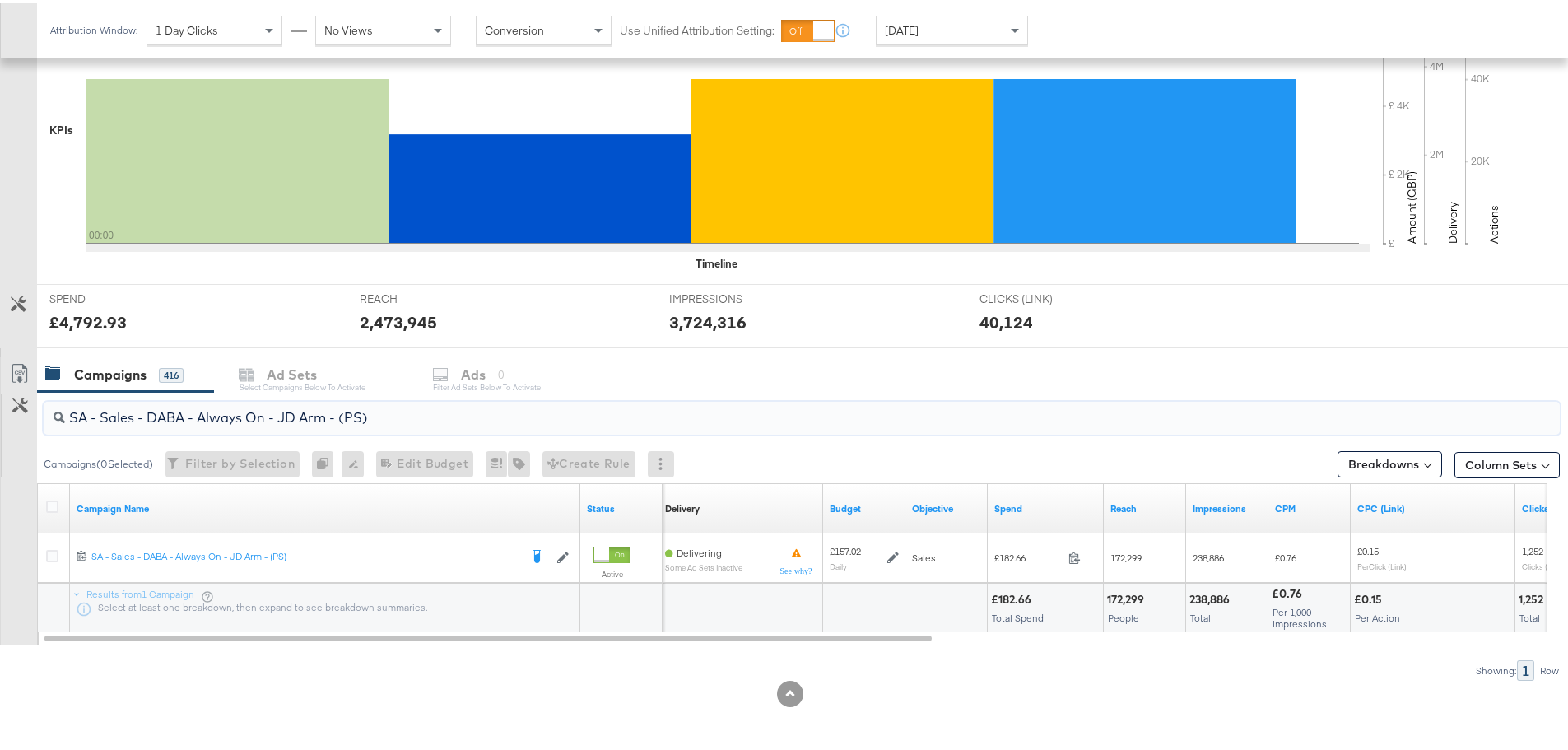
drag, startPoint x: 359, startPoint y: 424, endPoint x: -124, endPoint y: 414, distance: 483.1
paste input "Greenbids"
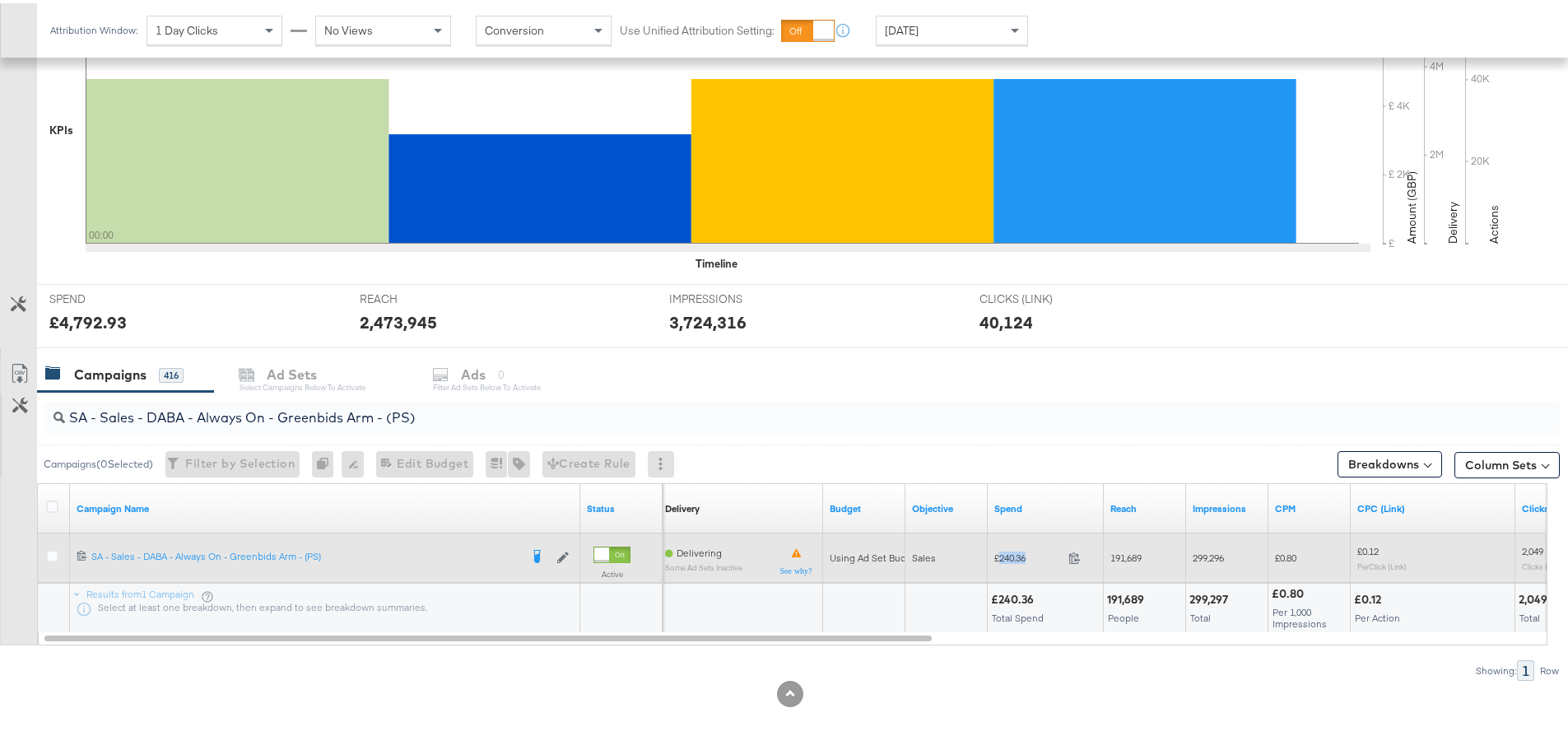
drag, startPoint x: 1038, startPoint y: 556, endPoint x: 1000, endPoint y: 555, distance: 38.0
click at [1000, 555] on span "£240.36" at bounding box center [1028, 554] width 67 height 13
copy span "240.36"
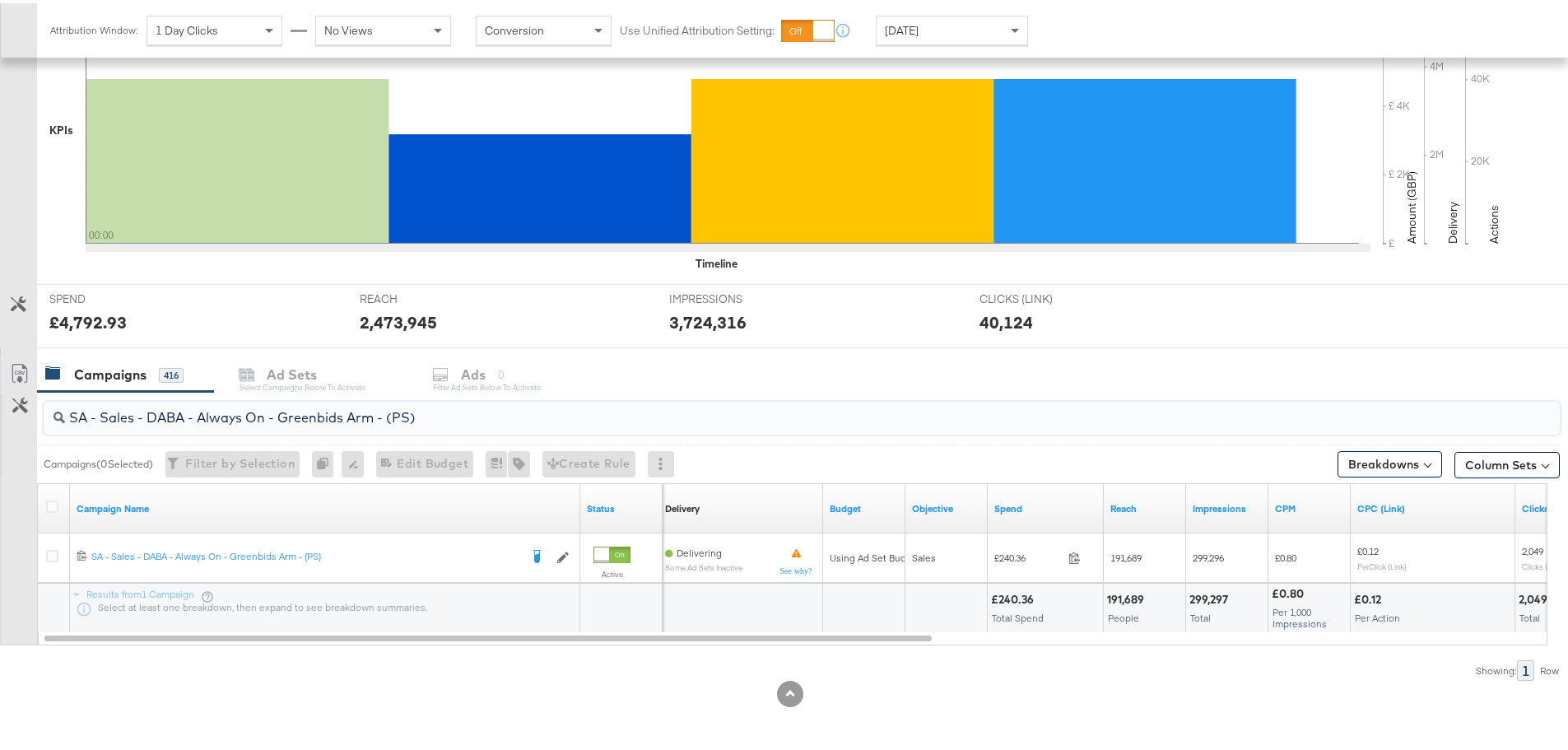
drag, startPoint x: 440, startPoint y: 414, endPoint x: -93, endPoint y: 399, distance: 533.2
paste input "PA - Always On - JD Arm - (SR"
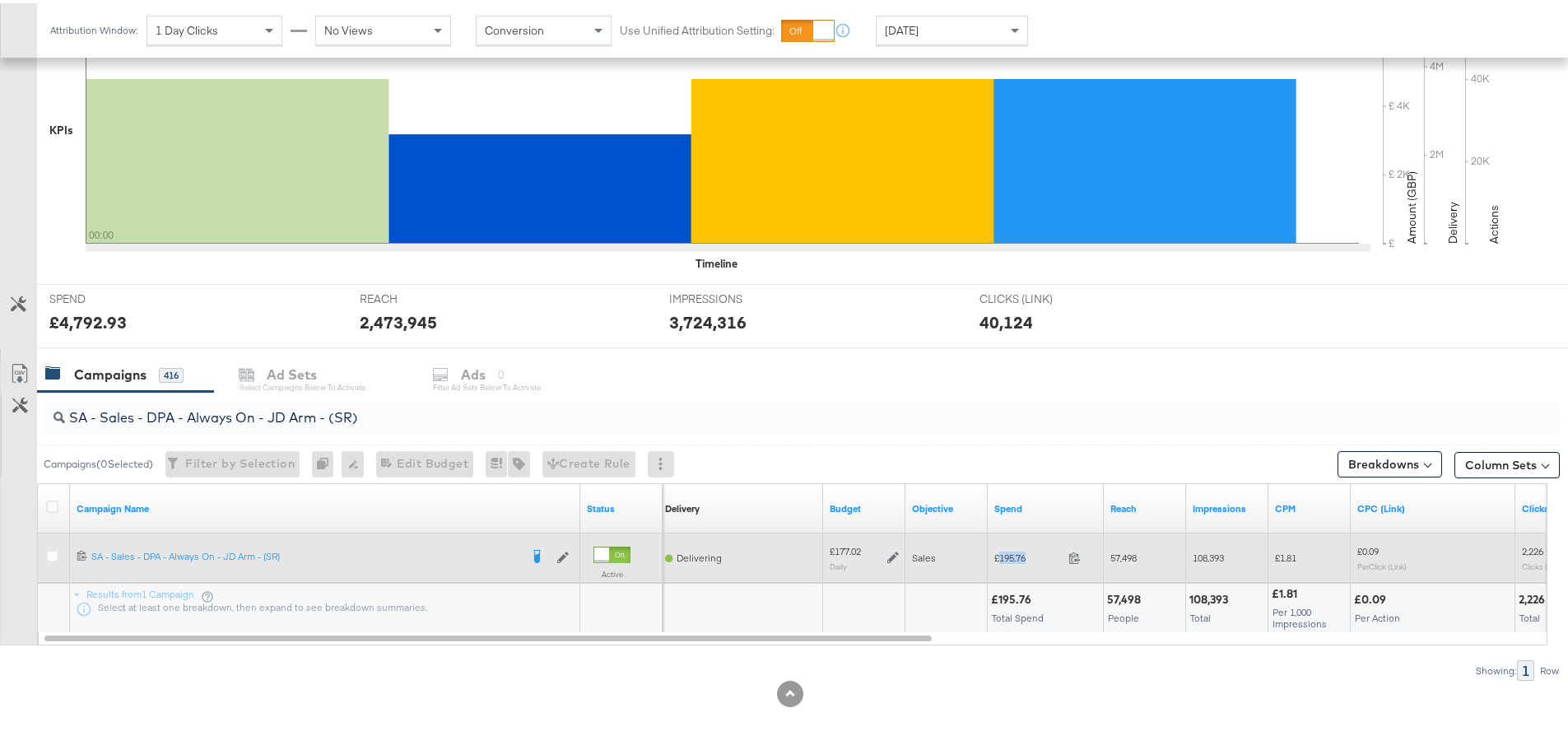
drag, startPoint x: 1035, startPoint y: 556, endPoint x: 1000, endPoint y: 556, distance: 35.0
click at [1000, 556] on span "£195.76" at bounding box center [1028, 554] width 67 height 13
copy span "195.76"
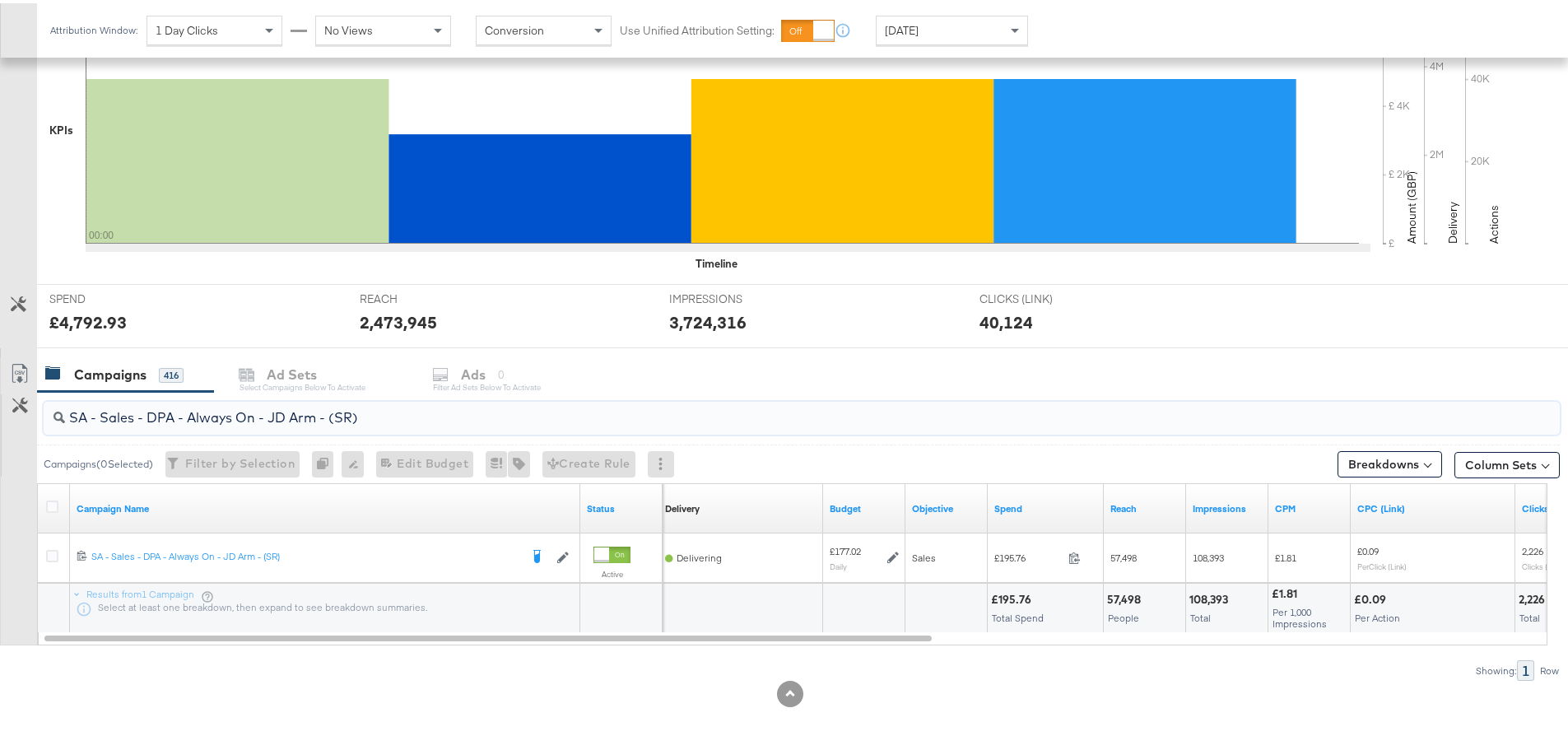
drag, startPoint x: 382, startPoint y: 424, endPoint x: 2, endPoint y: 417, distance: 380.1
click at [2, 417] on div "SA - Sales - DPA - Always On - JD Arm - (SR) Campaigns ( 0 Selected) Filter by …" at bounding box center [779, 533] width 1559 height 289
paste input "Greenbids"
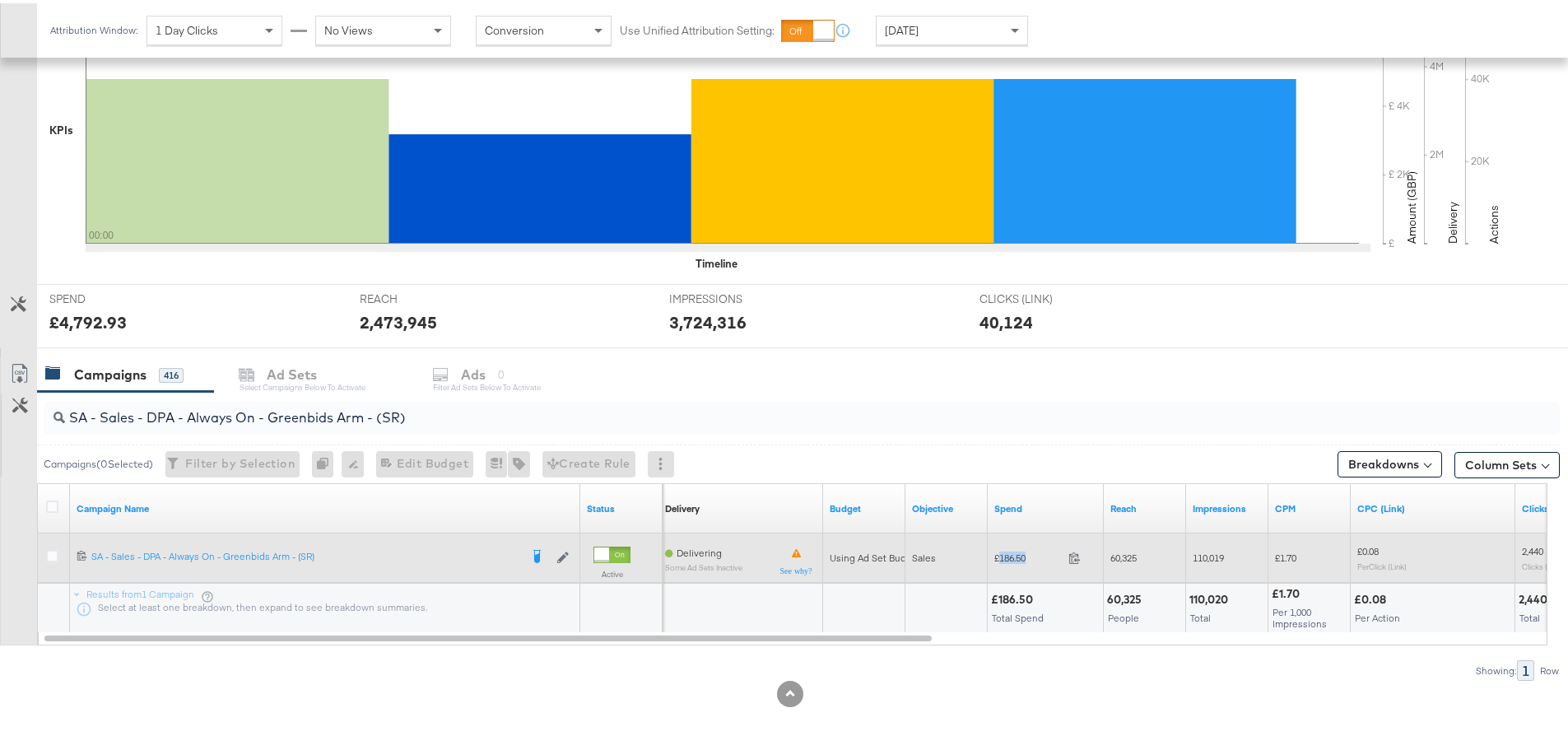
drag, startPoint x: 1029, startPoint y: 554, endPoint x: 1000, endPoint y: 556, distance: 29.1
click at [1000, 556] on span "£186.50" at bounding box center [1028, 554] width 67 height 13
copy span "186.50"
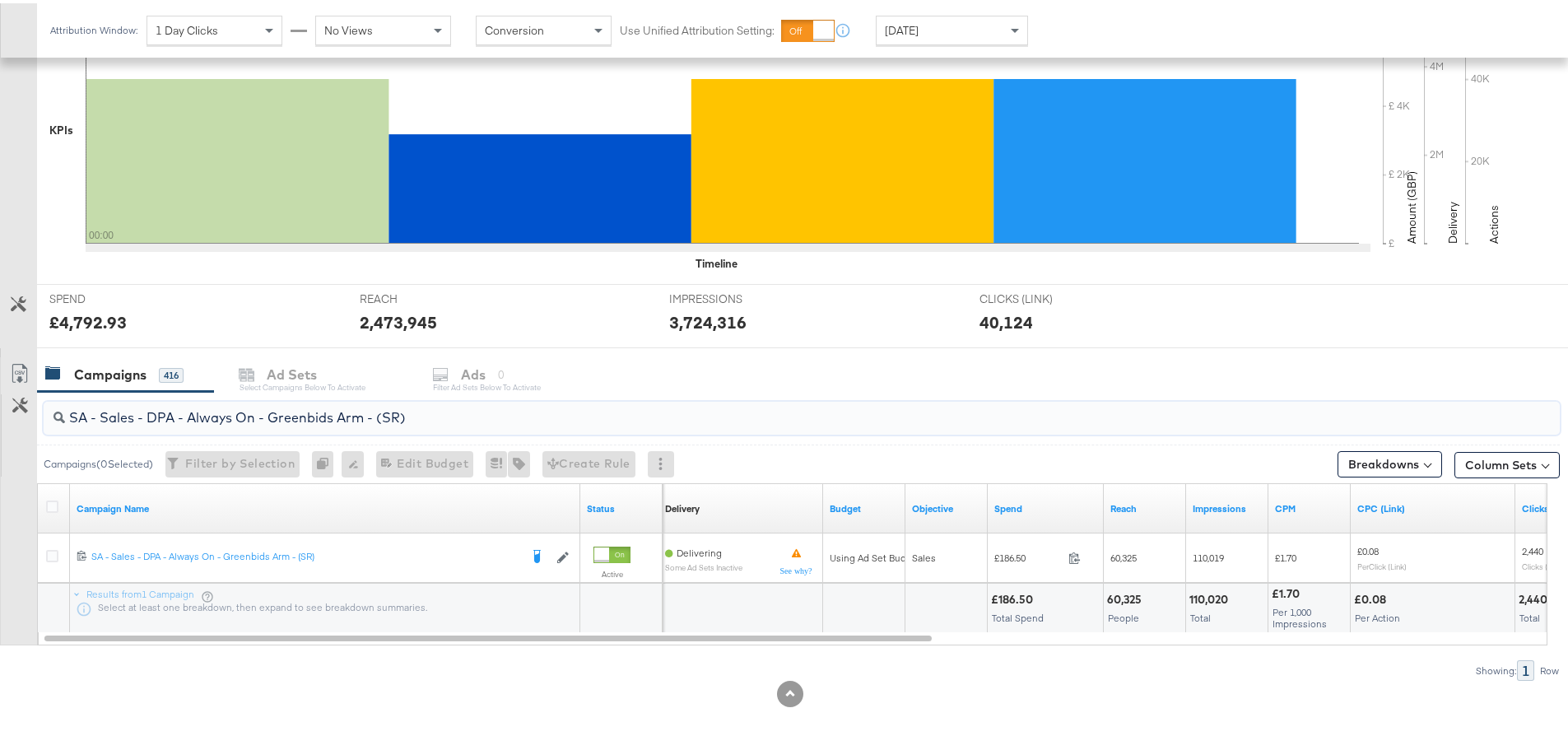
drag, startPoint x: 155, startPoint y: 417, endPoint x: -12, endPoint y: 428, distance: 167.4
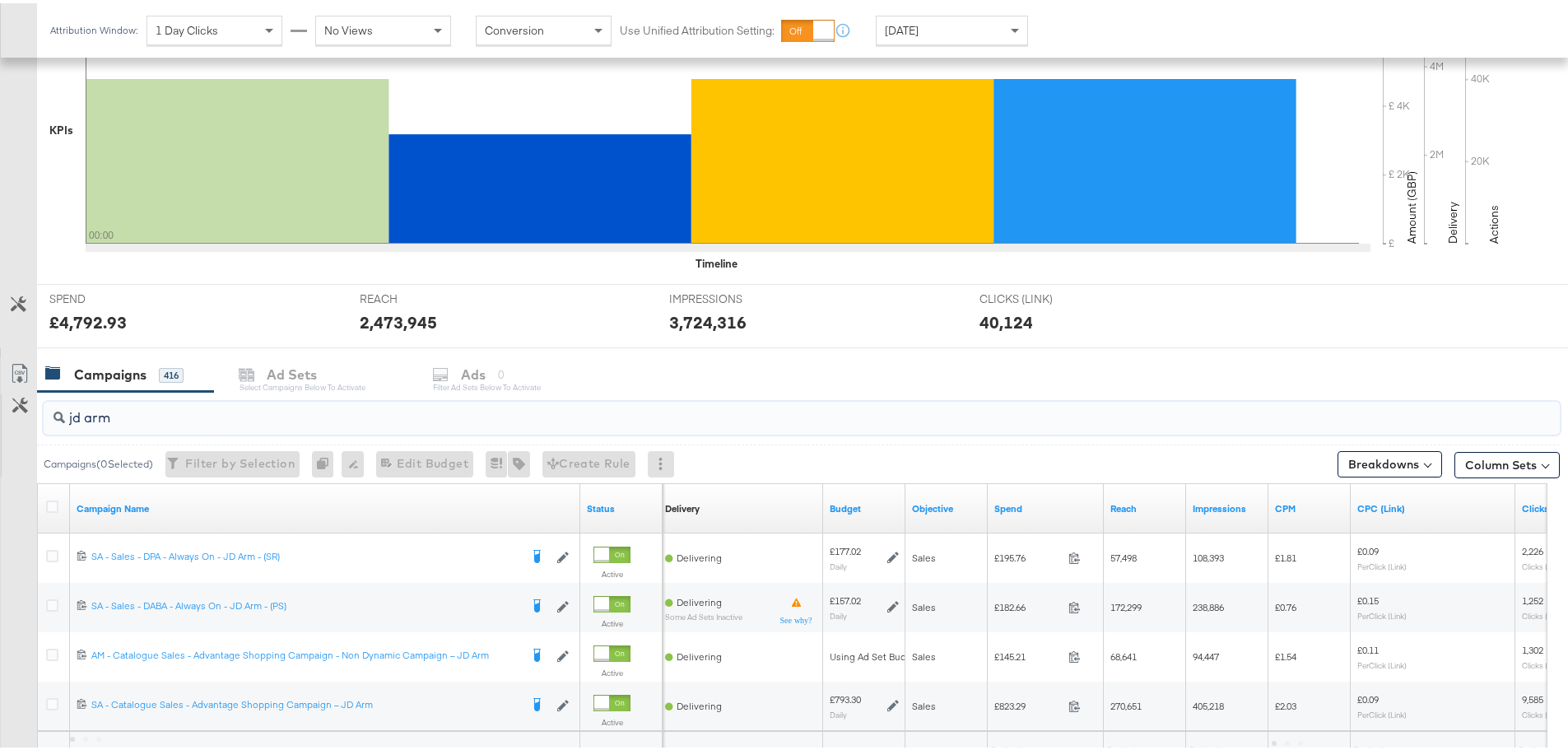
scroll to position [548, 0]
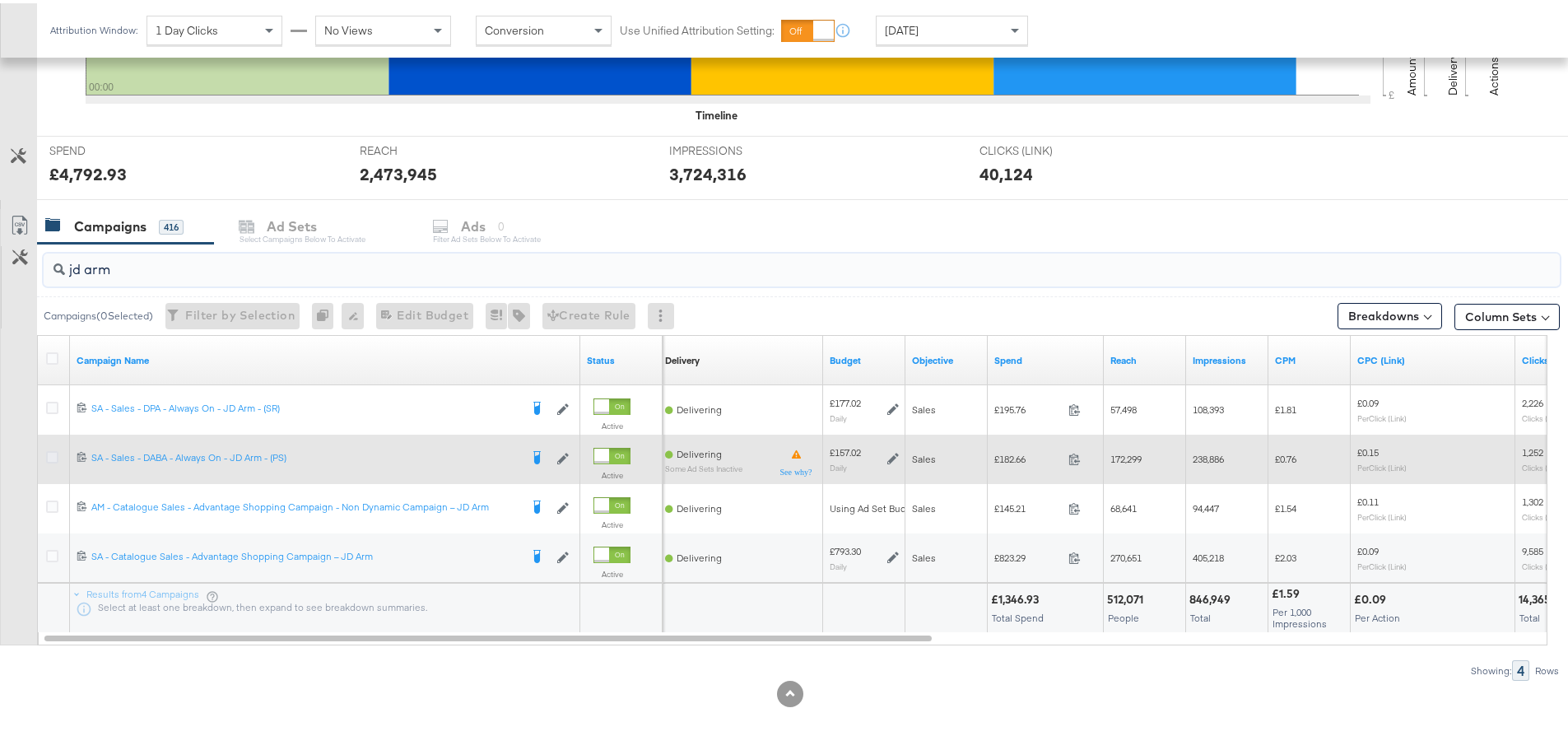
type input "jd arm"
click at [50, 454] on icon at bounding box center [52, 454] width 13 height 13
click at [0, 0] on input "checkbox" at bounding box center [0, 0] width 0 height 0
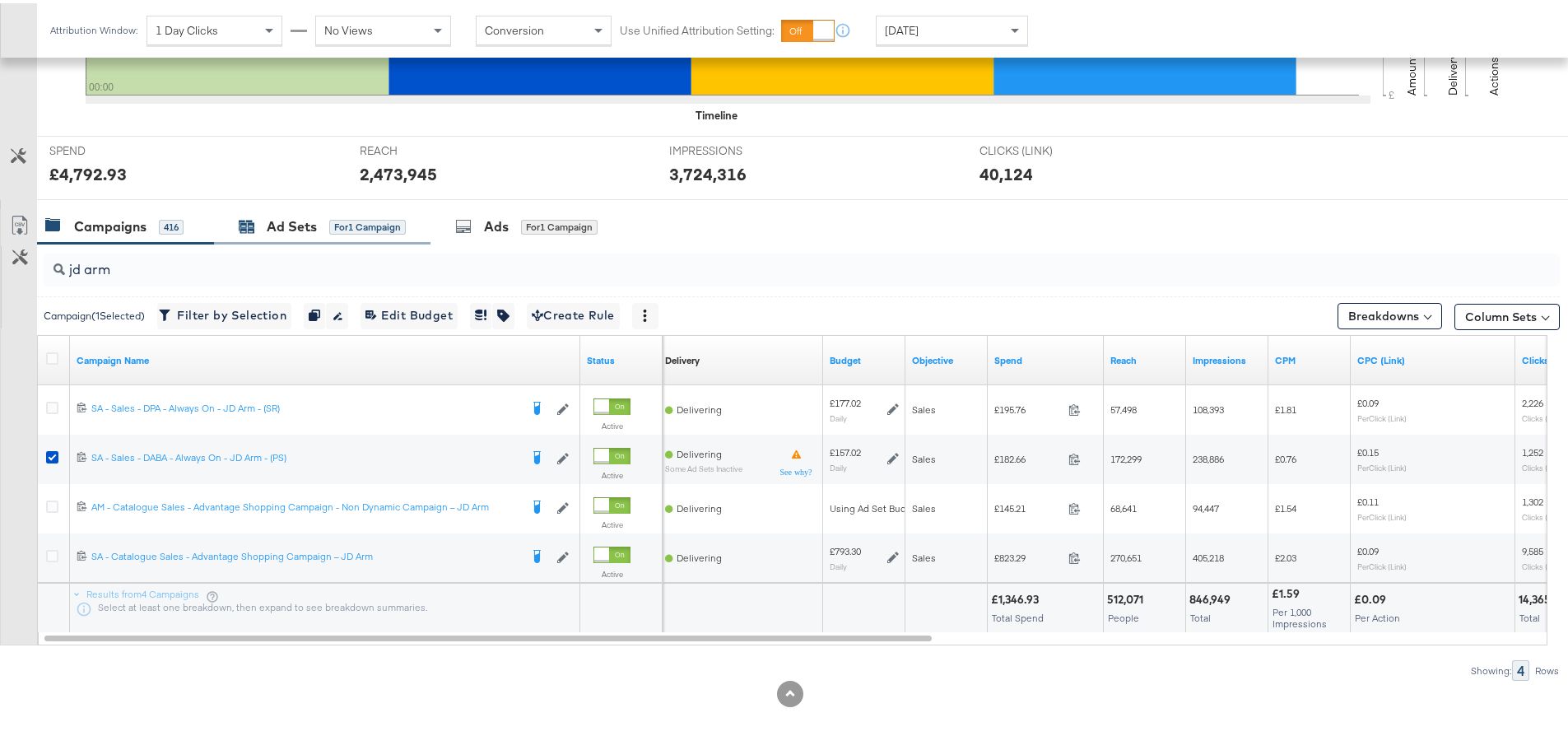
click at [293, 225] on div "Ad Sets" at bounding box center [291, 222] width 50 height 19
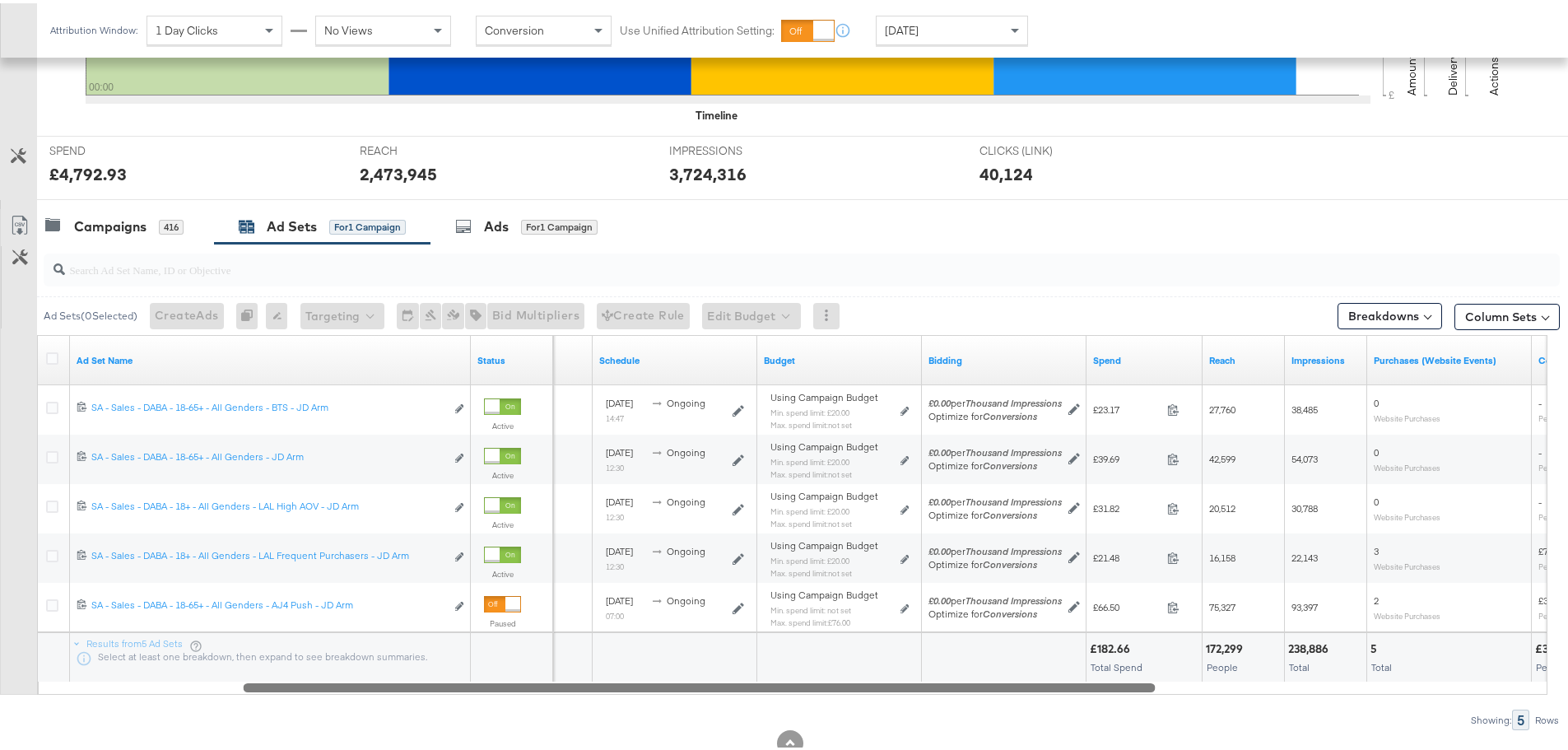
drag, startPoint x: 702, startPoint y: 687, endPoint x: 903, endPoint y: 734, distance: 206.4
click at [903, 734] on div "KPIs Performance & KPIs Customize KPIs ✔ Clicks (Link) ✔ Reach ✔ Impressions ✔ …" at bounding box center [790, 287] width 1581 height 1022
